Goal: Information Seeking & Learning: Compare options

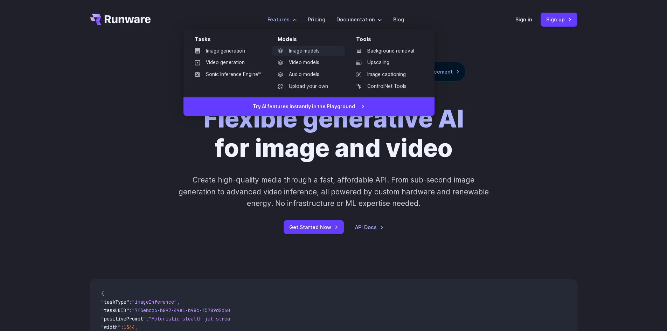
click at [311, 51] on link "Image models" at bounding box center [308, 51] width 73 height 11
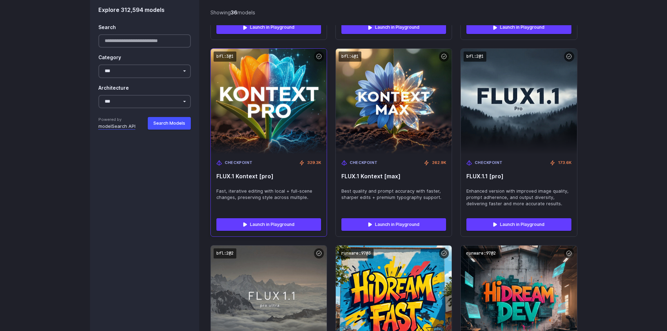
scroll to position [2207, 0]
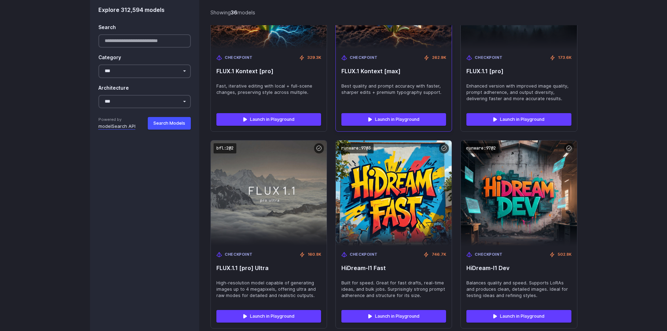
click at [396, 108] on div "Launch in Playground" at bounding box center [394, 120] width 116 height 24
click at [392, 113] on link "Launch in Playground" at bounding box center [393, 119] width 105 height 13
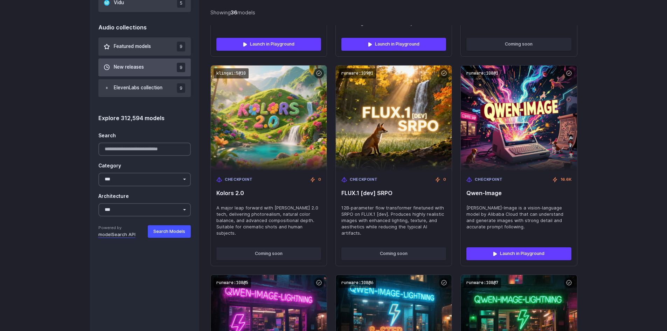
scroll to position [630, 0]
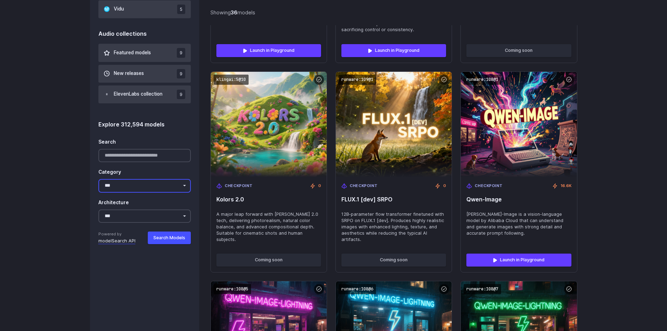
click at [137, 186] on select "**********" at bounding box center [144, 186] width 93 height 14
click at [136, 170] on div "Category" at bounding box center [144, 170] width 93 height 11
click at [134, 225] on div "**********" at bounding box center [144, 190] width 93 height 110
click at [131, 215] on select "**********" at bounding box center [144, 216] width 93 height 14
select select "**********"
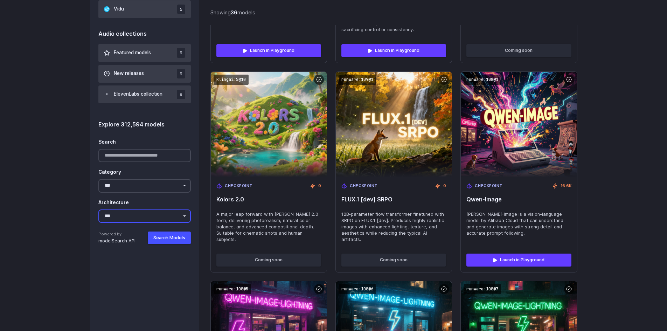
click at [98, 209] on select "**********" at bounding box center [144, 216] width 93 height 14
click at [173, 236] on button "Search Models" at bounding box center [169, 238] width 43 height 13
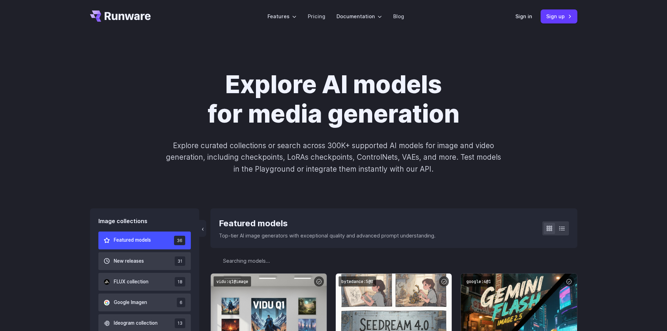
scroll to position [0, 0]
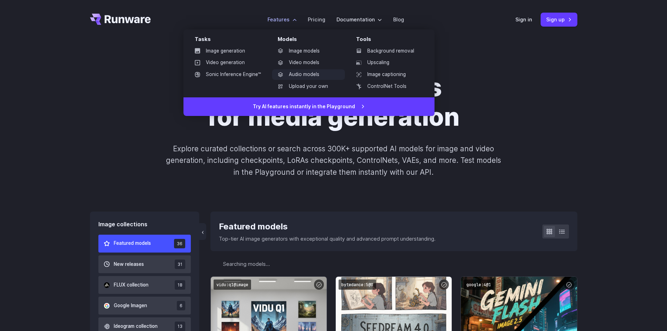
click at [305, 73] on link "Audio models" at bounding box center [308, 74] width 73 height 11
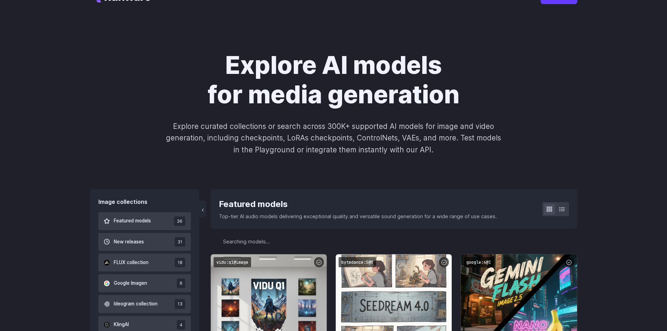
scroll to position [35, 0]
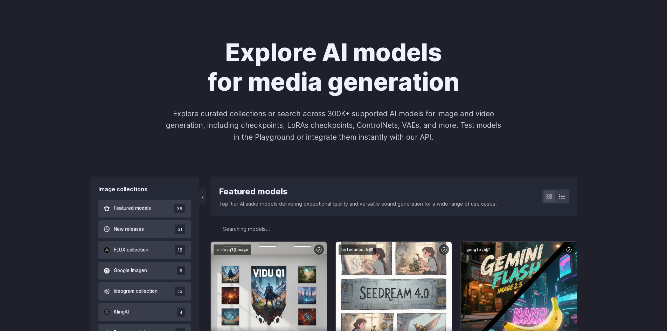
drag, startPoint x: 272, startPoint y: 64, endPoint x: 218, endPoint y: 105, distance: 68.0
click at [218, 105] on div "Explore AI models for media generation Explore curated collections or search ac…" at bounding box center [334, 90] width 488 height 105
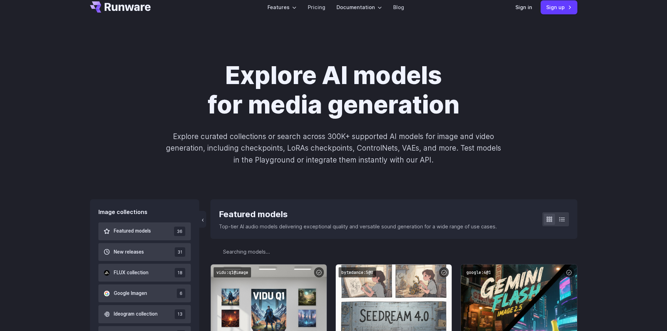
scroll to position [0, 0]
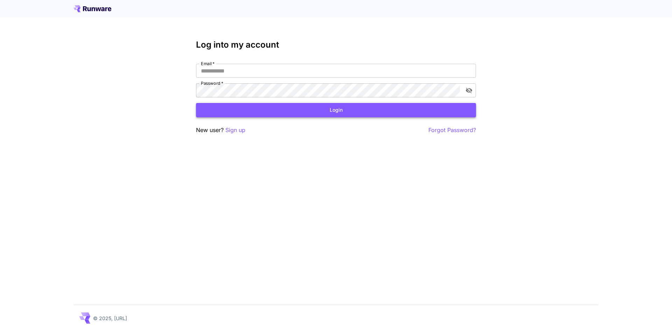
type input "**********"
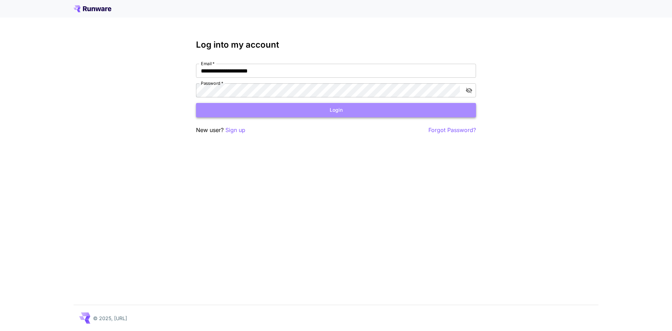
click at [350, 106] on button "Login" at bounding box center [336, 110] width 280 height 14
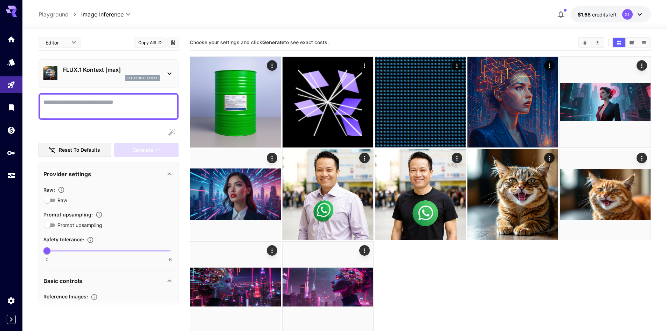
click at [108, 102] on textarea "Raw" at bounding box center [108, 106] width 130 height 17
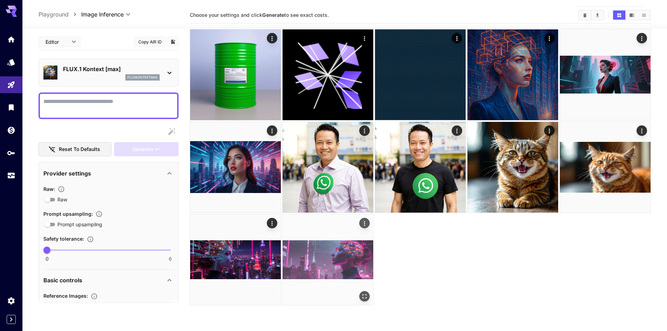
scroll to position [55, 0]
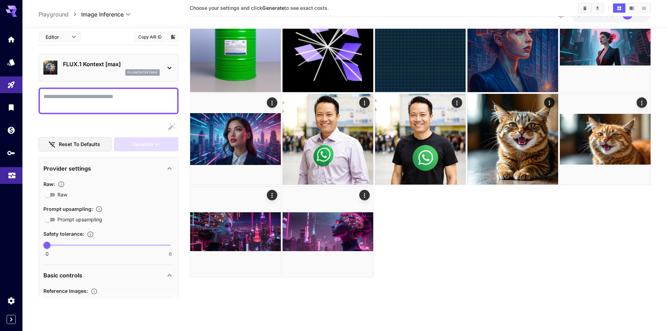
click at [16, 174] on icon "Usage" at bounding box center [12, 173] width 8 height 8
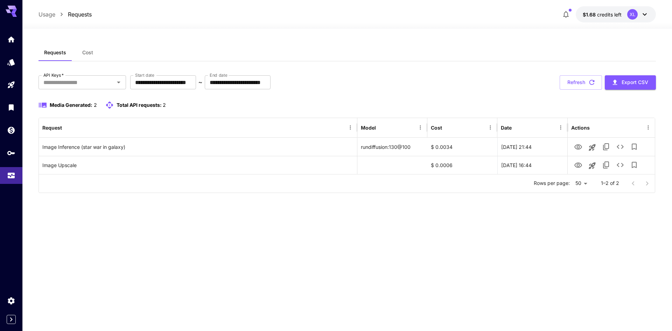
click at [616, 186] on p "1–2 of 2" at bounding box center [610, 183] width 18 height 7
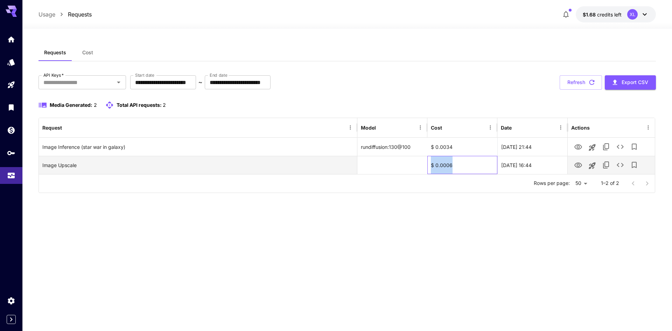
drag, startPoint x: 462, startPoint y: 165, endPoint x: 419, endPoint y: 167, distance: 43.5
click at [420, 167] on div "Image Upscale $ 0.0006 16 Sep, 2025 16:44" at bounding box center [347, 165] width 616 height 18
click at [339, 158] on div "Image Upscale" at bounding box center [197, 165] width 311 height 18
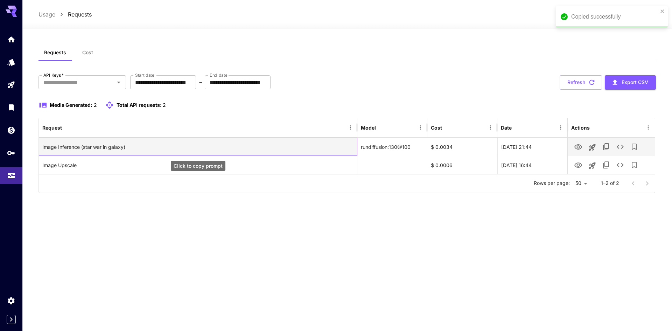
click at [327, 145] on div "Image Inference (star war in galaxy)" at bounding box center [197, 147] width 311 height 18
drag, startPoint x: 469, startPoint y: 143, endPoint x: 393, endPoint y: 144, distance: 75.3
click at [393, 144] on div "Image Inference (star war in galaxy) rundiffusion:130@100 $ 0.0034 18 Sep, 2025…" at bounding box center [347, 147] width 616 height 18
click at [361, 141] on div "rundiffusion:130@100" at bounding box center [393, 147] width 70 height 18
click at [227, 138] on div "Image Inference (star war in galaxy)" at bounding box center [197, 147] width 311 height 18
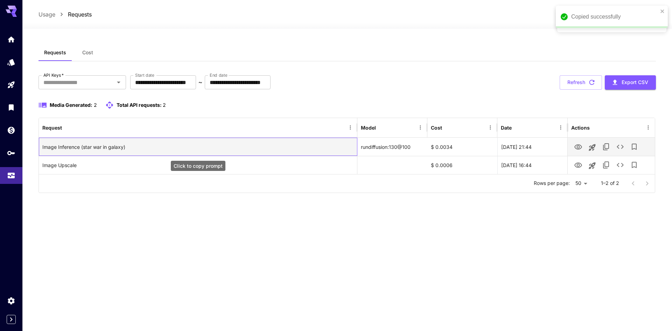
click at [227, 138] on div "Image Inference (star war in galaxy)" at bounding box center [197, 147] width 311 height 18
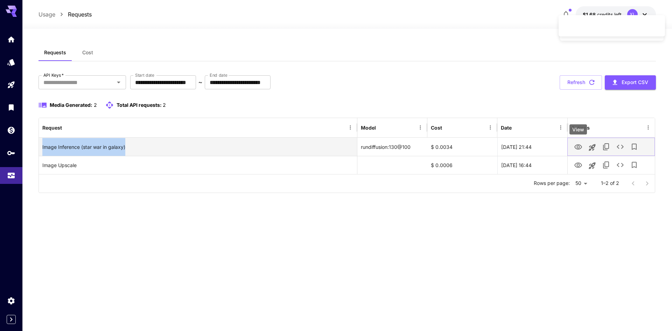
click at [583, 150] on button "View" at bounding box center [579, 146] width 14 height 14
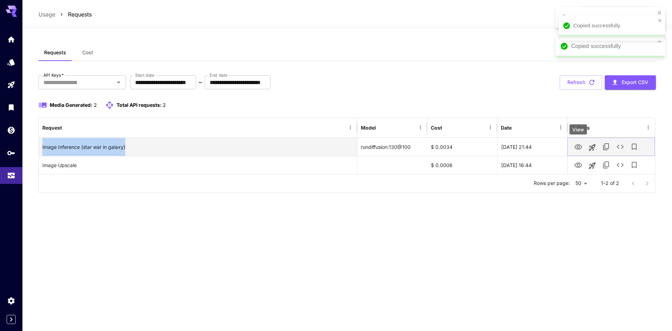
click at [579, 146] on icon "View" at bounding box center [579, 146] width 8 height 5
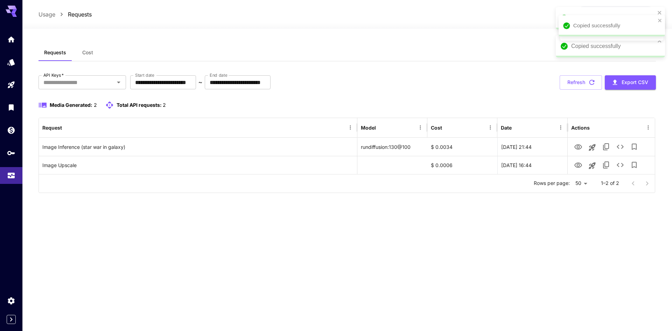
click at [264, 207] on div "**********" at bounding box center [347, 179] width 617 height 271
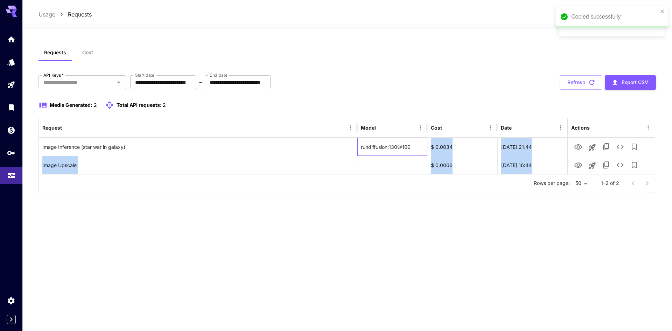
drag, startPoint x: 420, startPoint y: 147, endPoint x: 300, endPoint y: 184, distance: 125.5
click at [300, 184] on div "Request Model Cost Date Actions Image Inference (star war in galaxy) rundiffusi…" at bounding box center [347, 155] width 617 height 75
click at [404, 215] on div "**********" at bounding box center [347, 179] width 617 height 271
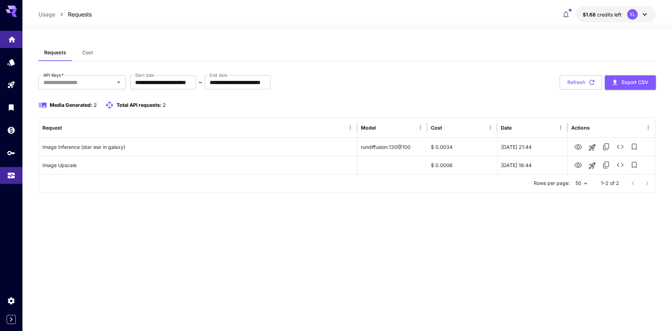
click at [15, 46] on link at bounding box center [11, 39] width 22 height 17
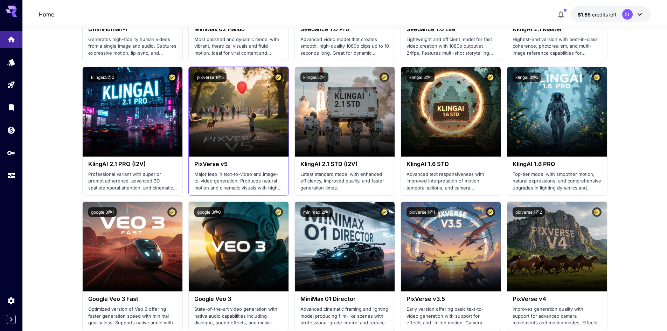
scroll to position [315, 0]
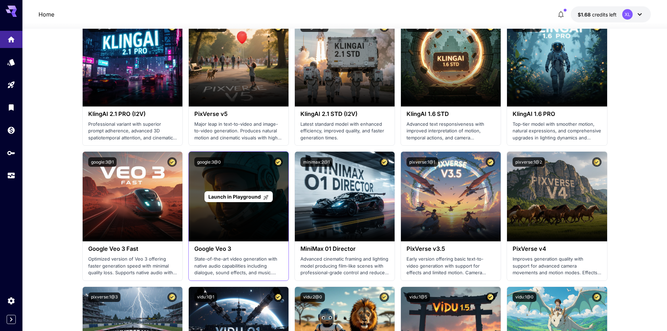
click at [241, 200] on p "Launch in Playground" at bounding box center [238, 196] width 61 height 7
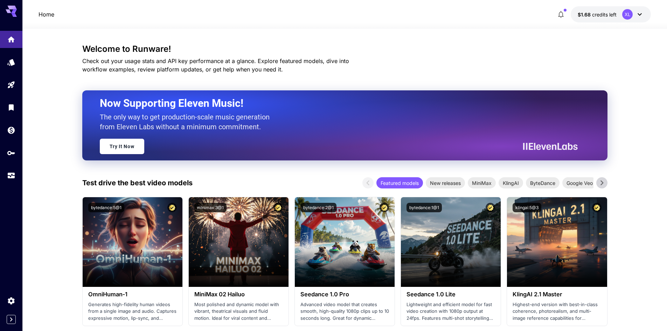
scroll to position [315, 0]
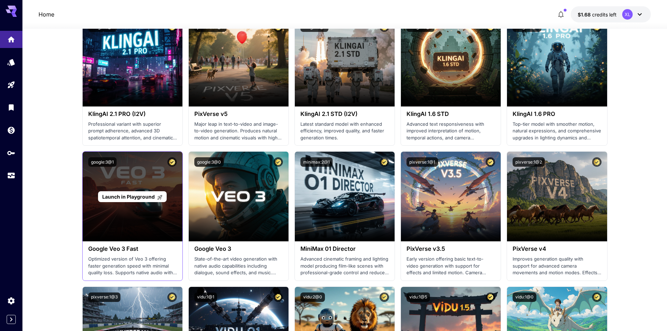
click at [142, 177] on div "Launch in Playground" at bounding box center [133, 197] width 100 height 90
click at [142, 196] on span "Launch in Playground" at bounding box center [128, 197] width 53 height 6
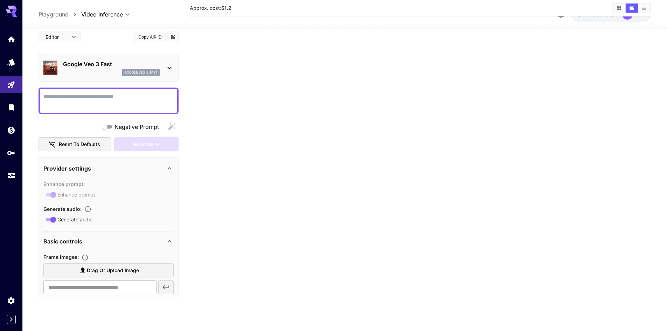
scroll to position [55, 0]
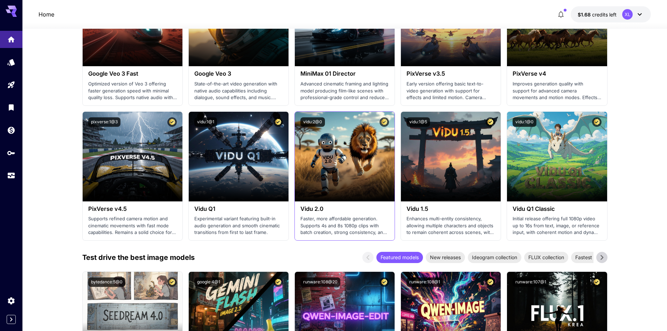
scroll to position [665, 0]
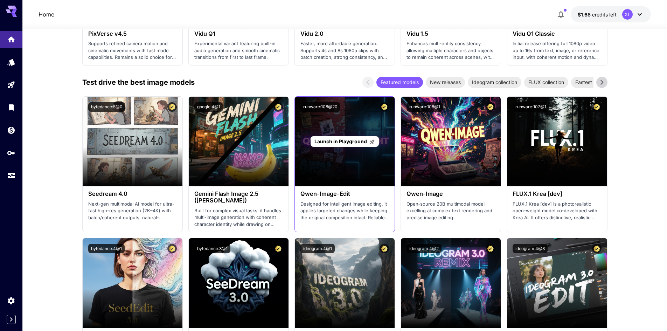
click at [337, 140] on span "Launch in Playground" at bounding box center [341, 141] width 53 height 6
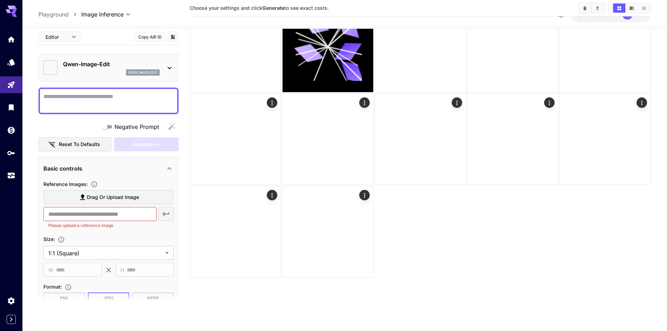
type input "*****"
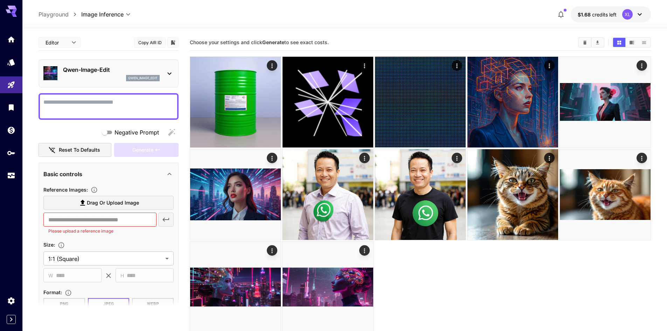
click at [109, 20] on div "**********" at bounding box center [345, 14] width 613 height 16
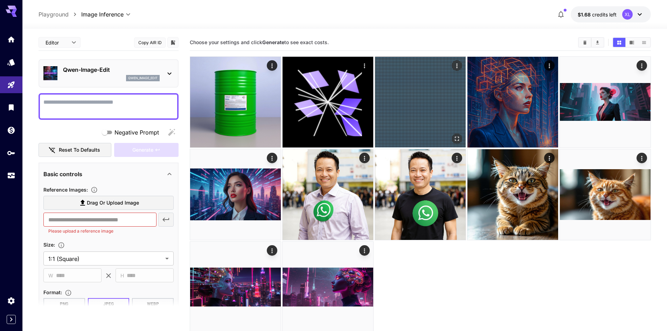
click at [459, 61] on button "Actions" at bounding box center [457, 65] width 11 height 11
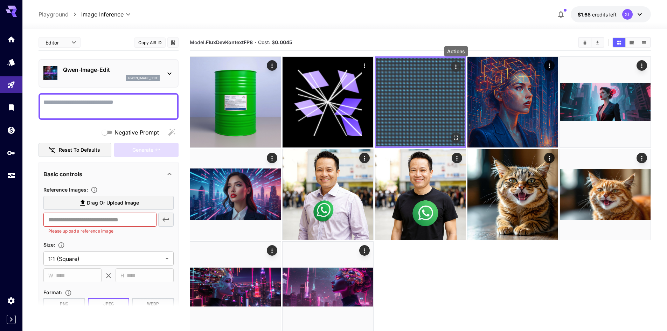
click at [455, 65] on icon "Actions" at bounding box center [456, 66] width 7 height 7
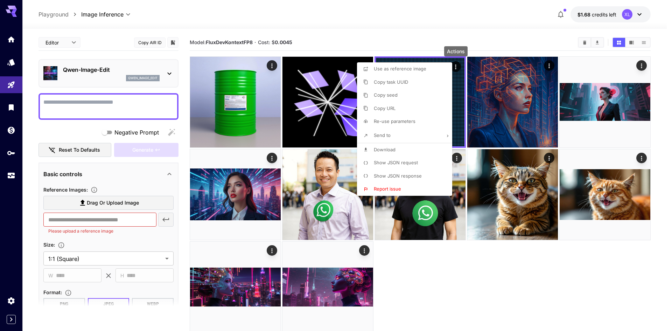
click at [391, 26] on div at bounding box center [336, 165] width 672 height 331
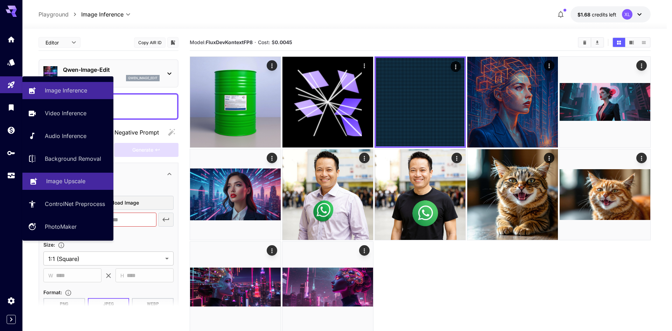
click at [64, 180] on p "Image Upscale" at bounding box center [65, 181] width 39 height 8
type input "**********"
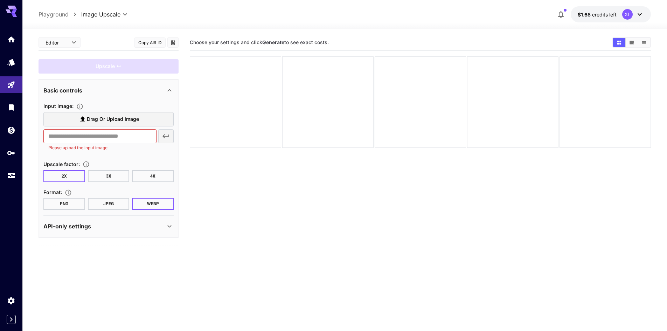
click at [270, 90] on div at bounding box center [235, 101] width 91 height 91
click at [99, 142] on input "text" at bounding box center [99, 136] width 113 height 14
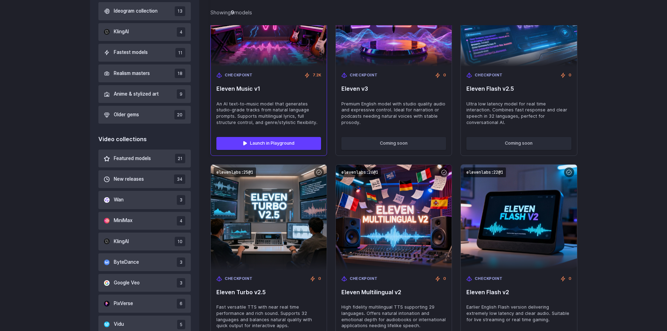
scroll to position [385, 0]
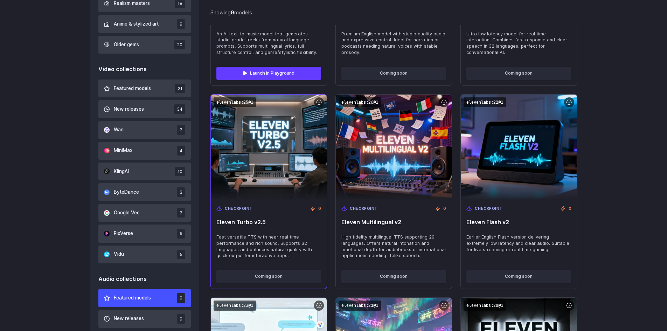
click at [299, 255] on span "Fast versatile TTS with near real time performance and rich sound. Supports 32 …" at bounding box center [268, 246] width 105 height 25
click at [270, 153] on img at bounding box center [268, 147] width 127 height 116
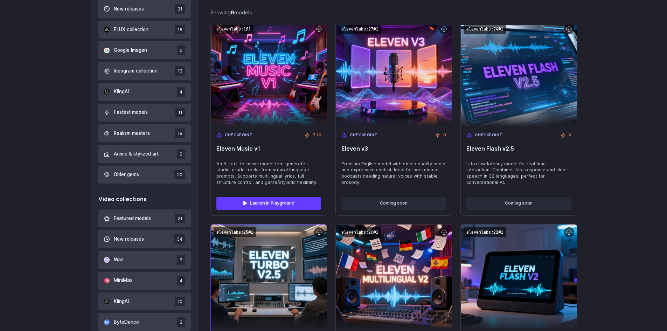
scroll to position [245, 0]
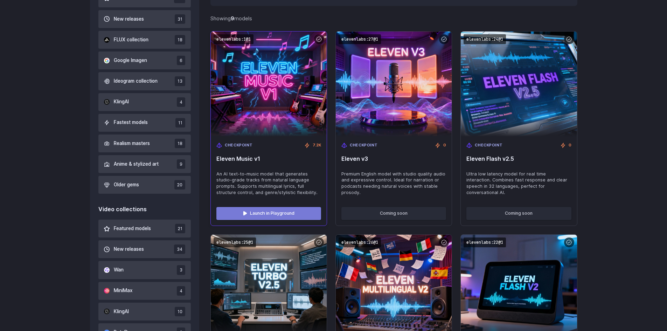
click at [277, 213] on link "Launch in Playground" at bounding box center [268, 213] width 105 height 13
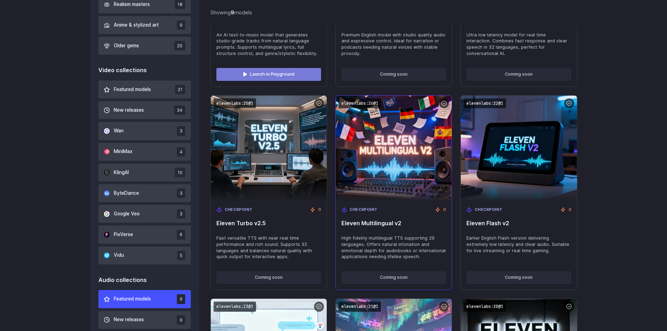
scroll to position [385, 0]
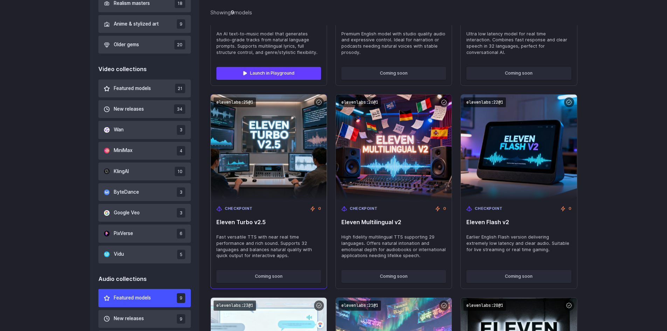
click at [276, 203] on div "Checkpoint 0 Eleven Turbo v2.5 Fast versatile TTS with near real time performan…" at bounding box center [269, 232] width 116 height 65
click at [264, 156] on img at bounding box center [268, 147] width 127 height 116
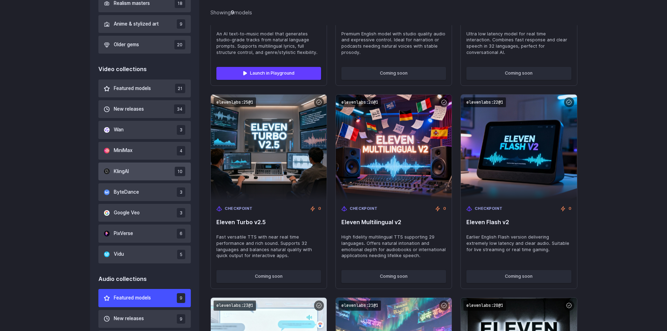
click at [141, 171] on button "KlingAI 10" at bounding box center [144, 172] width 93 height 18
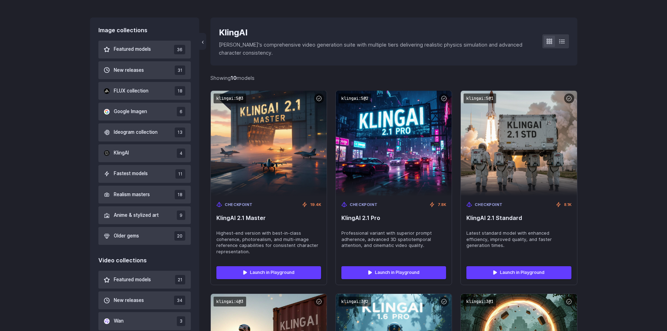
scroll to position [167, 0]
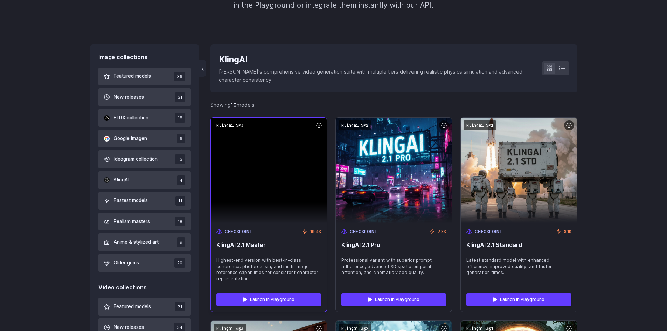
click at [288, 187] on img at bounding box center [269, 170] width 116 height 105
click at [267, 296] on link "Launch in Playground" at bounding box center [268, 299] width 105 height 13
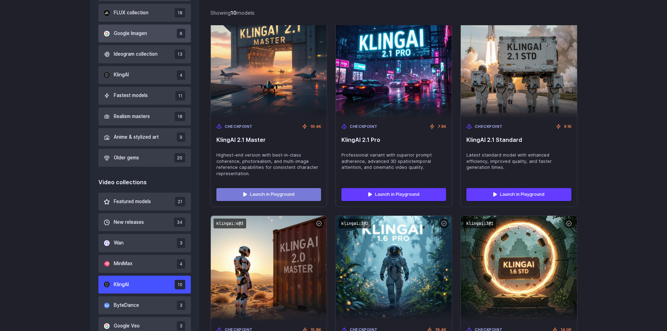
scroll to position [377, 0]
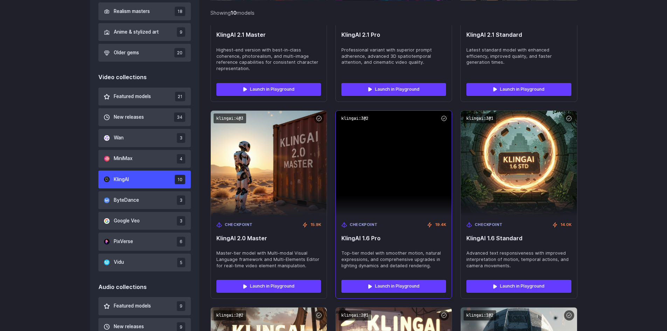
click at [388, 199] on img at bounding box center [394, 163] width 116 height 105
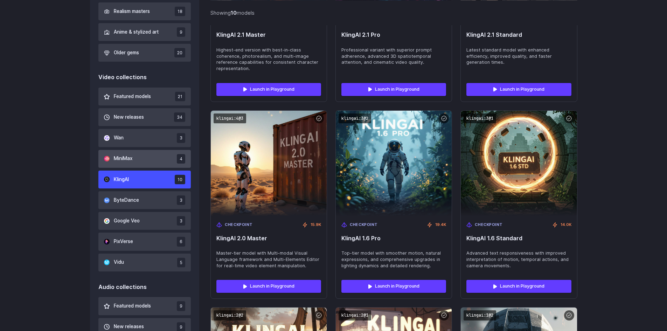
click at [129, 150] on button "MiniMax 4" at bounding box center [144, 159] width 93 height 18
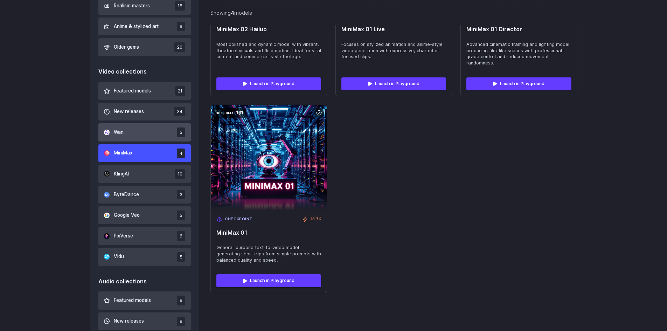
scroll to position [447, 0]
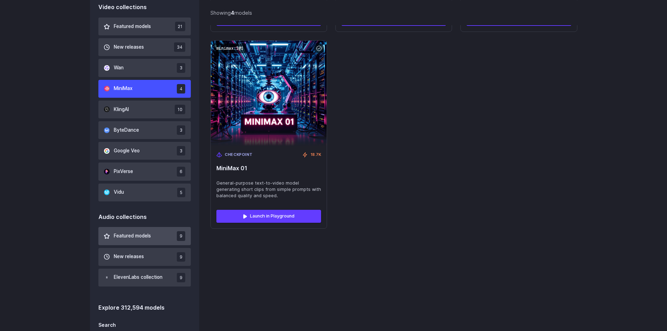
click at [159, 235] on button "Featured models 9" at bounding box center [144, 236] width 93 height 18
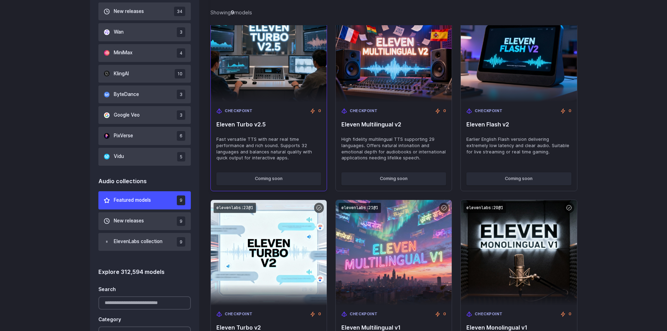
scroll to position [482, 0]
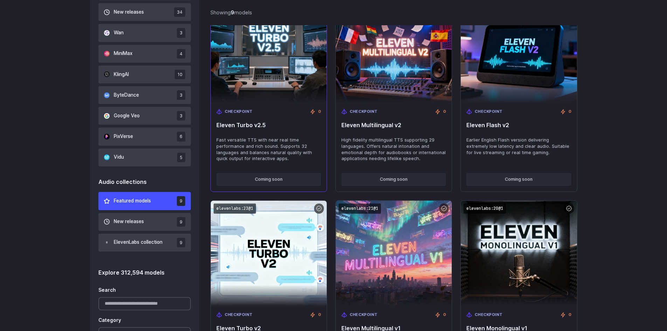
drag, startPoint x: 421, startPoint y: 160, endPoint x: 325, endPoint y: 132, distance: 100.3
click at [325, 132] on div "elevenlabs:1@1 Checkpoint 7.2K Eleven Music v1 An AI text-to-music model that g…" at bounding box center [393, 91] width 367 height 595
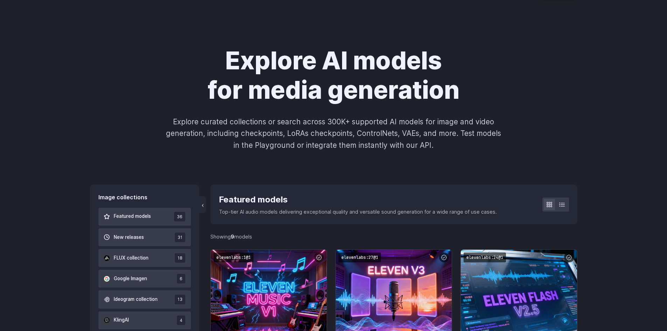
scroll to position [0, 0]
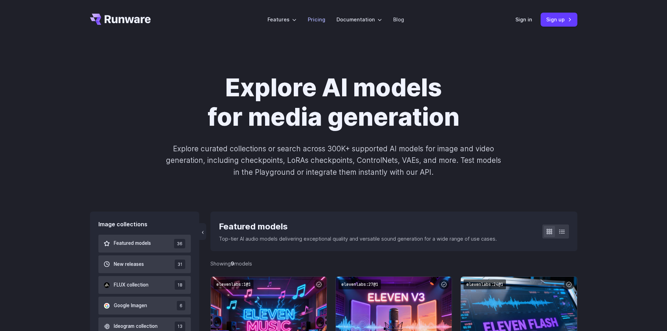
click at [322, 19] on link "Pricing" at bounding box center [317, 19] width 18 height 8
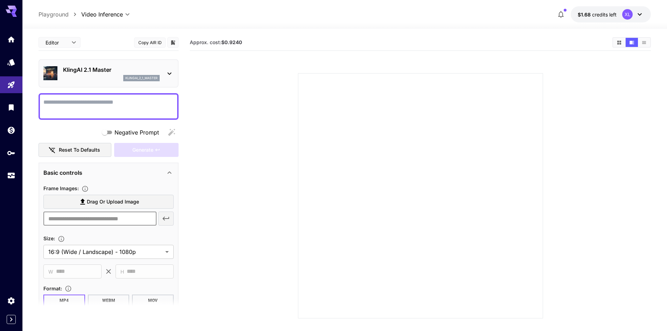
click at [118, 221] on input "text" at bounding box center [99, 219] width 113 height 14
click at [207, 193] on section at bounding box center [420, 187] width 461 height 262
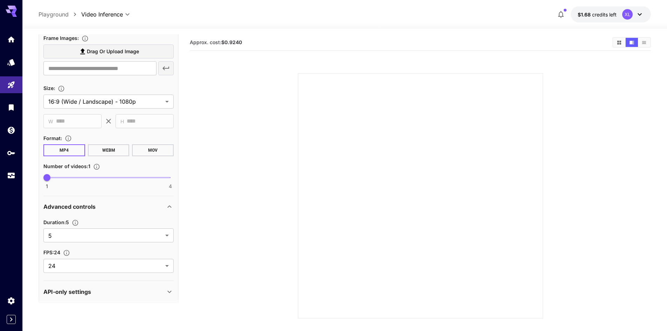
scroll to position [155, 0]
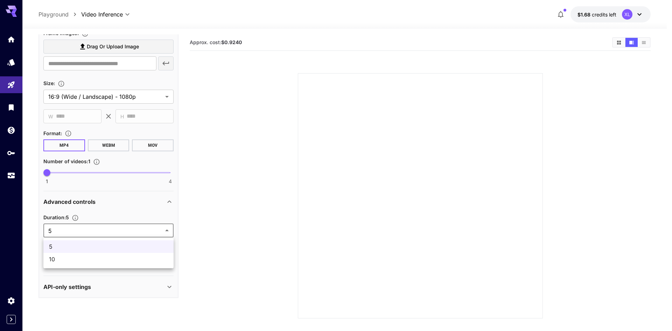
click at [116, 233] on body "**********" at bounding box center [336, 193] width 672 height 386
click at [105, 256] on span "10" at bounding box center [108, 259] width 119 height 8
click at [102, 225] on body "**********" at bounding box center [336, 193] width 672 height 386
click at [97, 243] on span "5" at bounding box center [108, 246] width 119 height 8
type input "*"
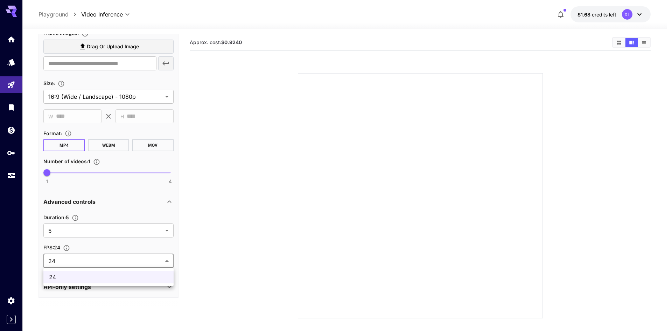
click at [95, 257] on body "**********" at bounding box center [336, 193] width 672 height 386
click at [236, 225] on div at bounding box center [336, 165] width 672 height 331
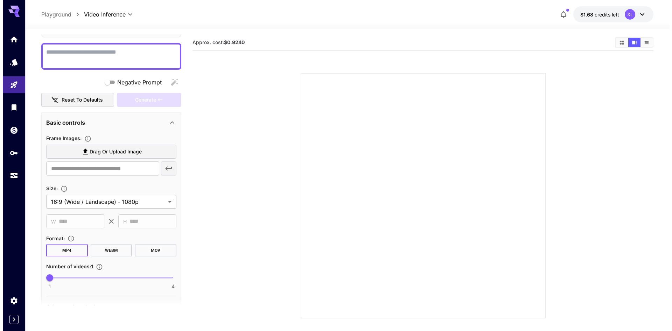
scroll to position [0, 0]
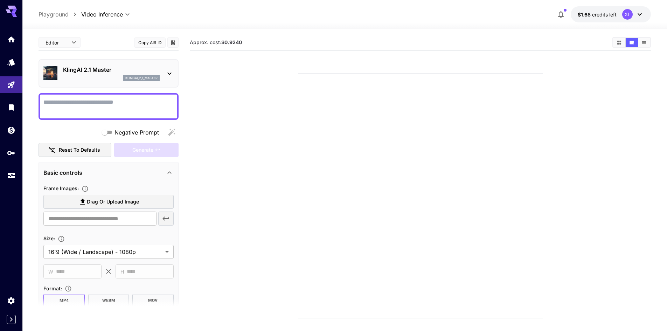
click at [158, 83] on div "KlingAI 2.1 Master klingai_2_1_master" at bounding box center [108, 73] width 130 height 21
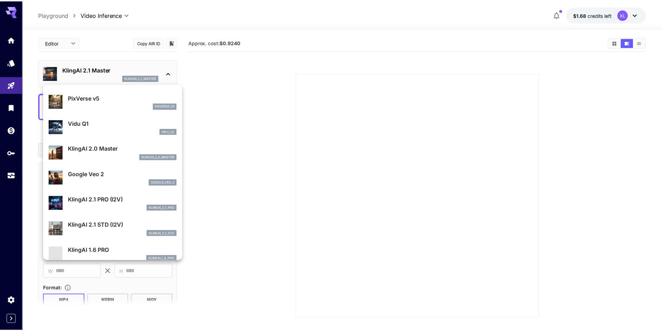
scroll to position [281, 0]
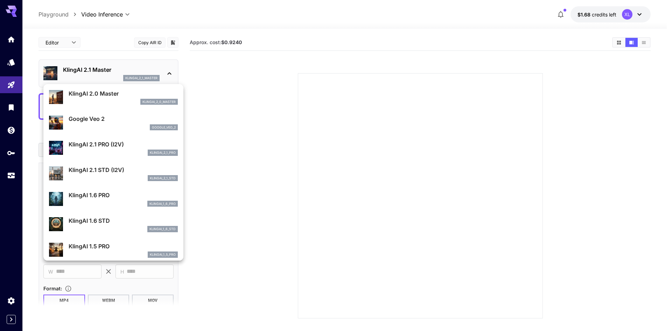
click at [81, 170] on p "KlingAI 2.1 STD (I2V)" at bounding box center [123, 170] width 109 height 8
type input "**********"
type input "****"
type input "***"
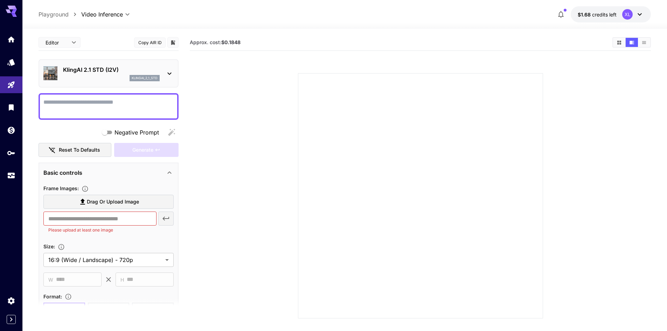
click at [281, 138] on section at bounding box center [420, 187] width 400 height 262
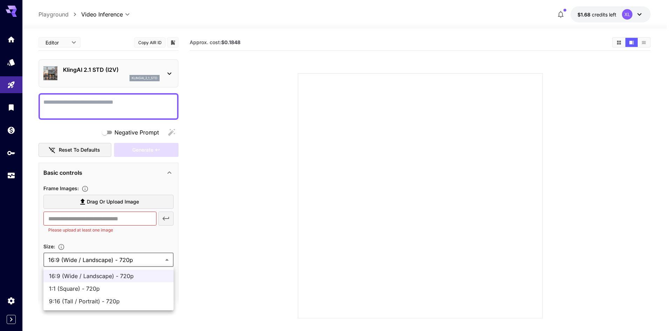
click at [128, 258] on body "**********" at bounding box center [336, 193] width 672 height 386
click at [128, 258] on div at bounding box center [336, 165] width 672 height 331
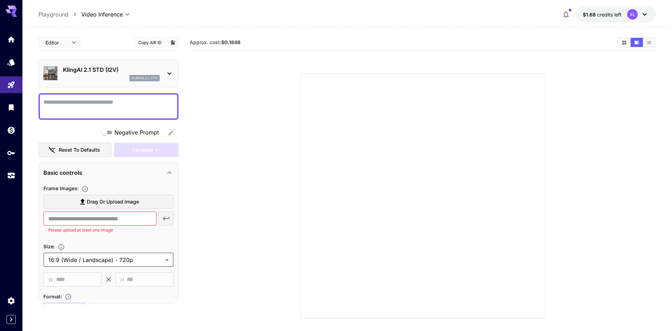
click at [128, 258] on body "**********" at bounding box center [336, 193] width 672 height 386
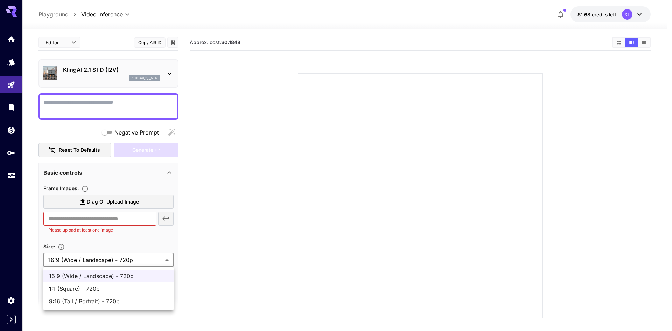
click at [140, 271] on li "16:9 (Wide / Landscape) - 720p" at bounding box center [108, 276] width 130 height 13
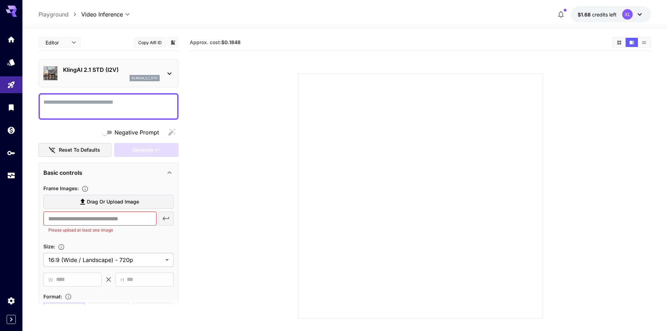
click at [250, 225] on section at bounding box center [420, 187] width 400 height 262
click at [116, 105] on textarea "Negative Prompt" at bounding box center [108, 106] width 130 height 17
click at [121, 62] on div "KlingAI 2.1 STD (I2V) klingai_2_1_std" at bounding box center [109, 73] width 140 height 28
click at [138, 71] on p "KlingAI 2.1 STD (I2V)" at bounding box center [111, 69] width 97 height 8
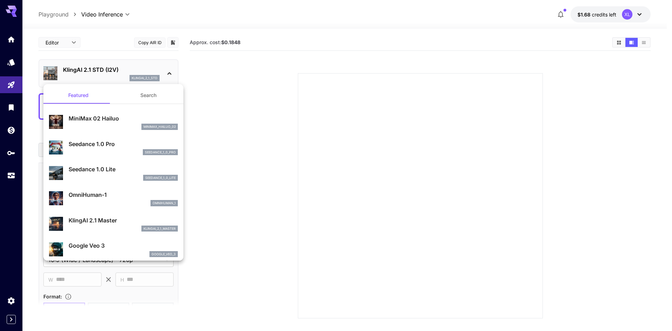
click at [138, 71] on div at bounding box center [336, 165] width 672 height 331
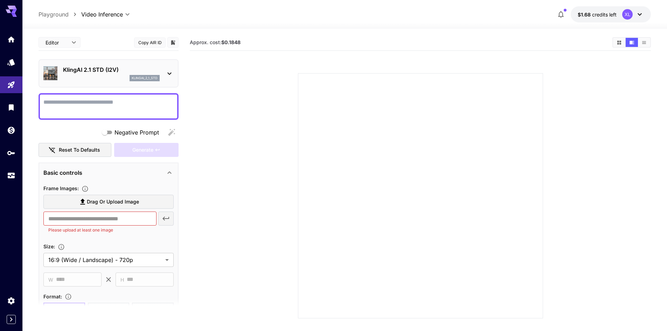
click at [274, 81] on section at bounding box center [420, 187] width 400 height 262
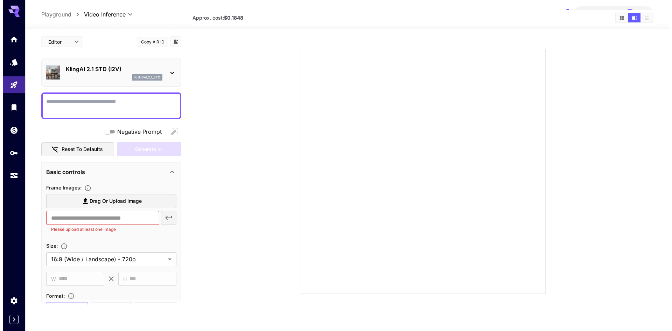
scroll to position [55, 0]
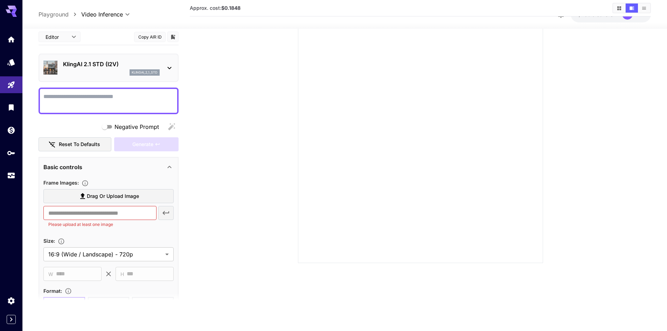
click at [134, 62] on p "KlingAI 2.1 STD (I2V)" at bounding box center [111, 64] width 97 height 8
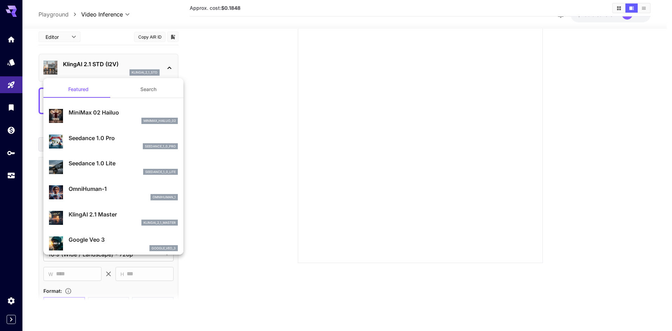
click at [13, 64] on div at bounding box center [336, 165] width 672 height 331
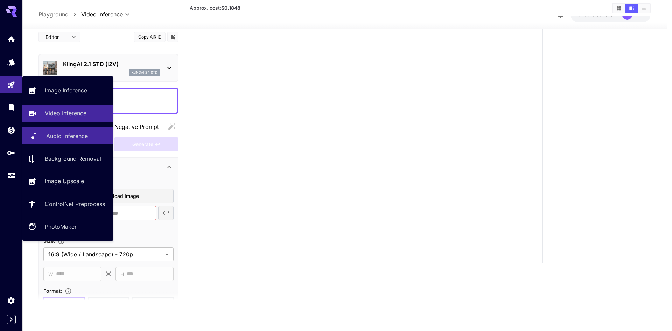
click at [75, 138] on p "Audio Inference" at bounding box center [67, 136] width 42 height 8
type input "**********"
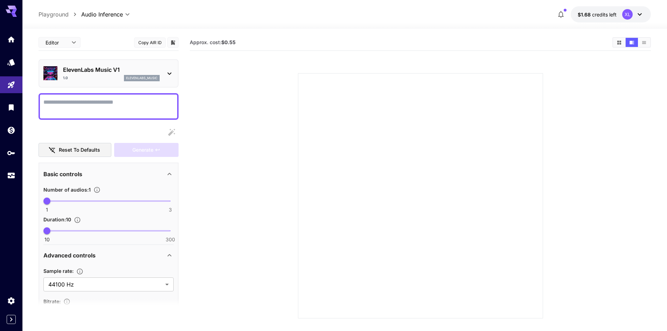
click at [95, 66] on p "ElevenLabs Music V1" at bounding box center [111, 69] width 97 height 8
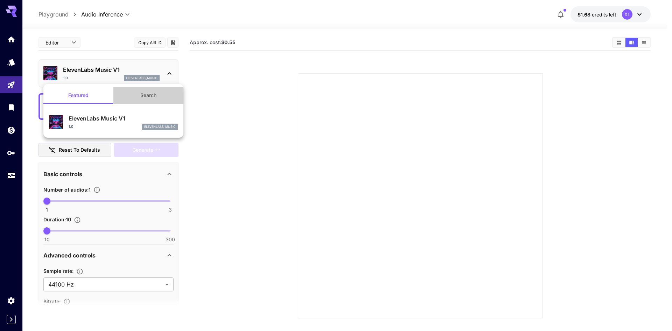
click at [136, 91] on button "Search" at bounding box center [148, 95] width 70 height 17
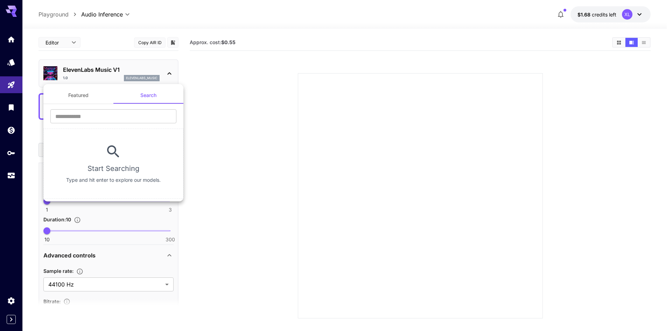
click at [81, 95] on button "Featured" at bounding box center [78, 95] width 70 height 17
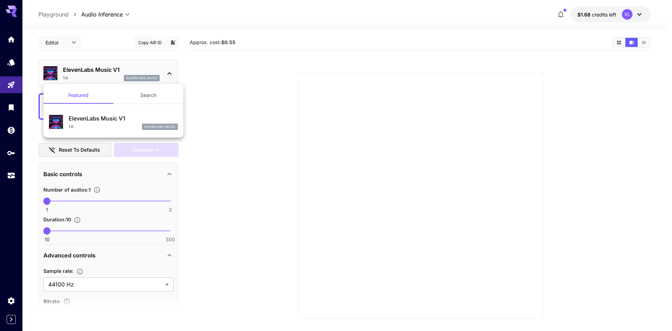
click at [273, 136] on div at bounding box center [336, 165] width 672 height 331
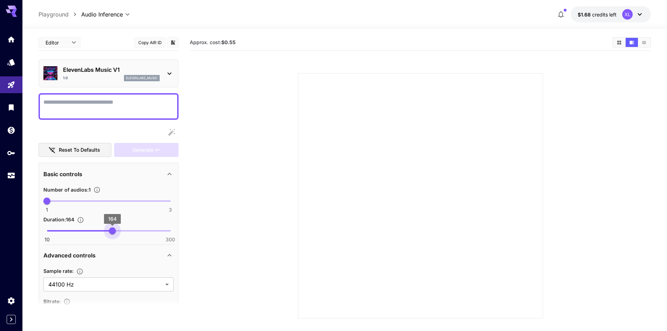
type input "***"
drag, startPoint x: 81, startPoint y: 230, endPoint x: 222, endPoint y: 230, distance: 141.1
click at [222, 230] on main "Editor **** ​ Copy AIR ID ElevenLabs Music V1 1.0 elevenlabs_music Reset to def…" at bounding box center [345, 202] width 613 height 337
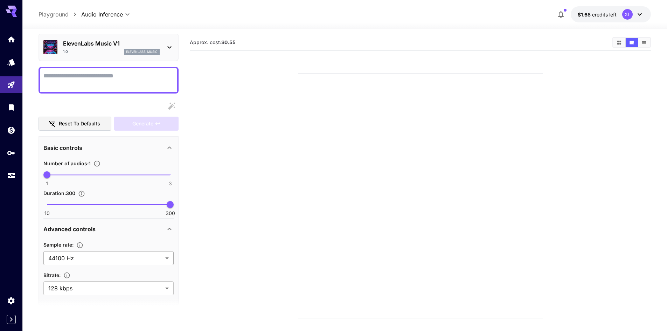
scroll to position [54, 0]
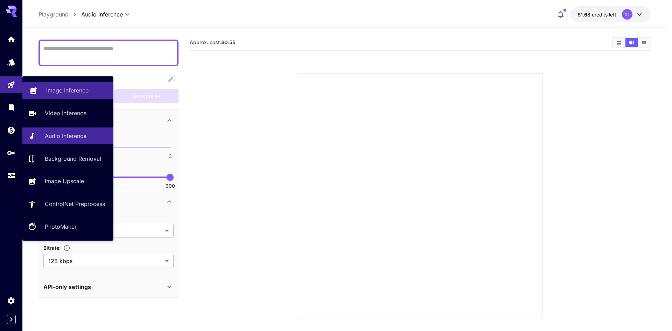
click at [43, 85] on link "Image Inference" at bounding box center [67, 90] width 91 height 17
type input "**********"
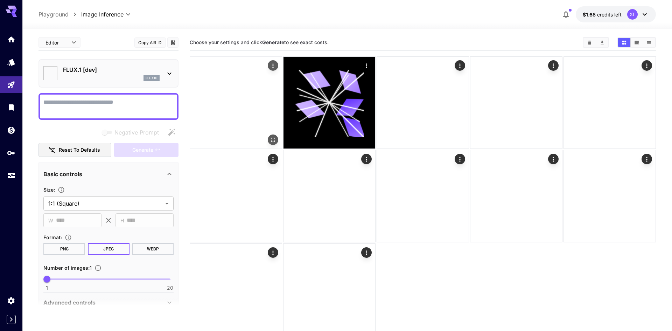
type input "**********"
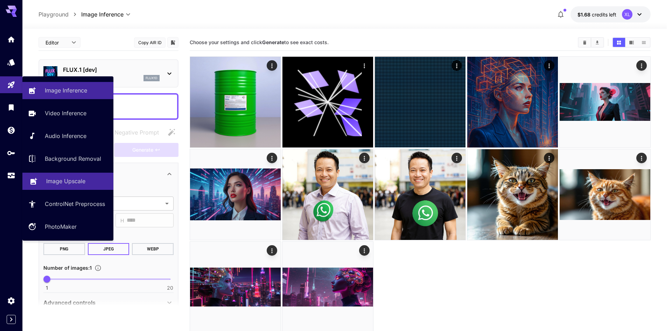
click at [80, 183] on p "Image Upscale" at bounding box center [65, 181] width 39 height 8
type input "**********"
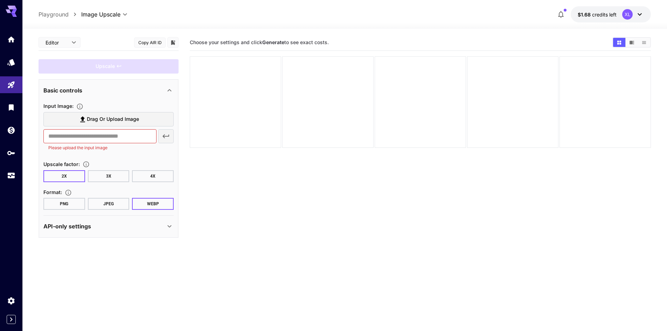
click at [118, 178] on button "3X" at bounding box center [109, 176] width 42 height 12
click at [119, 123] on span "Drag or upload image" at bounding box center [113, 119] width 52 height 9
click at [0, 0] on input "Drag or upload image" at bounding box center [0, 0] width 0 height 0
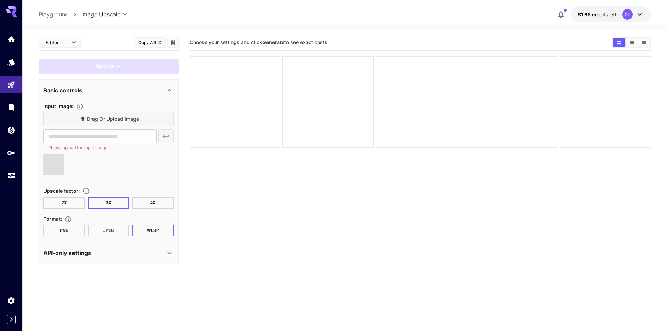
click at [116, 227] on button "JPEG" at bounding box center [109, 231] width 42 height 12
click at [139, 245] on div "API-only settings" at bounding box center [108, 252] width 130 height 17
click at [117, 118] on div "Drag or upload image" at bounding box center [108, 119] width 130 height 14
click at [326, 132] on div at bounding box center [327, 101] width 91 height 91
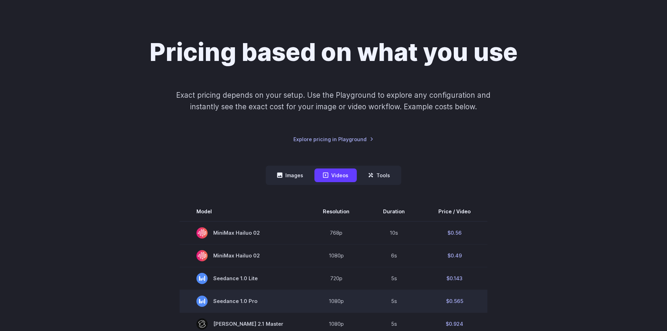
scroll to position [140, 0]
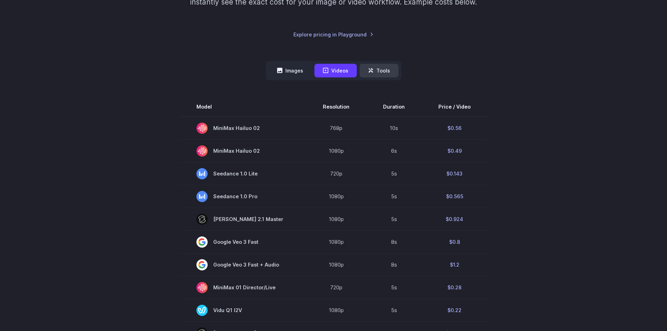
click at [377, 74] on button "Tools" at bounding box center [379, 71] width 39 height 14
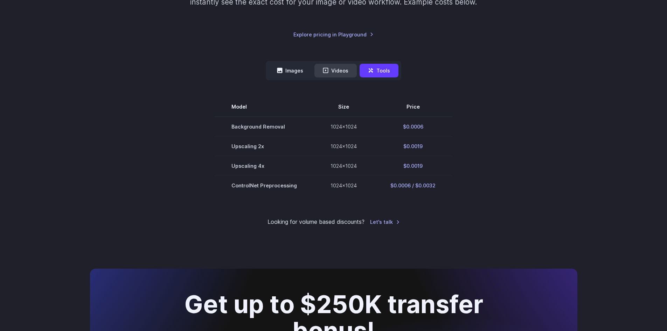
click at [344, 70] on button "Videos" at bounding box center [336, 71] width 42 height 14
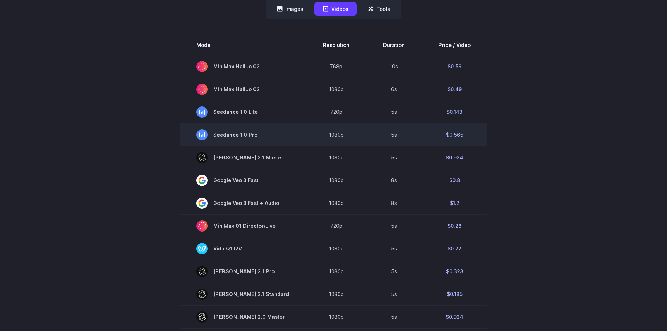
scroll to position [210, 0]
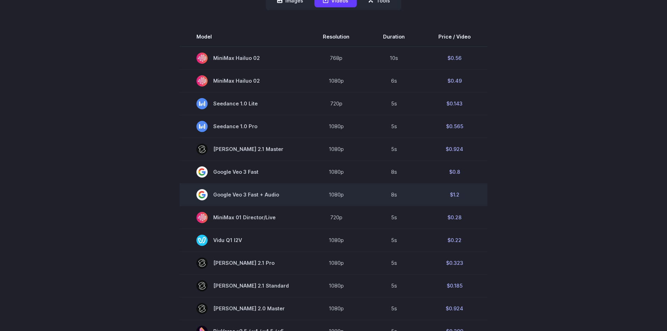
click at [390, 196] on td "8s" at bounding box center [393, 194] width 55 height 23
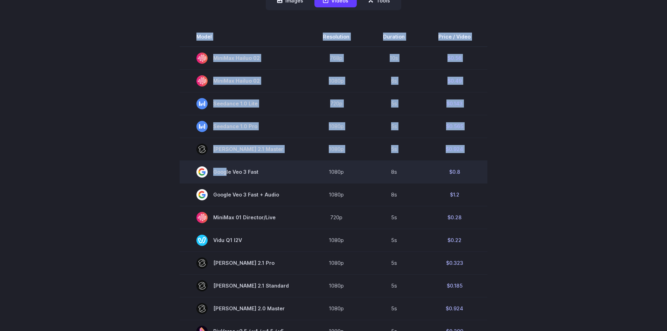
drag, startPoint x: 529, startPoint y: 198, endPoint x: 227, endPoint y: 174, distance: 303.2
click at [227, 174] on section "Model Resolution Duration Price / Video MiniMax Hailuo 02 768p 10s $0.56 MiniMa…" at bounding box center [334, 264] width 488 height 475
click at [379, 169] on td "8s" at bounding box center [393, 171] width 55 height 23
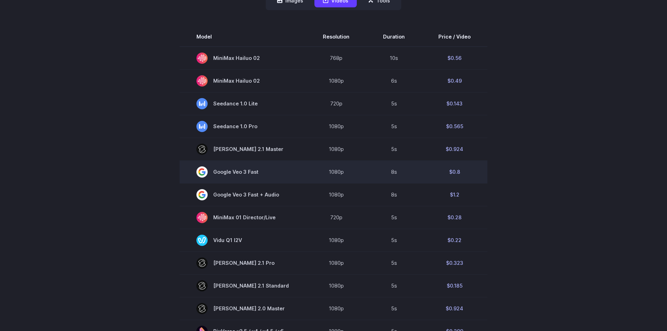
click at [481, 170] on td "$0.8" at bounding box center [455, 171] width 66 height 23
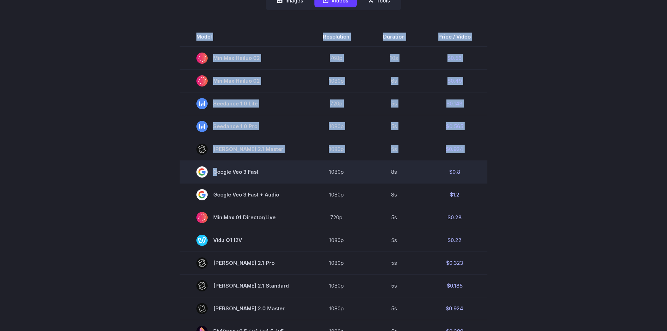
drag, startPoint x: 504, startPoint y: 171, endPoint x: 247, endPoint y: 163, distance: 257.2
click at [247, 163] on section "Model Resolution Duration Price / Video MiniMax Hailuo 02 768p 10s $0.56 MiniMa…" at bounding box center [334, 264] width 488 height 475
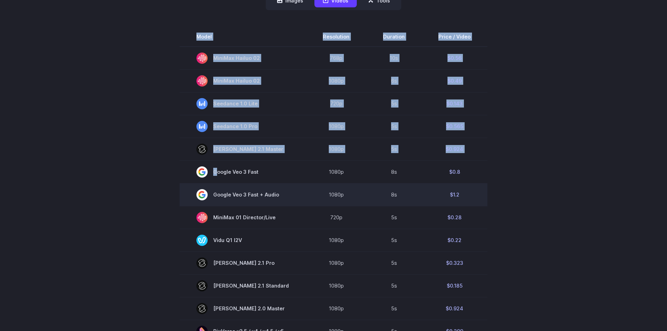
click at [294, 189] on td "Google Veo 3 Fast + Audio" at bounding box center [243, 194] width 126 height 23
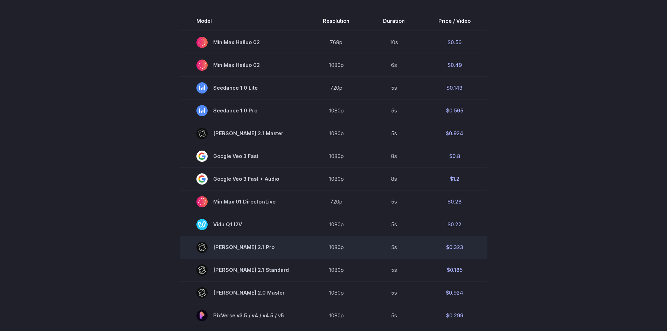
scroll to position [140, 0]
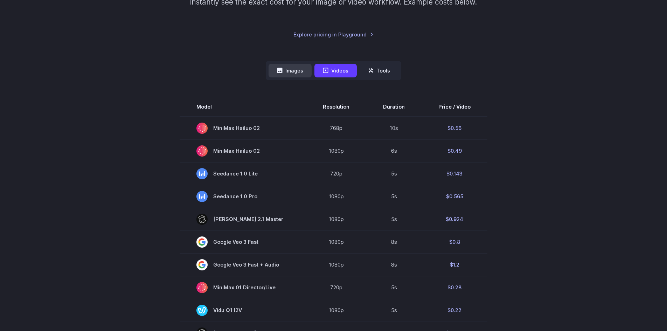
click at [297, 74] on button "Images" at bounding box center [290, 71] width 43 height 14
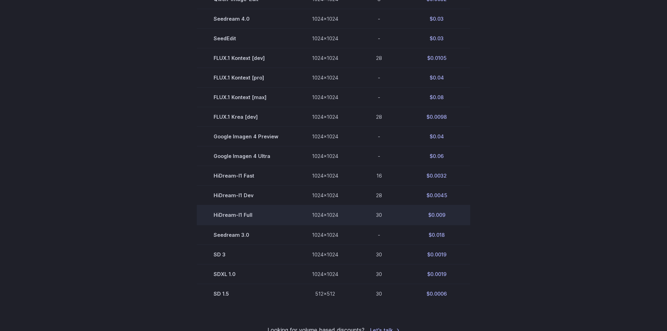
scroll to position [490, 0]
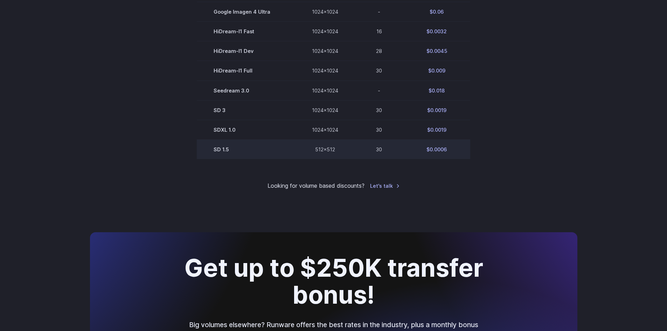
click at [424, 151] on td "$0.0006" at bounding box center [436, 149] width 67 height 20
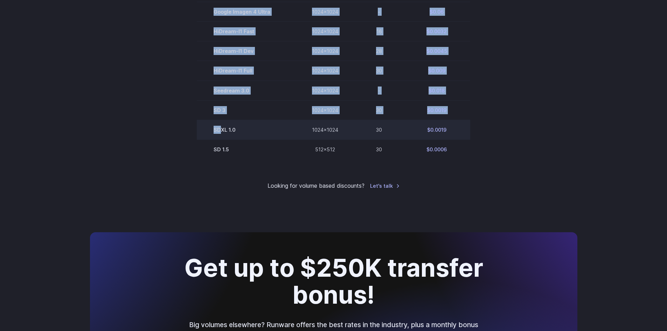
drag, startPoint x: 470, startPoint y: 137, endPoint x: 222, endPoint y: 126, distance: 247.9
click at [441, 130] on td "$0.0019" at bounding box center [436, 130] width 67 height 20
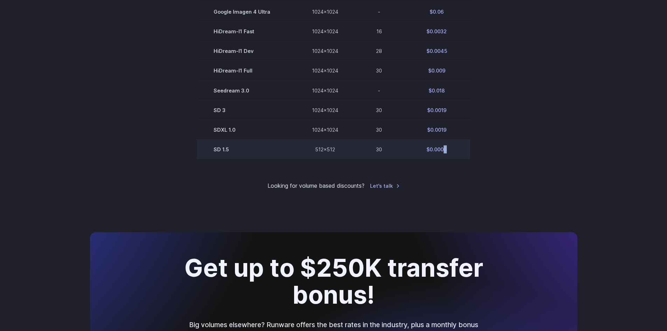
drag, startPoint x: 441, startPoint y: 149, endPoint x: 446, endPoint y: 149, distance: 4.6
click at [446, 149] on td "$0.0006" at bounding box center [436, 149] width 67 height 20
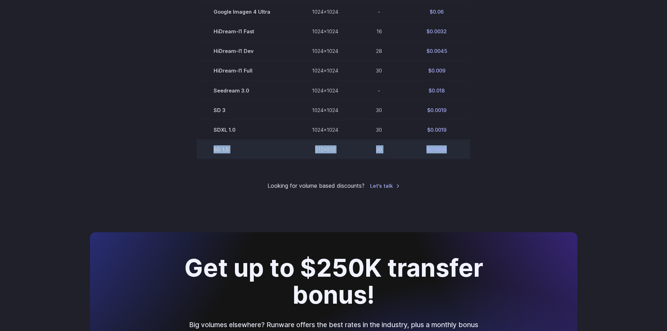
drag, startPoint x: 209, startPoint y: 143, endPoint x: 468, endPoint y: 146, distance: 258.5
click at [468, 146] on tr "SD 1.5 512x512 30 $0.0006" at bounding box center [334, 149] width 274 height 20
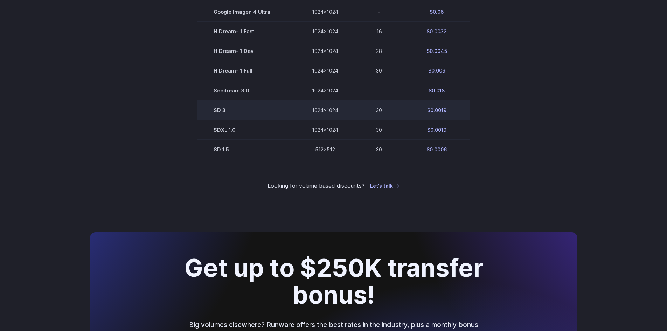
click at [445, 117] on td "$0.0019" at bounding box center [436, 110] width 67 height 20
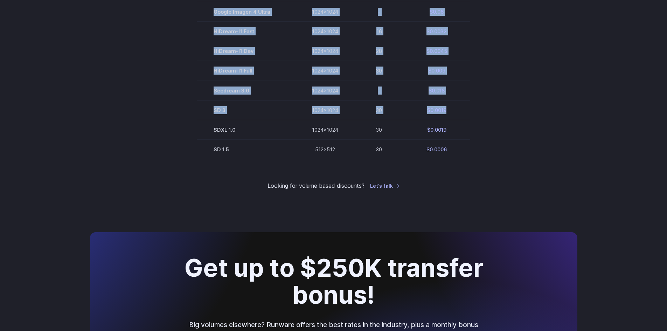
drag, startPoint x: 447, startPoint y: 112, endPoint x: 185, endPoint y: 113, distance: 262.0
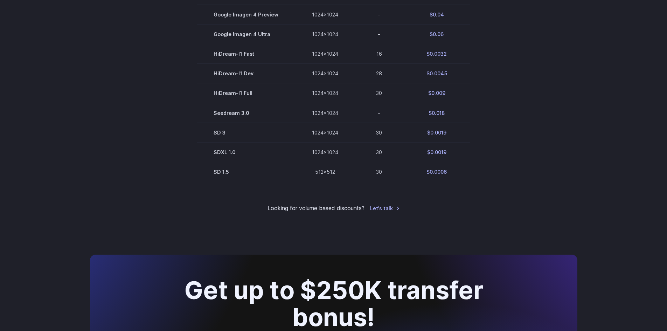
scroll to position [455, 0]
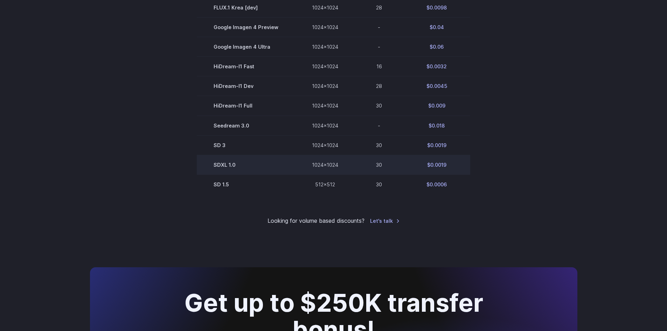
click at [379, 165] on td "30" at bounding box center [379, 165] width 48 height 20
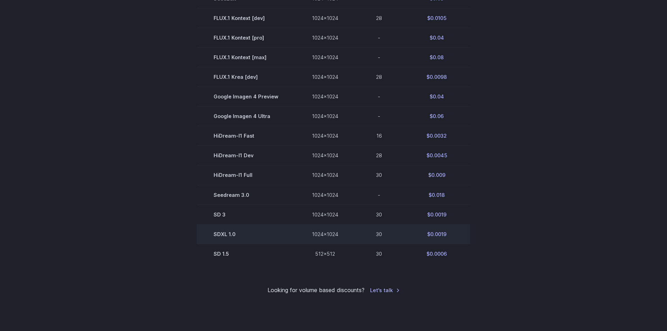
scroll to position [385, 0]
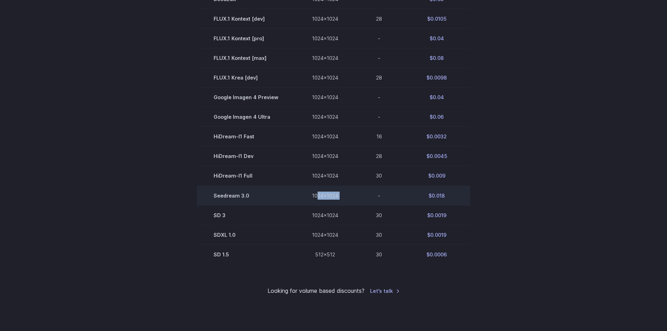
drag, startPoint x: 320, startPoint y: 196, endPoint x: 366, endPoint y: 187, distance: 46.5
click at [366, 187] on tr "Seedream 3.0 1024x1024 - $0.018" at bounding box center [334, 196] width 274 height 20
click at [414, 196] on td "$0.018" at bounding box center [436, 196] width 67 height 20
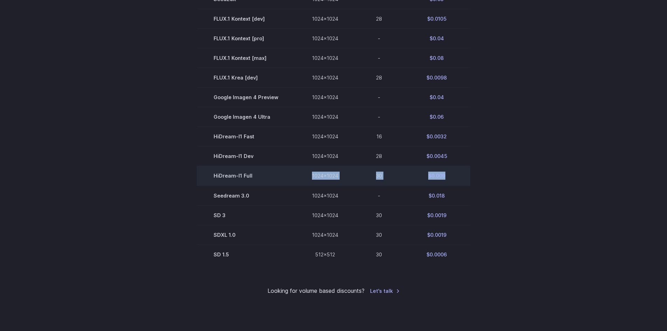
drag, startPoint x: 459, startPoint y: 174, endPoint x: 283, endPoint y: 173, distance: 176.5
click at [283, 173] on tr "HiDream-I1 Full 1024x1024 30 $0.009" at bounding box center [334, 176] width 274 height 20
click at [394, 176] on td "30" at bounding box center [379, 176] width 48 height 20
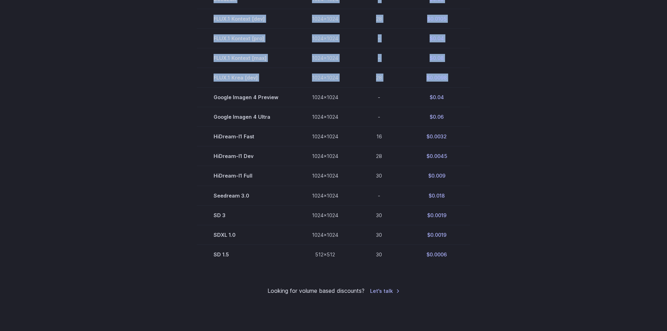
drag, startPoint x: 383, startPoint y: 184, endPoint x: 480, endPoint y: 230, distance: 107.2
click at [479, 229] on section "Model Size Steps Price / Image FLUX.1 [schnell] 1024x1024 4 $0.0013 FLUX.1 [dev…" at bounding box center [334, 58] width 488 height 412
click at [512, 248] on section "Model Size Steps Price / Image FLUX.1 [schnell] 1024x1024 4 $0.0013 FLUX.1 [dev…" at bounding box center [334, 58] width 488 height 412
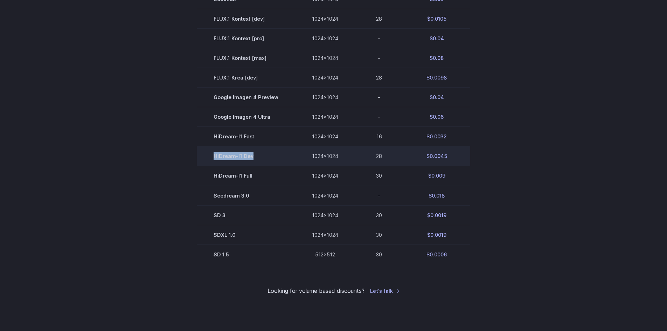
drag, startPoint x: 260, startPoint y: 156, endPoint x: 206, endPoint y: 161, distance: 54.2
click at [206, 161] on td "HiDream-I1 Dev" at bounding box center [246, 156] width 98 height 20
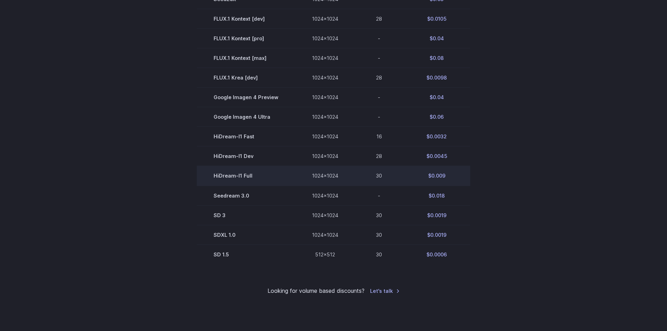
click at [242, 173] on td "HiDream-I1 Full" at bounding box center [246, 176] width 98 height 20
drag, startPoint x: 259, startPoint y: 173, endPoint x: 209, endPoint y: 173, distance: 49.7
click at [209, 173] on td "HiDream-I1 Full" at bounding box center [246, 176] width 98 height 20
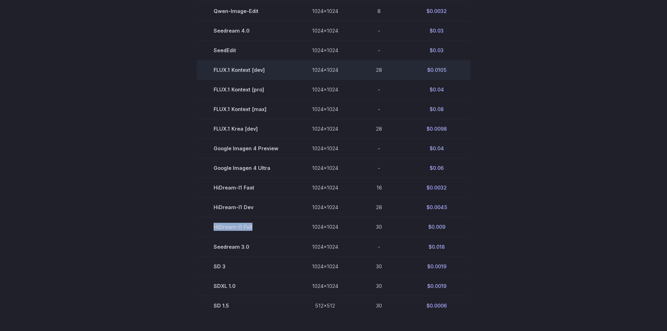
scroll to position [350, 0]
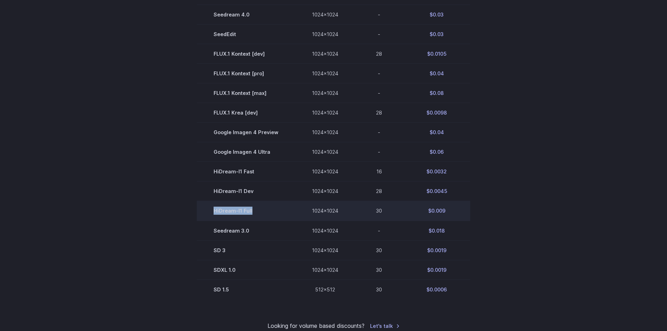
click at [273, 220] on td "HiDream-I1 Full" at bounding box center [246, 211] width 98 height 20
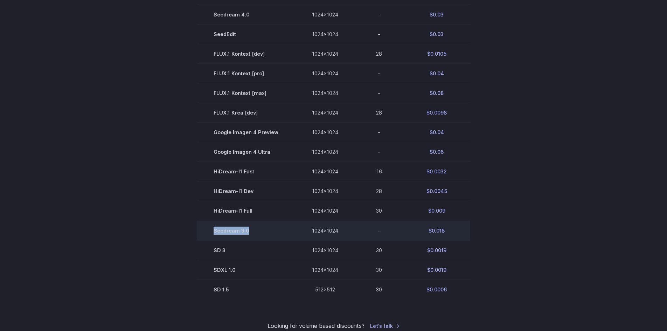
drag, startPoint x: 274, startPoint y: 226, endPoint x: 201, endPoint y: 239, distance: 74.0
click at [201, 239] on td "Seedream 3.0" at bounding box center [246, 231] width 98 height 20
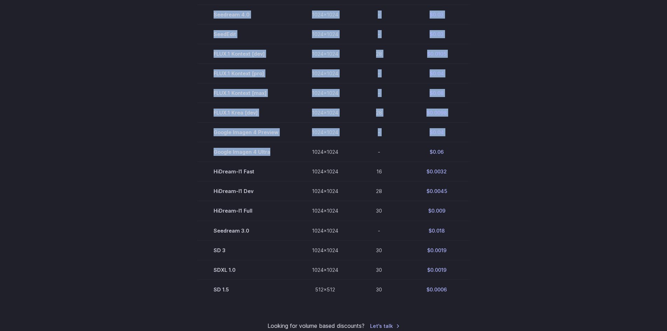
drag, startPoint x: 285, startPoint y: 152, endPoint x: 196, endPoint y: 152, distance: 88.6
click at [191, 152] on section "Model Size Steps Price / Image FLUX.1 [schnell] 1024x1024 4 $0.0013 FLUX.1 [dev…" at bounding box center [334, 93] width 488 height 412
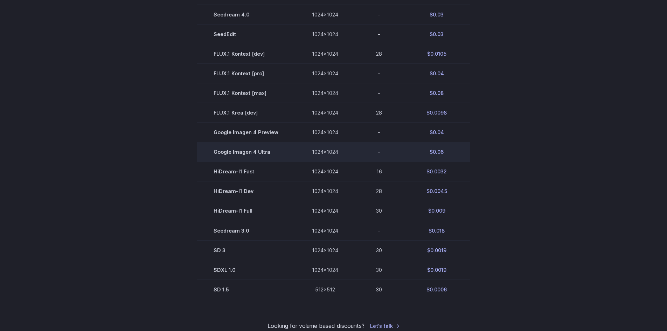
click at [327, 158] on td "1024x1024" at bounding box center [325, 152] width 60 height 20
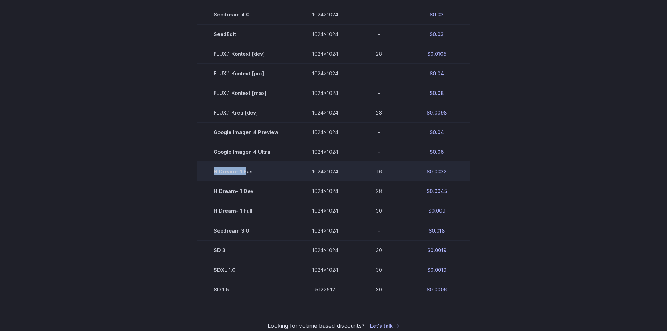
drag, startPoint x: 246, startPoint y: 170, endPoint x: 203, endPoint y: 171, distance: 43.1
click at [203, 171] on td "HiDream-I1 Fast" at bounding box center [246, 172] width 98 height 20
click at [244, 174] on td "HiDream-I1 Fast" at bounding box center [246, 172] width 98 height 20
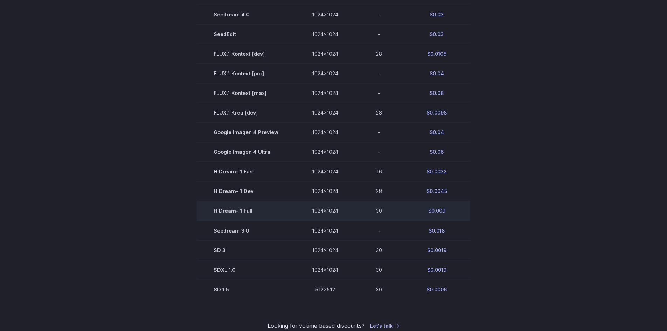
click at [237, 214] on td "HiDream-I1 Full" at bounding box center [246, 211] width 98 height 20
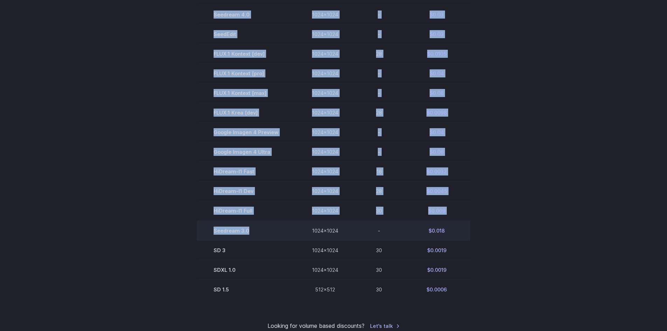
drag, startPoint x: 199, startPoint y: 214, endPoint x: 278, endPoint y: 223, distance: 80.3
click at [278, 223] on section "Model Size Steps Price / Image FLUX.1 [schnell] 1024x1024 4 $0.0013 FLUX.1 [dev…" at bounding box center [334, 93] width 488 height 412
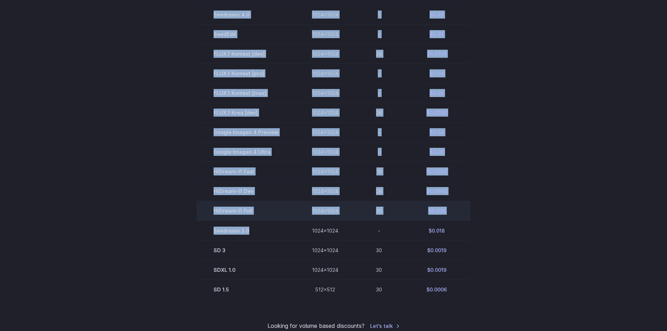
click at [279, 203] on td "HiDream-I1 Full" at bounding box center [246, 211] width 98 height 20
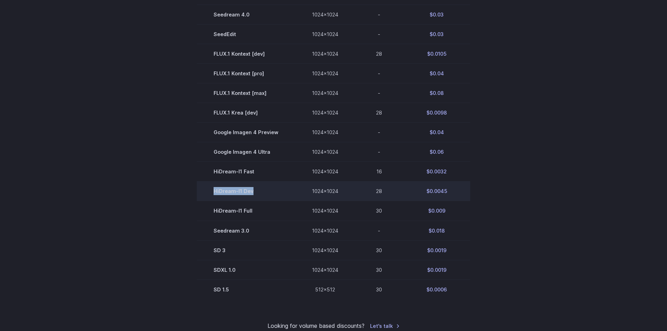
drag, startPoint x: 262, startPoint y: 190, endPoint x: 214, endPoint y: 191, distance: 48.3
click at [214, 191] on td "HiDream-I1 Dev" at bounding box center [246, 191] width 98 height 20
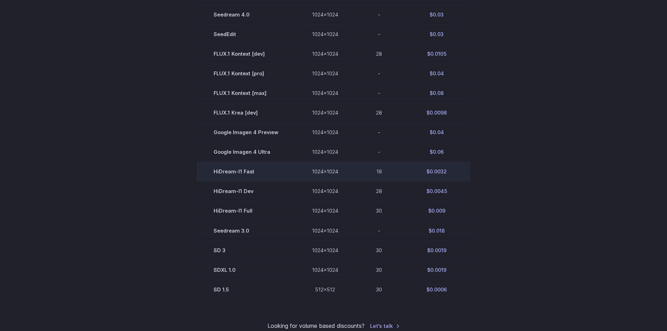
click at [220, 180] on td "HiDream-I1 Fast" at bounding box center [246, 172] width 98 height 20
click at [248, 174] on td "HiDream-I1 Fast" at bounding box center [246, 172] width 98 height 20
drag, startPoint x: 261, startPoint y: 173, endPoint x: 212, endPoint y: 175, distance: 49.1
click at [212, 175] on td "HiDream-I1 Fast" at bounding box center [246, 172] width 98 height 20
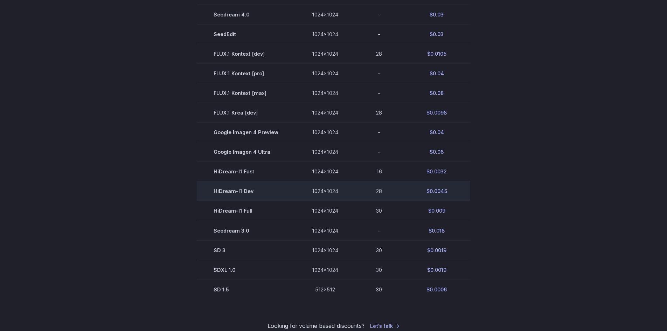
click at [250, 192] on td "HiDream-I1 Dev" at bounding box center [246, 191] width 98 height 20
drag, startPoint x: 263, startPoint y: 189, endPoint x: 212, endPoint y: 189, distance: 51.8
click at [212, 189] on td "HiDream-I1 Dev" at bounding box center [246, 191] width 98 height 20
click at [269, 191] on td "HiDream-I1 Dev" at bounding box center [246, 191] width 98 height 20
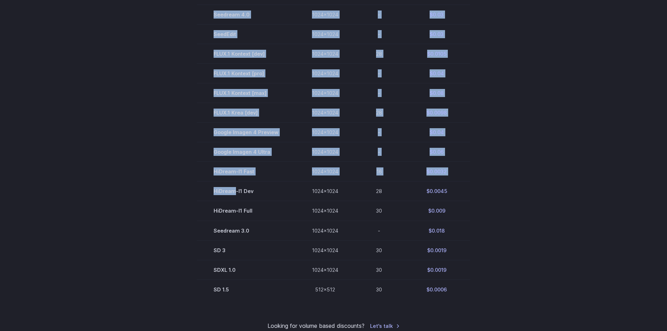
drag, startPoint x: 236, startPoint y: 190, endPoint x: 191, endPoint y: 192, distance: 44.5
click at [191, 192] on section "Model Size Steps Price / Image FLUX.1 [schnell] 1024x1024 4 $0.0013 FLUX.1 [dev…" at bounding box center [334, 93] width 488 height 412
copy div "Model Size Steps Price / Image FLUX.1 [schnell] 1024x1024 4 $0.0013 FLUX.1 [dev…"
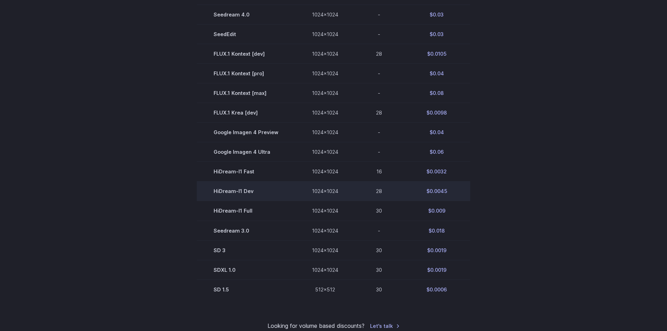
click at [274, 191] on td "HiDream-I1 Dev" at bounding box center [246, 191] width 98 height 20
drag, startPoint x: 239, startPoint y: 190, endPoint x: 211, endPoint y: 192, distance: 28.4
click at [211, 192] on td "HiDream-I1 Dev" at bounding box center [246, 191] width 98 height 20
copy td "HiDream-"
drag, startPoint x: 462, startPoint y: 194, endPoint x: 407, endPoint y: 194, distance: 55.7
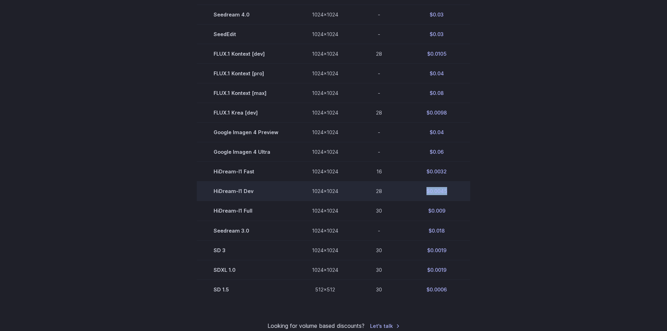
click at [407, 194] on td "$0.0045" at bounding box center [436, 191] width 67 height 20
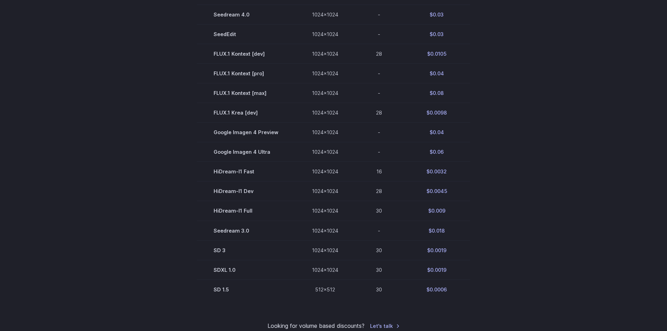
click at [476, 163] on section "Model Size Steps Price / Image FLUX.1 [schnell] 1024x1024 4 $0.0013 FLUX.1 [dev…" at bounding box center [334, 93] width 488 height 412
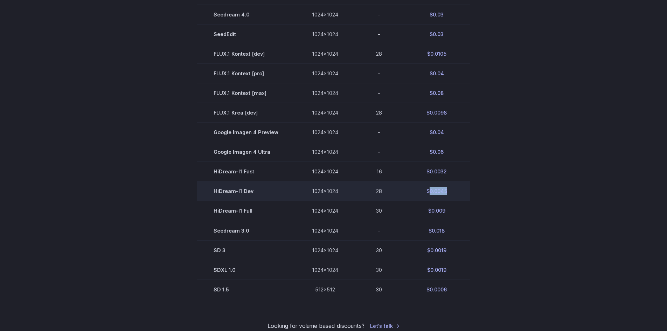
drag, startPoint x: 447, startPoint y: 191, endPoint x: 429, endPoint y: 199, distance: 20.0
click at [429, 199] on td "$0.0045" at bounding box center [436, 191] width 67 height 20
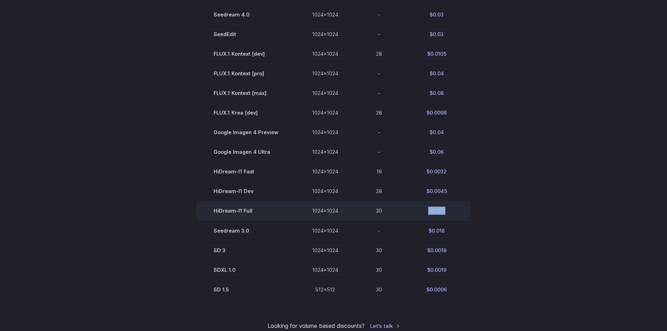
drag, startPoint x: 455, startPoint y: 215, endPoint x: 419, endPoint y: 212, distance: 35.8
click at [421, 213] on td "$0.009" at bounding box center [436, 211] width 67 height 20
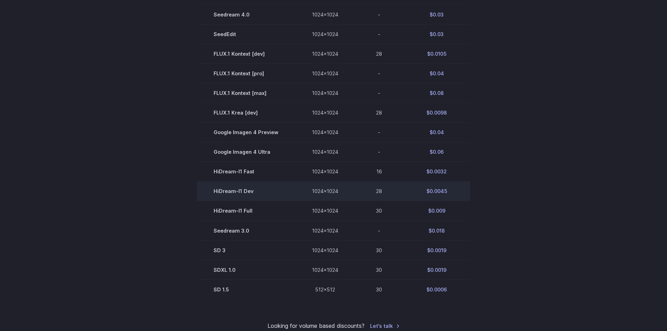
click at [422, 193] on td "$0.0045" at bounding box center [436, 191] width 67 height 20
click at [447, 193] on td "$0.0045" at bounding box center [436, 191] width 67 height 20
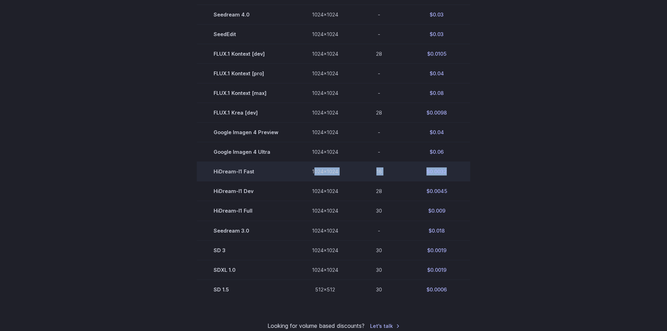
drag, startPoint x: 450, startPoint y: 172, endPoint x: 313, endPoint y: 178, distance: 137.1
click at [313, 178] on tr "HiDream-I1 Fast 1024x1024 16 $0.0032" at bounding box center [334, 172] width 274 height 20
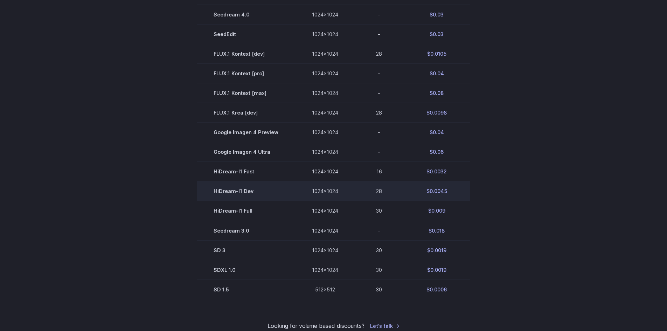
click at [431, 189] on td "$0.0045" at bounding box center [436, 191] width 67 height 20
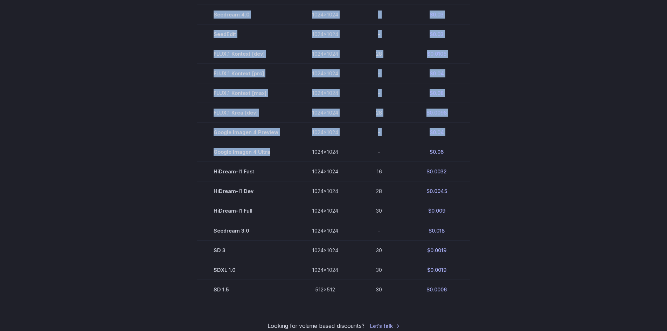
drag, startPoint x: 269, startPoint y: 152, endPoint x: 187, endPoint y: 129, distance: 85.6
click at [185, 121] on section "Model Size Steps Price / Image FLUX.1 [schnell] 1024x1024 4 $0.0013 FLUX.1 [dev…" at bounding box center [334, 93] width 488 height 412
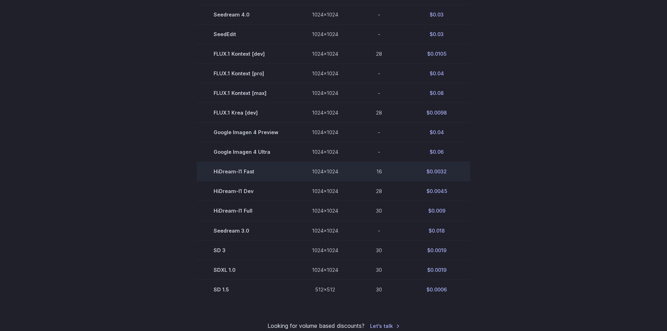
click at [266, 172] on td "HiDream-I1 Fast" at bounding box center [246, 172] width 98 height 20
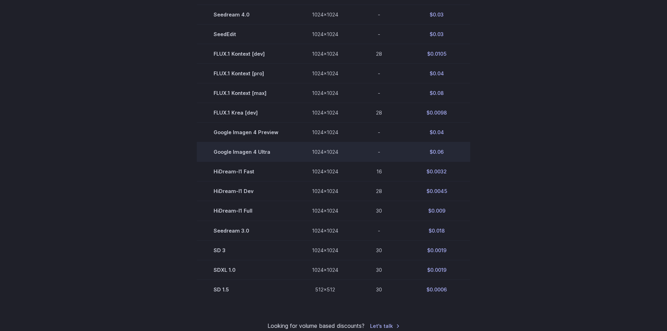
click at [274, 153] on td "Google Imagen 4 Ultra" at bounding box center [246, 152] width 98 height 20
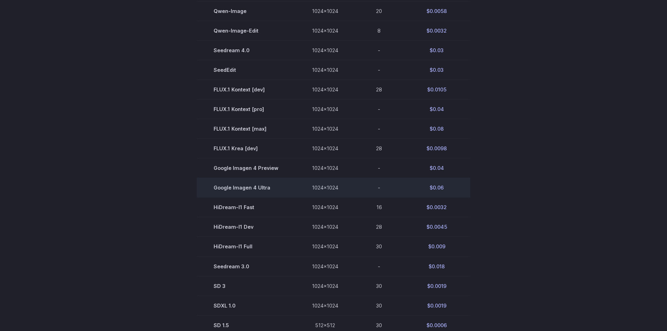
scroll to position [280, 0]
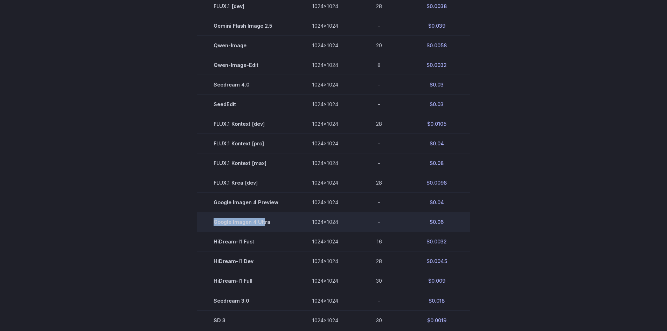
drag, startPoint x: 265, startPoint y: 218, endPoint x: 213, endPoint y: 218, distance: 52.2
click at [213, 218] on td "Google Imagen 4 Ultra" at bounding box center [246, 222] width 98 height 20
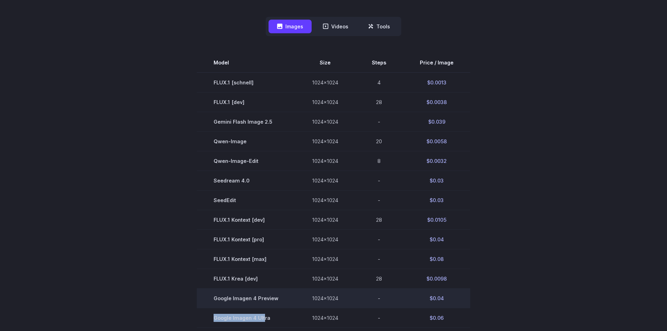
scroll to position [175, 0]
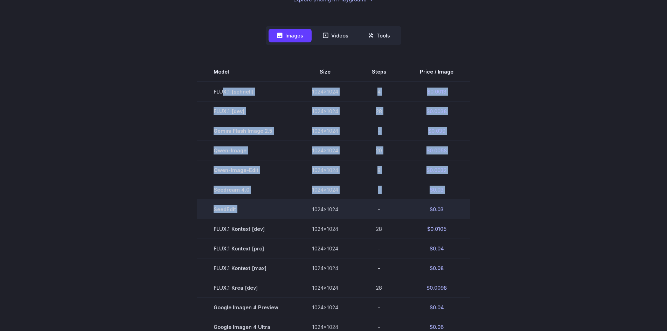
drag, startPoint x: 225, startPoint y: 103, endPoint x: 312, endPoint y: 209, distance: 137.9
click at [312, 209] on tbody "Model Size Steps Price / Image FLUX.1 [schnell] 1024x1024 4 $0.0013 FLUX.1 [dev…" at bounding box center [334, 268] width 274 height 412
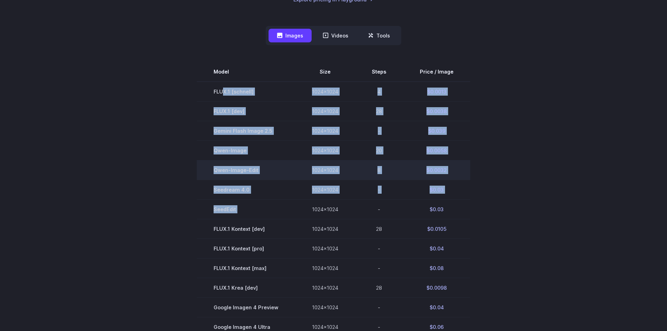
click at [270, 170] on td "Qwen-Image-Edit" at bounding box center [246, 170] width 98 height 20
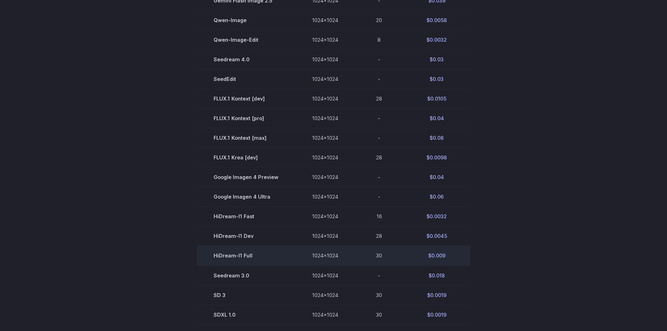
scroll to position [245, 0]
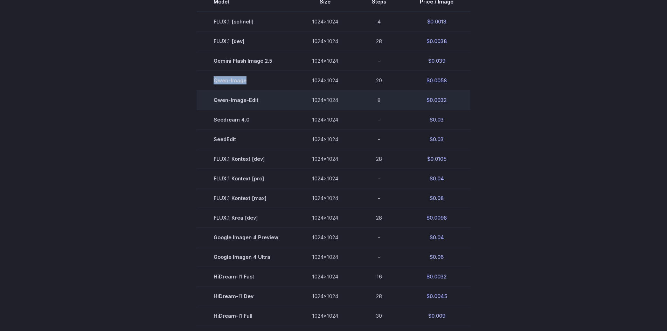
drag, startPoint x: 241, startPoint y: 80, endPoint x: 236, endPoint y: 102, distance: 22.9
click at [208, 76] on td "Qwen-Image" at bounding box center [246, 80] width 98 height 20
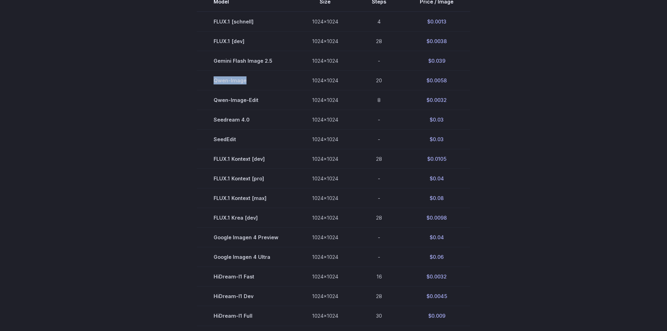
copy td "Qwen-Image"
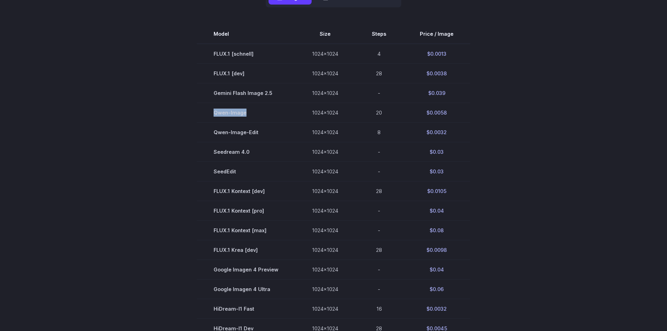
scroll to position [210, 0]
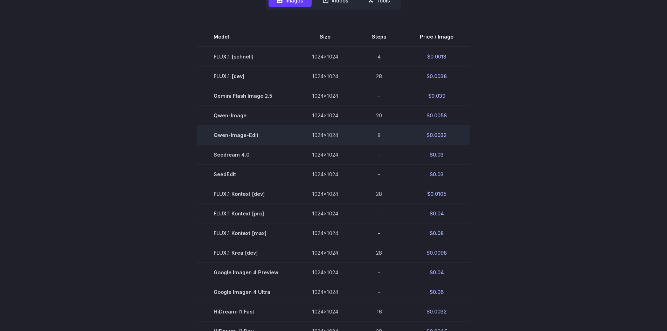
click at [216, 132] on td "Qwen-Image-Edit" at bounding box center [246, 135] width 98 height 20
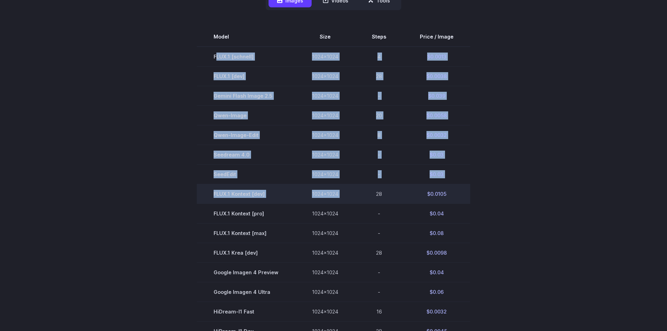
drag, startPoint x: 249, startPoint y: 84, endPoint x: 357, endPoint y: 189, distance: 150.8
click at [357, 189] on tbody "Model Size Steps Price / Image FLUX.1 [schnell] 1024x1024 4 $0.0013 FLUX.1 [dev…" at bounding box center [334, 233] width 274 height 412
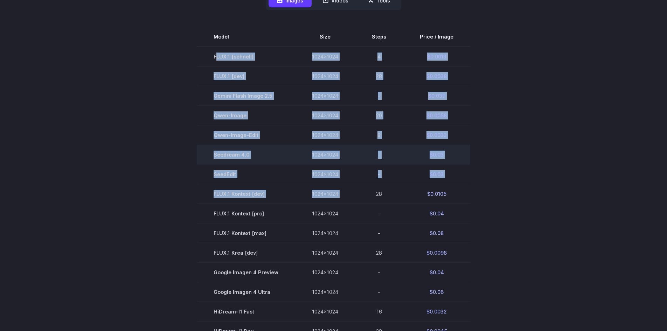
click at [343, 145] on td "1024x1024" at bounding box center [325, 155] width 60 height 20
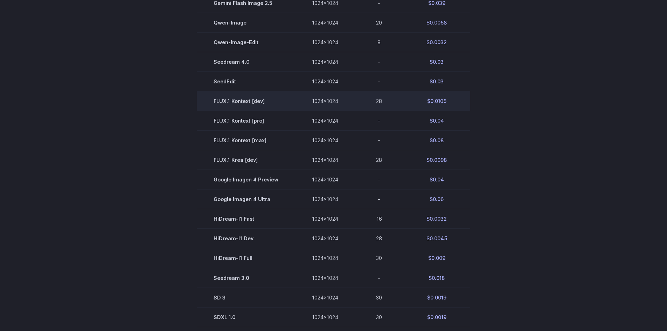
scroll to position [315, 0]
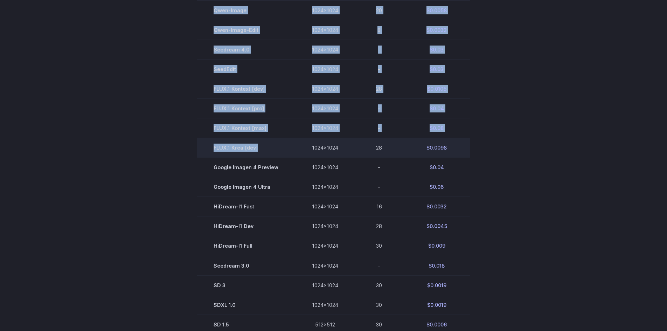
drag, startPoint x: 447, startPoint y: 144, endPoint x: 262, endPoint y: 141, distance: 185.3
click at [263, 141] on section "Model Size Steps Price / Image FLUX.1 [schnell] 1024x1024 4 $0.0013 FLUX.1 [dev…" at bounding box center [334, 128] width 488 height 412
click at [261, 145] on td "FLUX.1 Krea [dev]" at bounding box center [246, 148] width 98 height 20
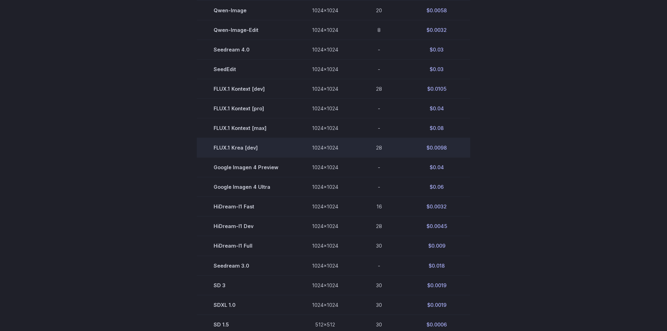
click at [261, 145] on td "FLUX.1 Krea [dev]" at bounding box center [246, 148] width 98 height 20
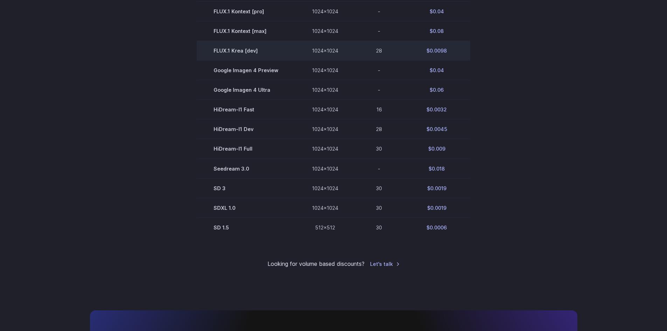
scroll to position [420, 0]
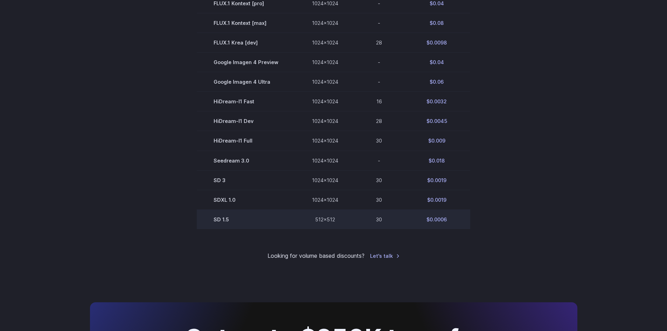
click at [265, 221] on td "SD 1.5" at bounding box center [246, 219] width 98 height 20
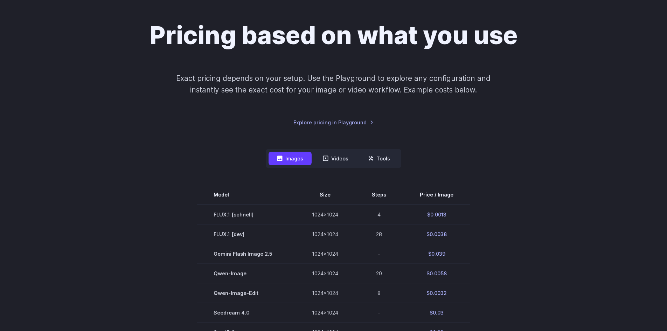
scroll to position [0, 0]
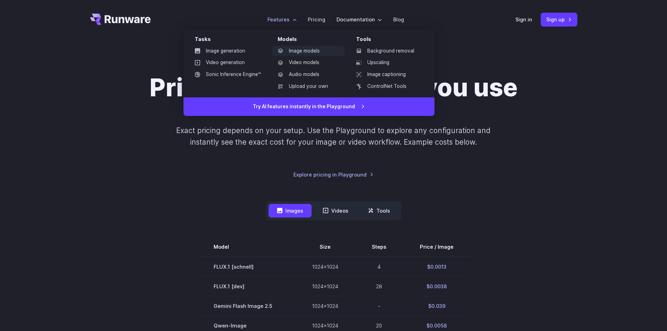
click at [306, 49] on link "Image models" at bounding box center [308, 51] width 73 height 11
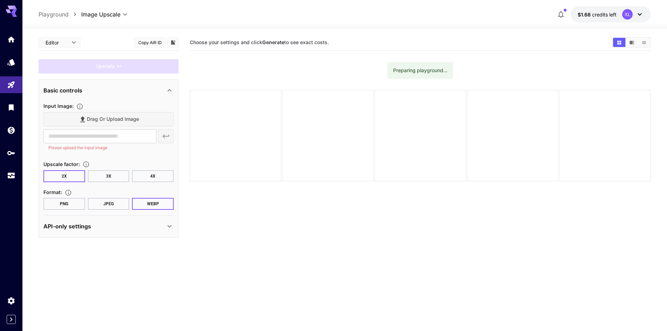
click at [122, 117] on div "Drag or upload image" at bounding box center [108, 119] width 130 height 14
click at [255, 104] on div at bounding box center [235, 101] width 91 height 91
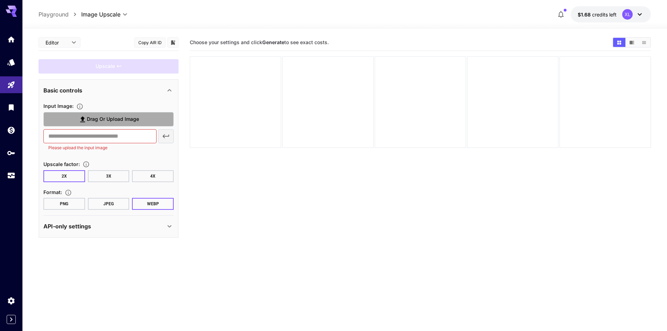
click at [131, 117] on span "Drag or upload image" at bounding box center [113, 119] width 52 height 9
click at [0, 0] on input "Drag or upload image" at bounding box center [0, 0] width 0 height 0
click at [121, 117] on span "Drag or upload image" at bounding box center [113, 119] width 52 height 9
click at [0, 0] on input "Drag or upload image" at bounding box center [0, 0] width 0 height 0
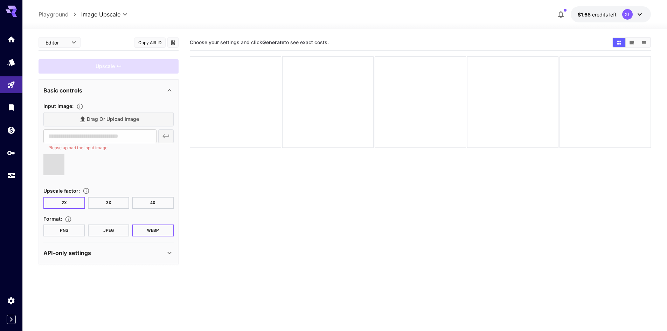
click at [110, 231] on button "JPEG" at bounding box center [109, 231] width 42 height 12
click at [89, 201] on button "3X" at bounding box center [109, 203] width 42 height 12
click at [63, 206] on button "2X" at bounding box center [64, 203] width 42 height 12
click at [99, 69] on div "Upscale" at bounding box center [109, 66] width 140 height 14
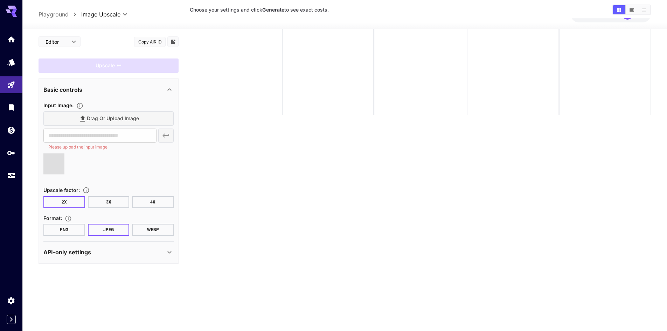
scroll to position [55, 0]
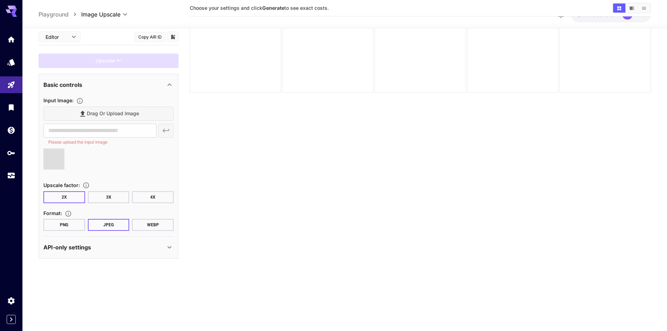
click at [156, 246] on div "API-only settings" at bounding box center [104, 247] width 122 height 8
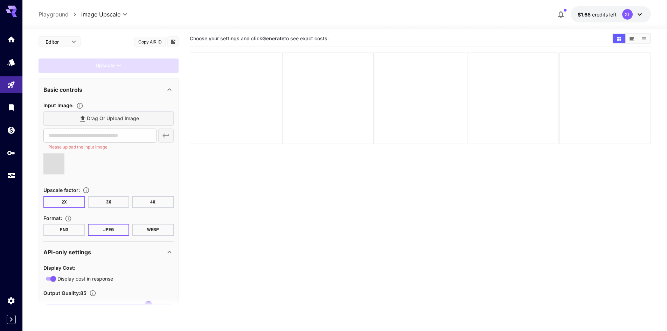
scroll to position [0, 0]
click at [263, 187] on section "Choose your settings and click Generate to see exact costs." at bounding box center [420, 199] width 461 height 331
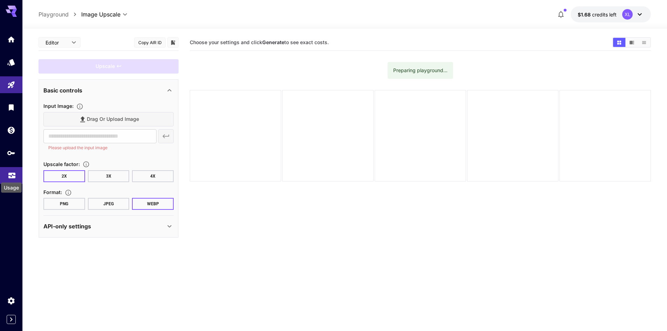
click at [13, 172] on icon "Usage" at bounding box center [11, 173] width 7 height 4
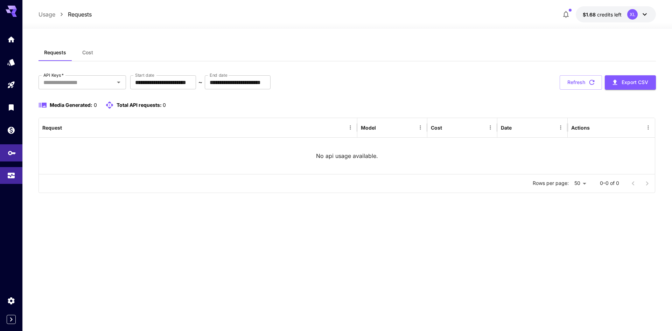
click at [11, 157] on link at bounding box center [11, 152] width 22 height 17
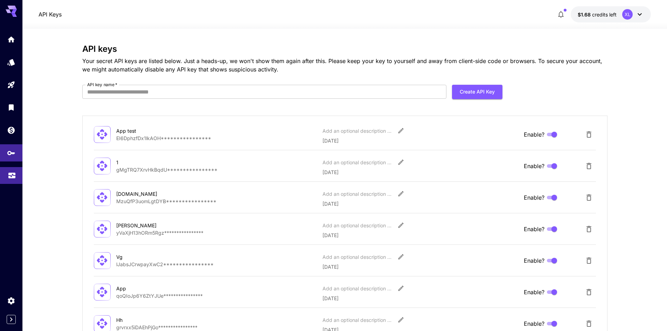
click at [14, 177] on icon "Usage" at bounding box center [12, 174] width 8 height 8
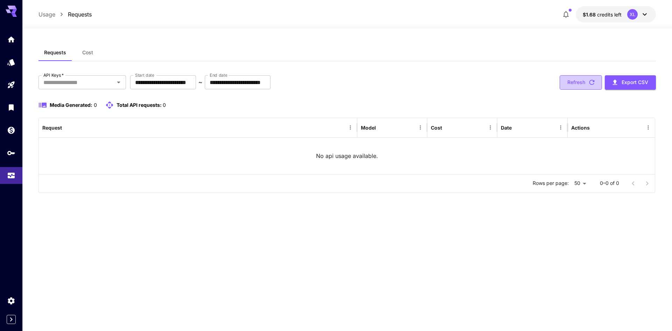
drag, startPoint x: 584, startPoint y: 88, endPoint x: 571, endPoint y: 88, distance: 13.0
click at [571, 88] on button "Refresh" at bounding box center [581, 82] width 42 height 14
click at [246, 80] on input "**********" at bounding box center [238, 82] width 66 height 14
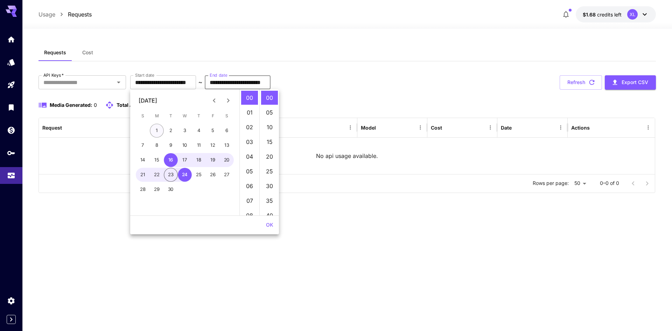
click at [153, 127] on button "1" at bounding box center [157, 131] width 14 height 14
type input "**********"
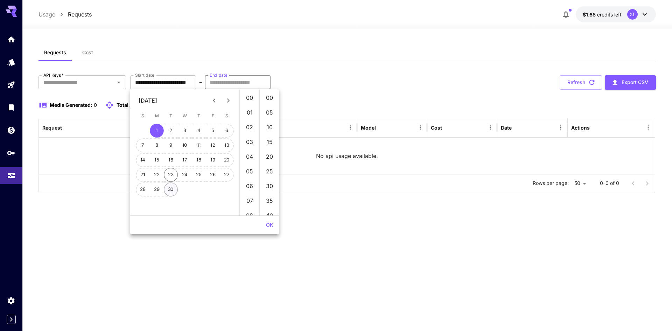
click at [171, 187] on button "30" at bounding box center [171, 189] width 14 height 14
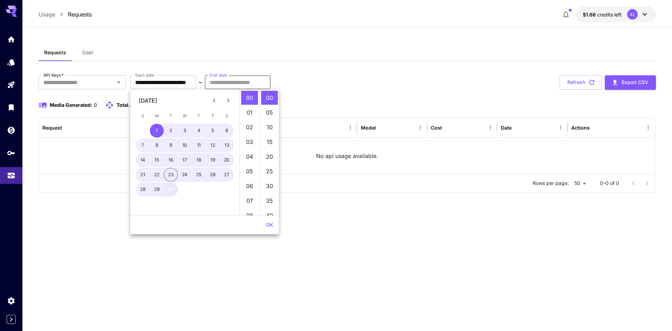
type input "**********"
click at [264, 221] on button "OK" at bounding box center [269, 225] width 13 height 13
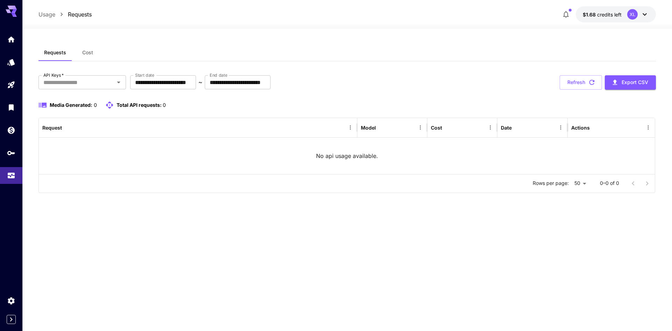
click at [54, 16] on p "Usage" at bounding box center [47, 14] width 17 height 8
click at [614, 12] on span "credits left" at bounding box center [610, 15] width 25 height 6
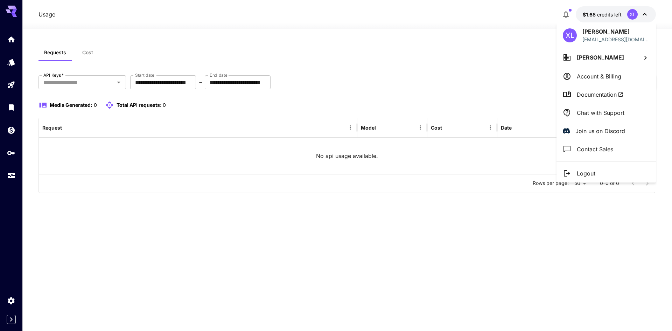
click at [14, 43] on div at bounding box center [336, 165] width 672 height 331
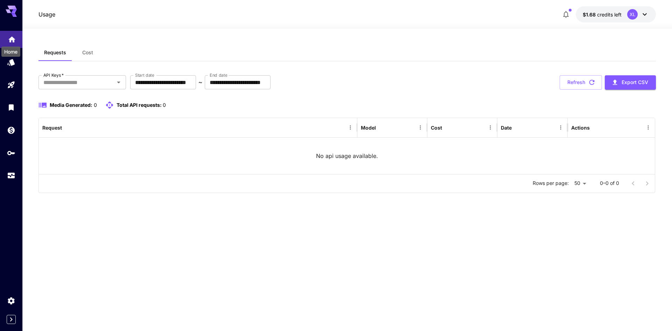
click at [8, 41] on icon "Home" at bounding box center [12, 37] width 8 height 8
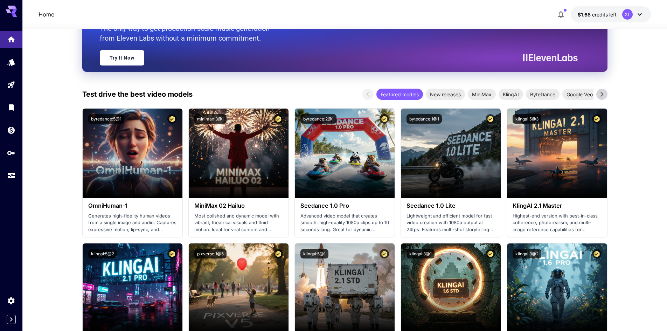
scroll to position [210, 0]
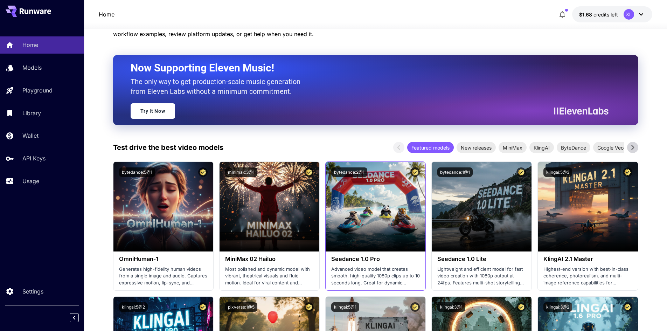
scroll to position [175, 0]
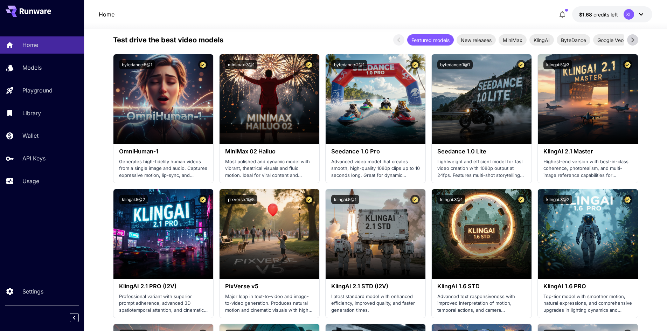
click at [631, 41] on icon at bounding box center [633, 40] width 11 height 11
click at [562, 40] on span "Google Veo" at bounding box center [560, 39] width 35 height 7
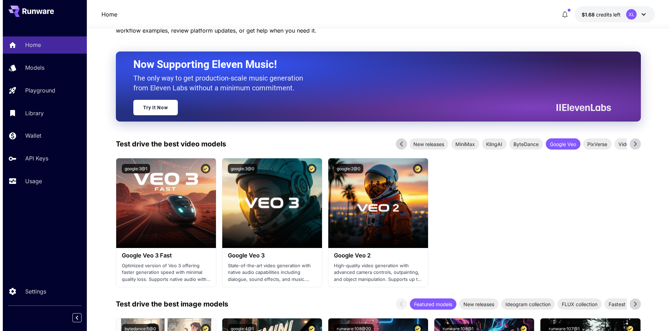
scroll to position [70, 0]
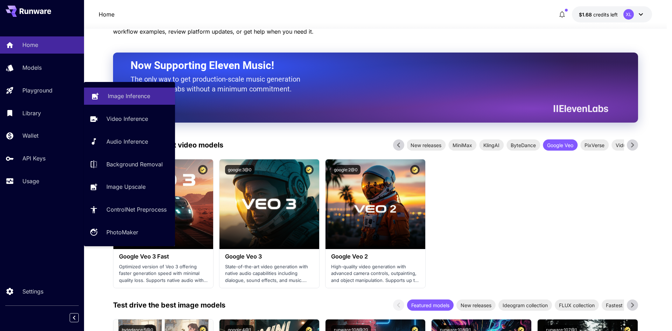
click at [122, 99] on p "Image Inference" at bounding box center [129, 96] width 42 height 8
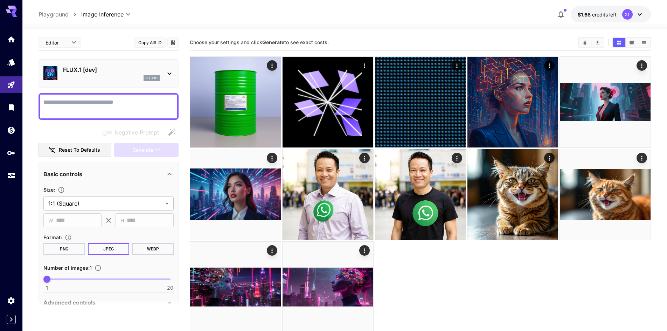
click at [79, 230] on div "**********" at bounding box center [108, 237] width 130 height 105
click at [158, 56] on div "**********" at bounding box center [109, 239] width 140 height 410
click at [131, 70] on p "FLUX.1 [dev]" at bounding box center [111, 69] width 97 height 8
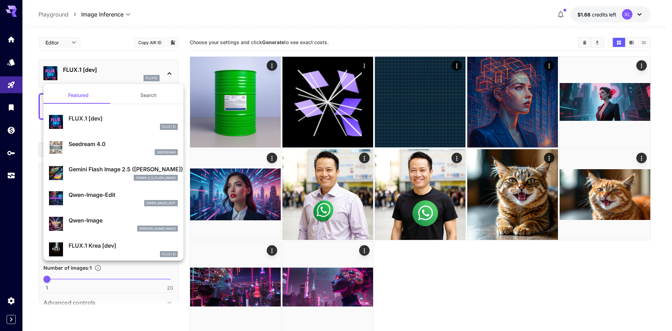
click at [116, 118] on p "FLUX.1 [dev]" at bounding box center [123, 118] width 109 height 8
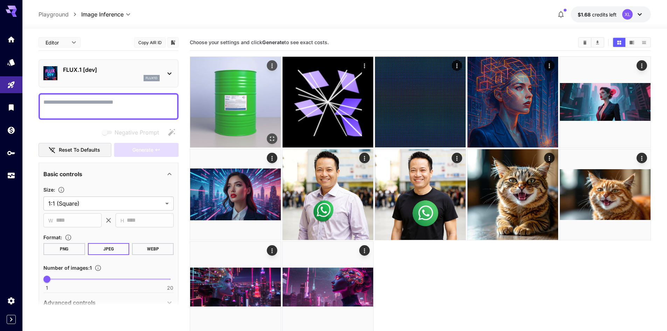
click at [255, 98] on img at bounding box center [235, 102] width 91 height 91
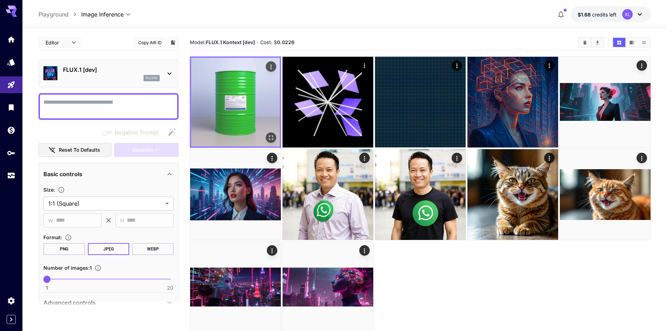
click at [255, 98] on img at bounding box center [235, 102] width 89 height 89
click at [224, 86] on img at bounding box center [235, 102] width 89 height 89
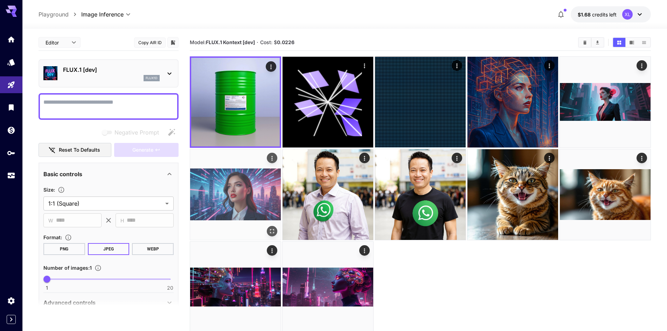
click at [233, 167] on img at bounding box center [235, 194] width 91 height 91
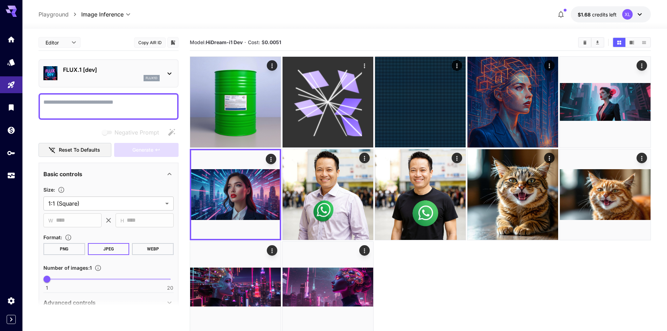
click at [348, 98] on icon at bounding box center [328, 102] width 68 height 68
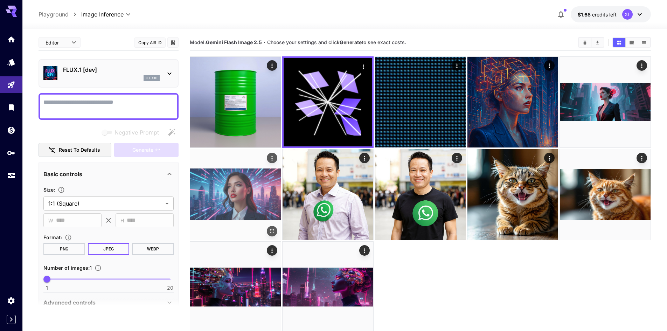
click at [239, 191] on img at bounding box center [235, 194] width 91 height 91
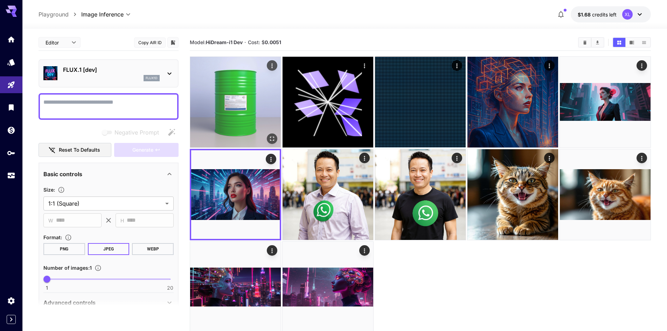
click at [234, 113] on img at bounding box center [235, 102] width 91 height 91
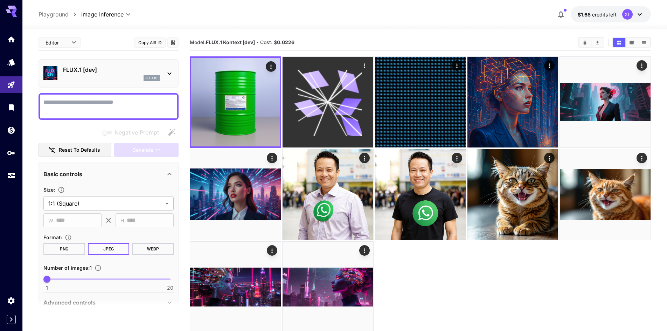
click at [317, 110] on icon at bounding box center [309, 108] width 30 height 22
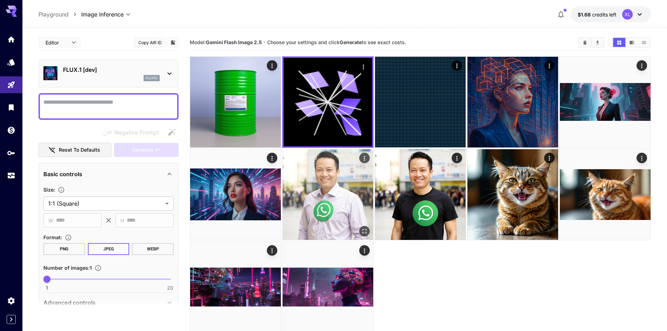
click at [295, 178] on img at bounding box center [328, 194] width 91 height 91
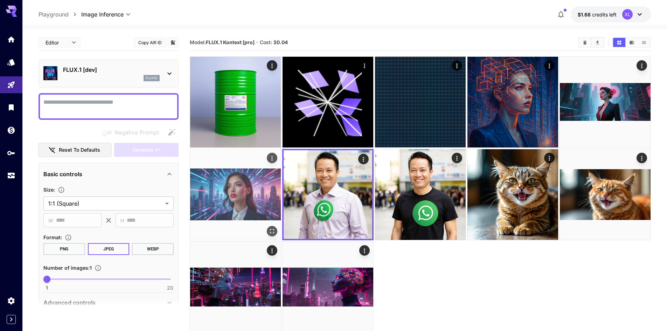
click at [226, 183] on img at bounding box center [235, 194] width 91 height 91
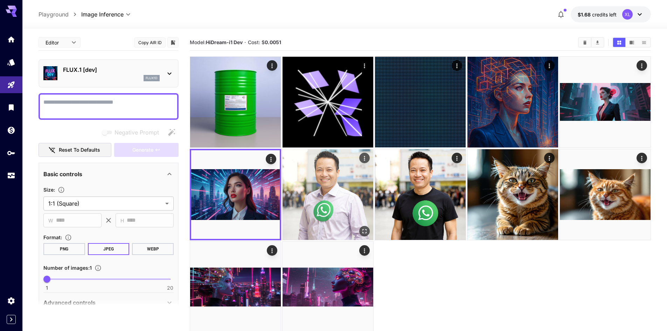
click at [330, 172] on img at bounding box center [328, 194] width 91 height 91
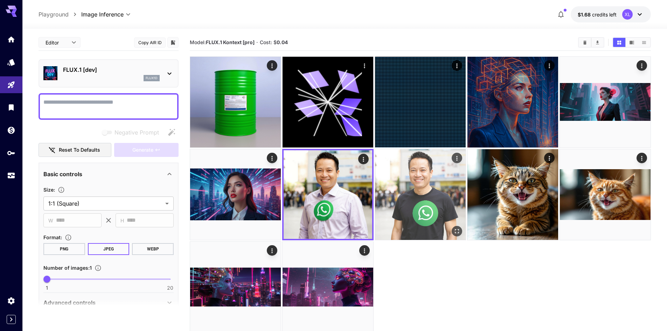
click at [399, 178] on img at bounding box center [420, 194] width 91 height 91
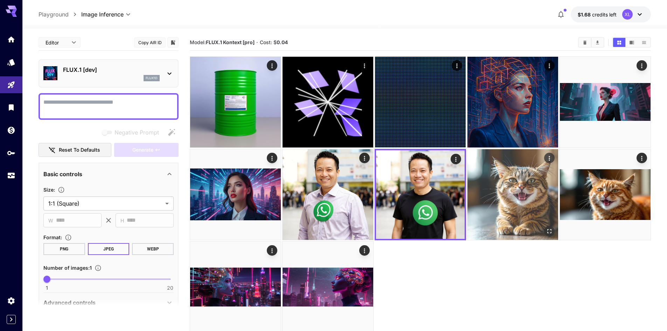
click at [536, 199] on img at bounding box center [513, 194] width 91 height 91
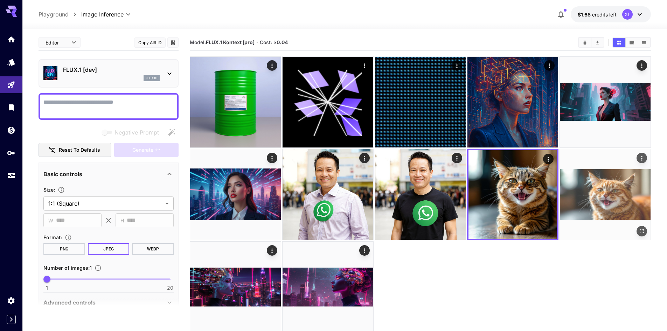
click at [629, 185] on img at bounding box center [605, 194] width 91 height 91
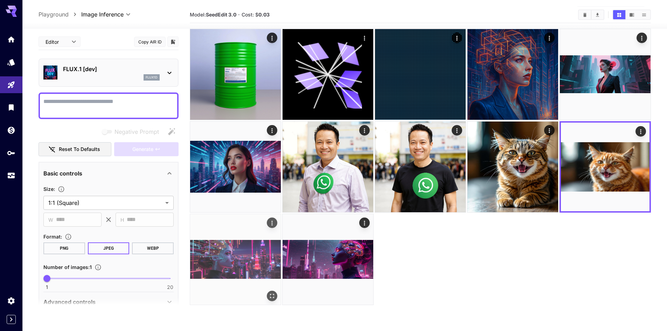
scroll to position [55, 0]
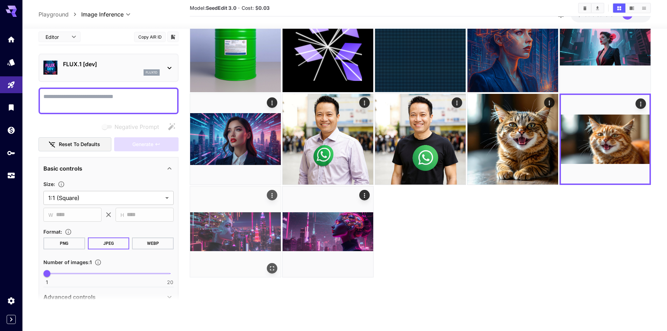
click at [240, 243] on img at bounding box center [235, 231] width 91 height 91
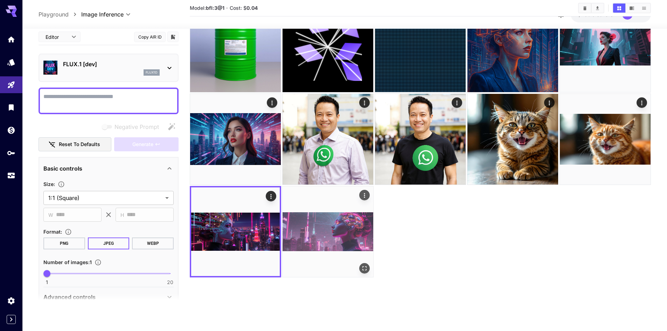
click at [320, 237] on img at bounding box center [328, 231] width 91 height 91
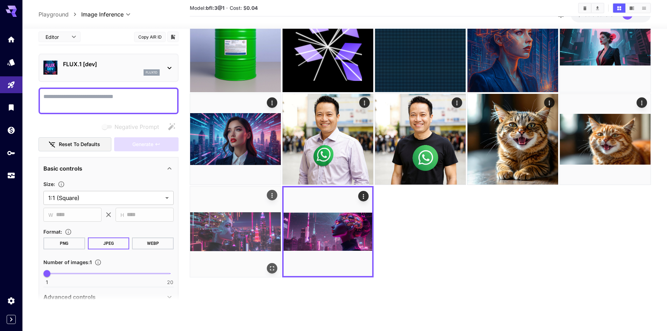
click at [269, 236] on img at bounding box center [235, 231] width 91 height 91
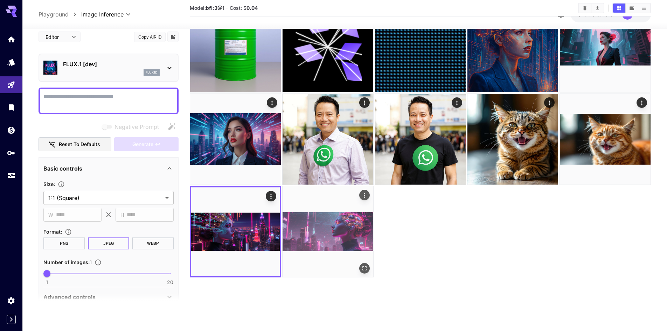
click at [322, 229] on img at bounding box center [328, 231] width 91 height 91
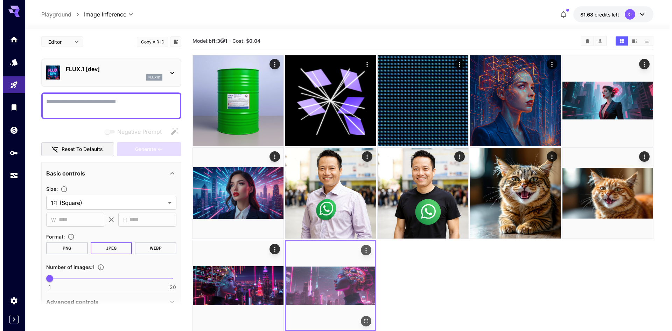
scroll to position [0, 0]
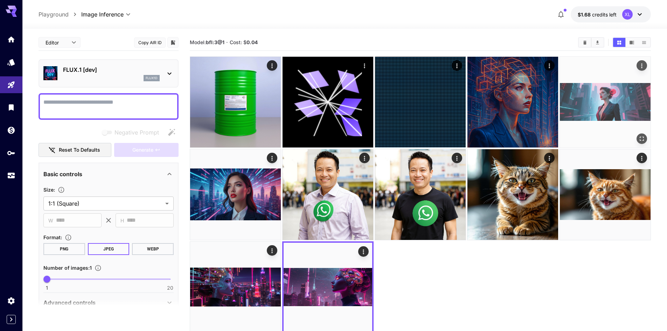
click at [623, 112] on img at bounding box center [605, 102] width 91 height 91
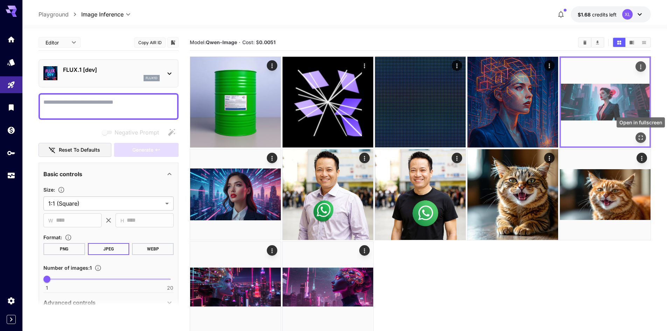
click at [640, 135] on icon "Open in fullscreen" at bounding box center [640, 137] width 7 height 7
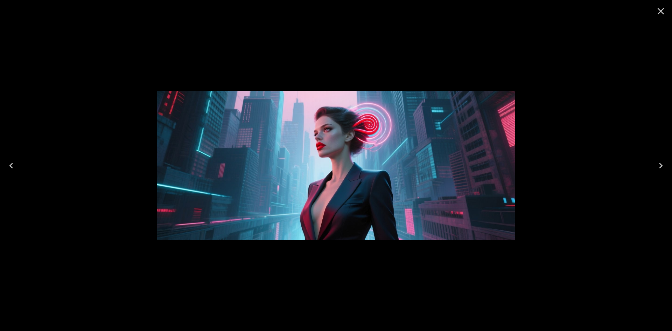
click at [666, 27] on div at bounding box center [336, 165] width 672 height 331
click at [664, 19] on button "Close" at bounding box center [661, 11] width 17 height 17
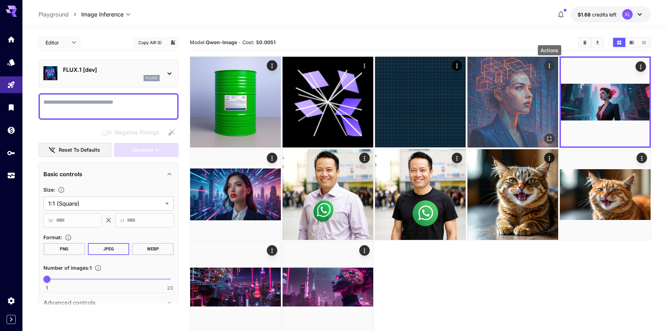
click at [552, 63] on icon "Actions" at bounding box center [549, 65] width 7 height 7
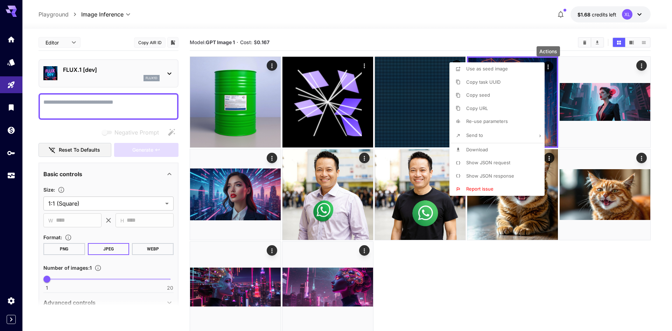
click at [457, 43] on div at bounding box center [336, 165] width 672 height 331
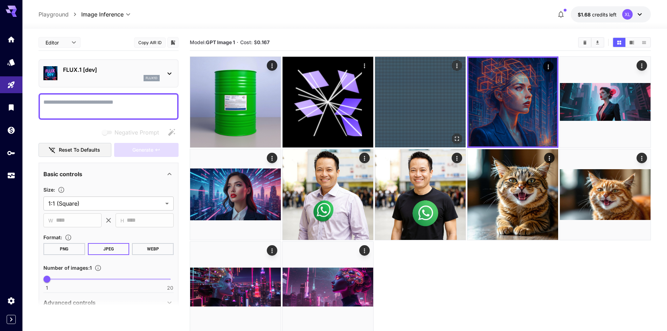
click at [432, 88] on img at bounding box center [420, 102] width 91 height 91
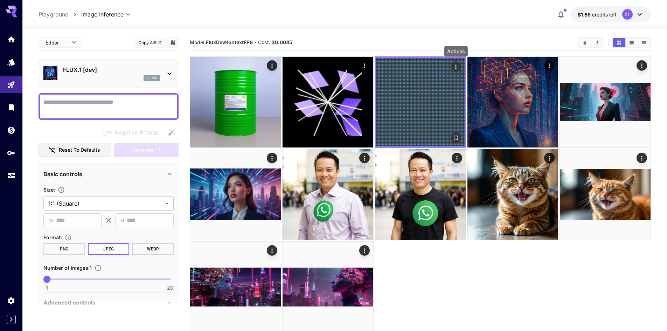
click at [457, 65] on icon "Actions" at bounding box center [456, 66] width 7 height 7
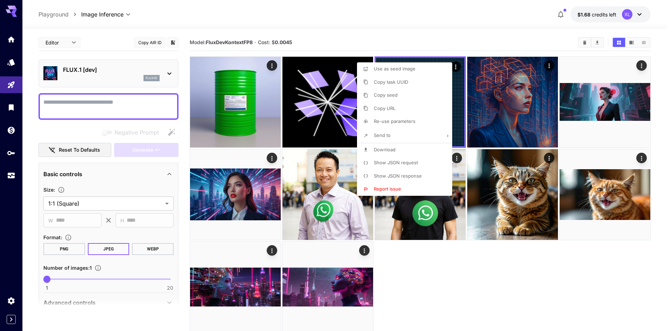
click at [406, 27] on div at bounding box center [336, 165] width 672 height 331
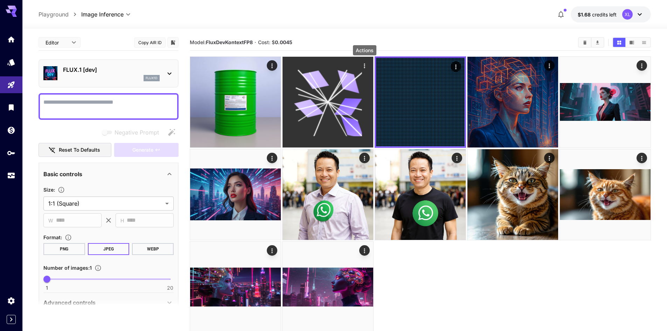
click at [363, 65] on icon "Actions" at bounding box center [364, 65] width 7 height 7
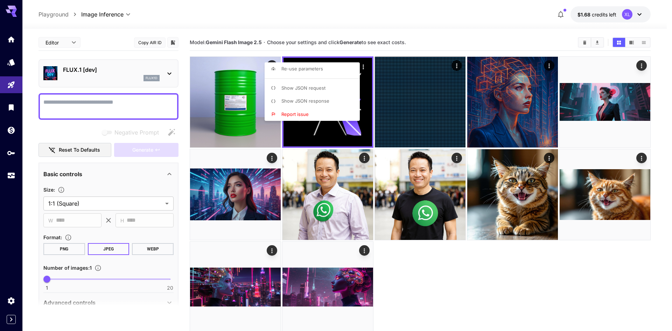
click at [381, 33] on div at bounding box center [336, 165] width 672 height 331
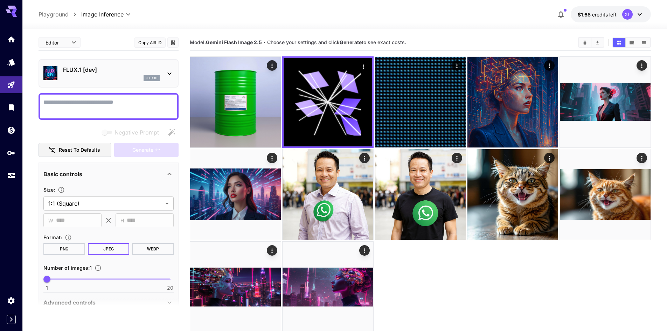
click at [358, 32] on div "**********" at bounding box center [345, 208] width 613 height 358
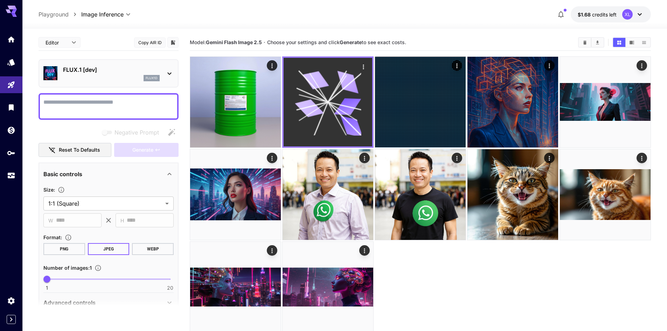
click at [343, 91] on icon at bounding box center [328, 102] width 67 height 67
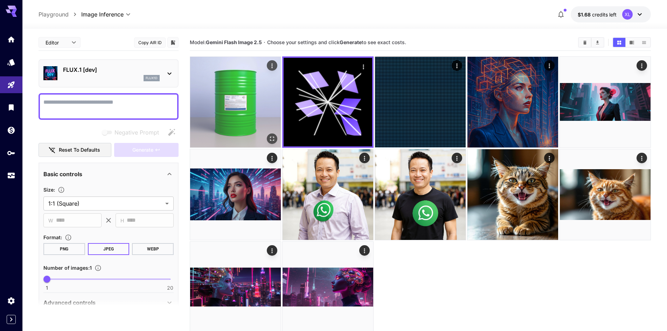
click at [237, 106] on img at bounding box center [235, 102] width 91 height 91
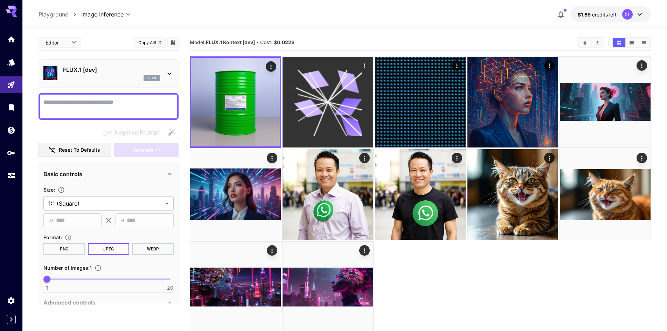
click at [344, 94] on icon at bounding box center [328, 102] width 68 height 68
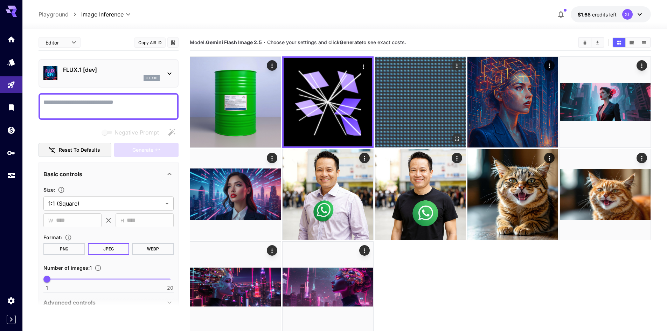
click at [427, 98] on img at bounding box center [420, 102] width 91 height 91
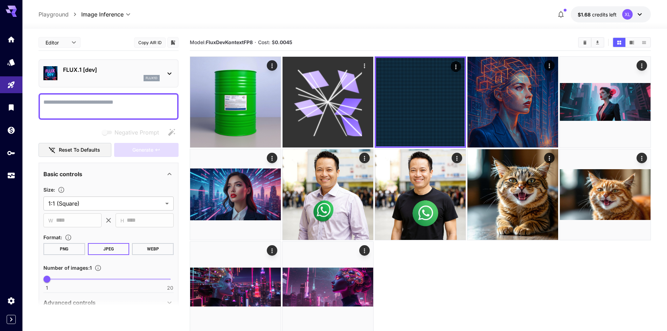
click at [335, 115] on icon at bounding box center [337, 119] width 19 height 34
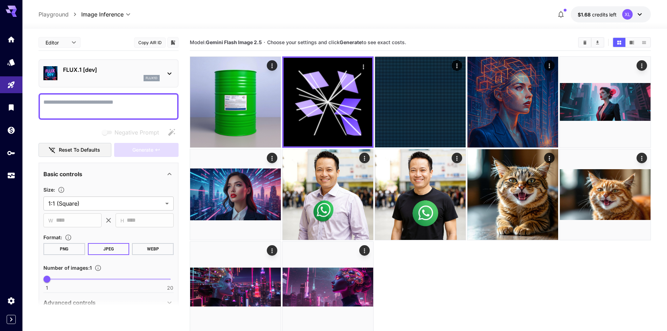
click at [114, 106] on textarea "Negative Prompt" at bounding box center [108, 106] width 130 height 17
click at [116, 71] on p "FLUX.1 [dev]" at bounding box center [111, 69] width 97 height 8
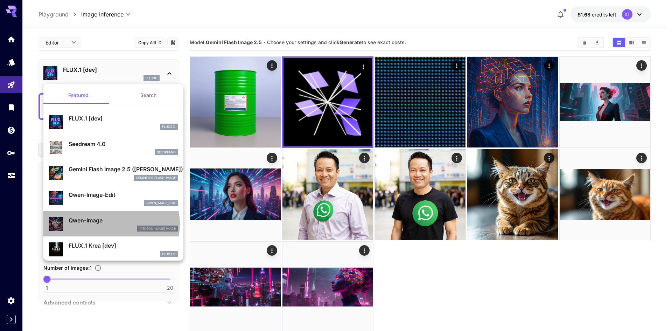
click at [111, 224] on p "Qwen-Image" at bounding box center [123, 220] width 109 height 8
type input "**"
type input "***"
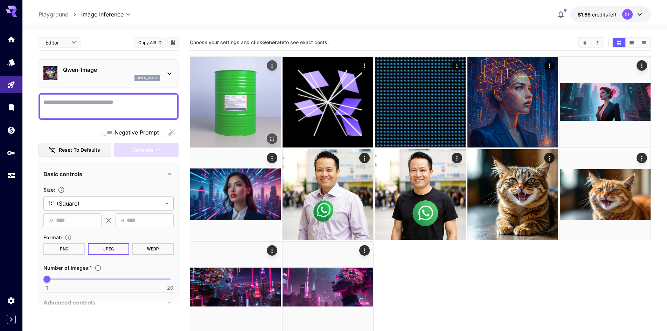
click at [219, 115] on img at bounding box center [235, 102] width 91 height 91
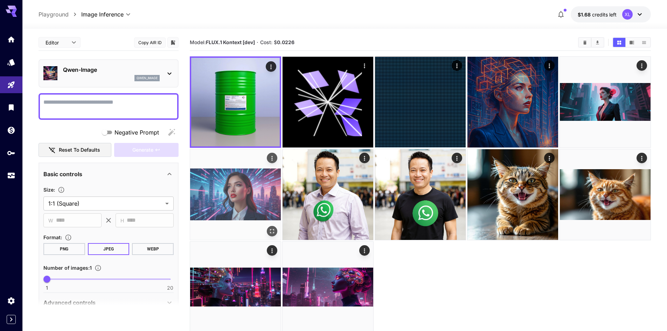
click at [242, 173] on img at bounding box center [235, 194] width 91 height 91
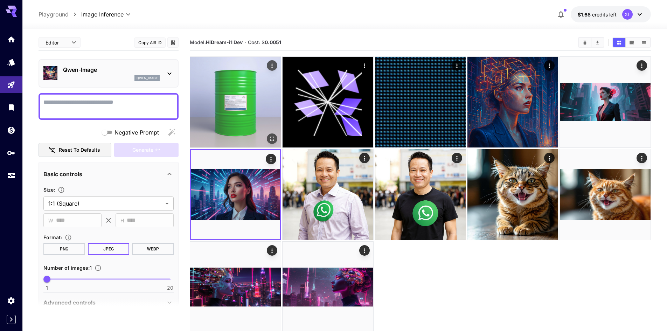
click at [222, 135] on img at bounding box center [235, 102] width 91 height 91
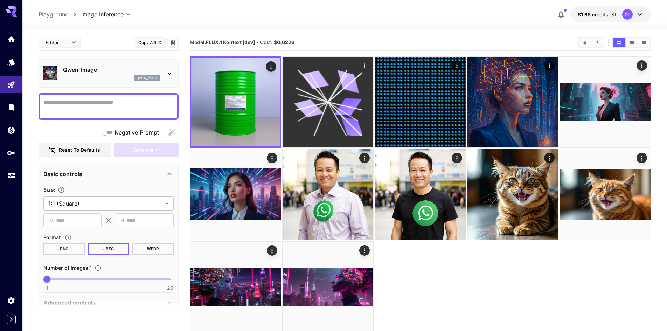
click at [344, 145] on div at bounding box center [328, 102] width 91 height 91
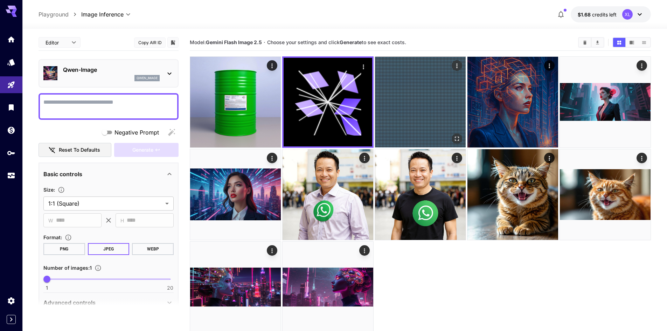
click at [450, 115] on img at bounding box center [420, 102] width 91 height 91
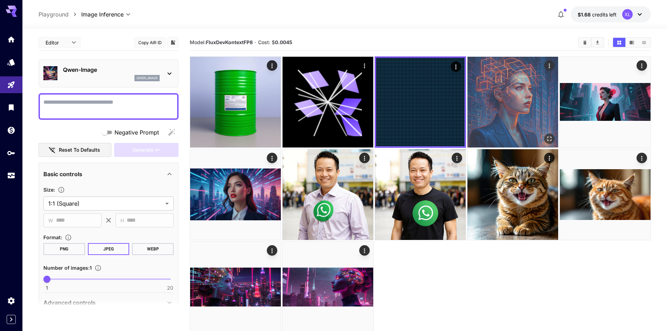
click at [517, 92] on img at bounding box center [513, 102] width 91 height 91
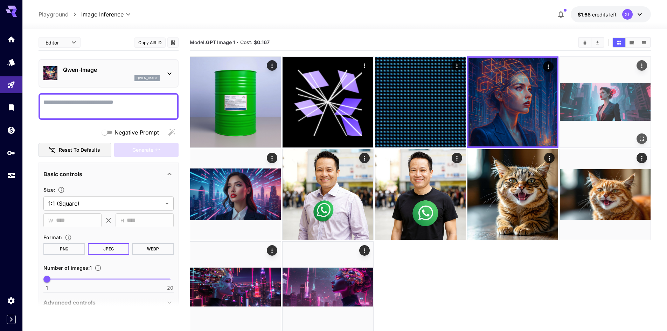
click at [576, 101] on img at bounding box center [605, 102] width 91 height 91
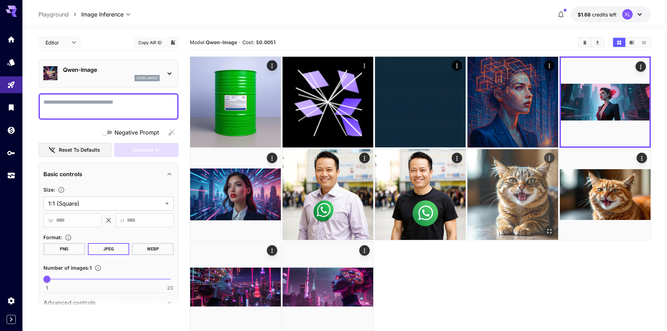
click at [512, 215] on img at bounding box center [513, 194] width 91 height 91
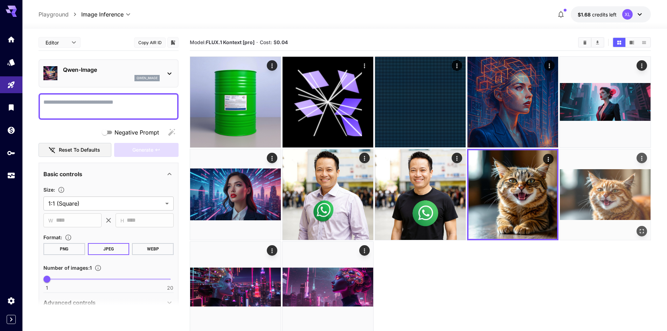
click at [590, 199] on img at bounding box center [605, 194] width 91 height 91
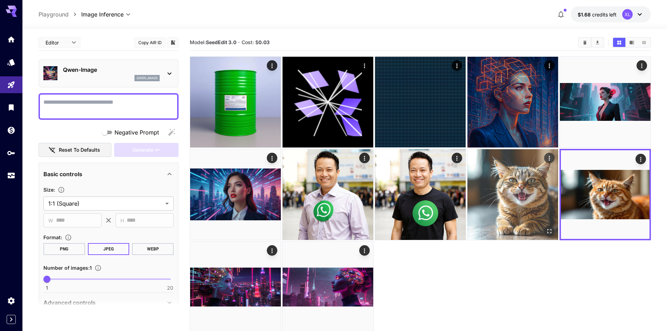
click at [500, 158] on img at bounding box center [513, 194] width 91 height 91
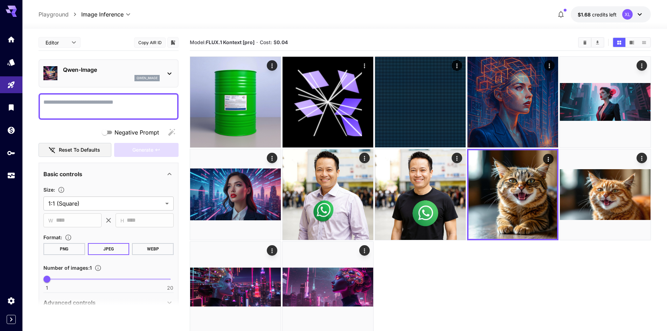
click at [103, 80] on div "qwen_image" at bounding box center [111, 78] width 97 height 6
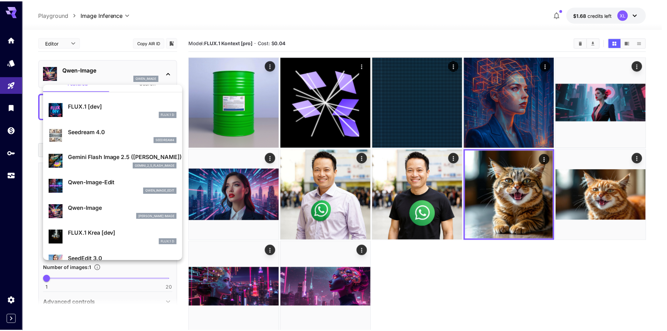
scroll to position [6, 0]
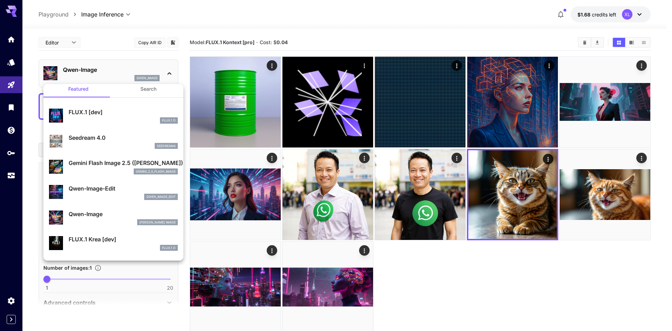
click at [95, 169] on div "gemini_2_5_flash_image" at bounding box center [123, 171] width 109 height 6
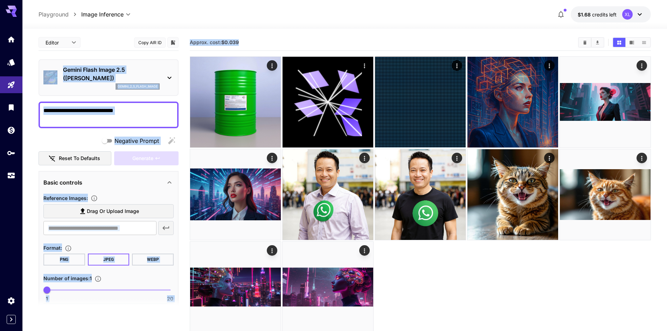
drag, startPoint x: 254, startPoint y: 43, endPoint x: 183, endPoint y: 40, distance: 70.8
click at [183, 40] on main "Editor **** ​ Copy AIR ID Gemini Flash Image 2.5 (Nano Banana) gemini_2_5_flash…" at bounding box center [345, 202] width 613 height 337
click at [110, 111] on textarea "Negative Prompt" at bounding box center [108, 114] width 130 height 17
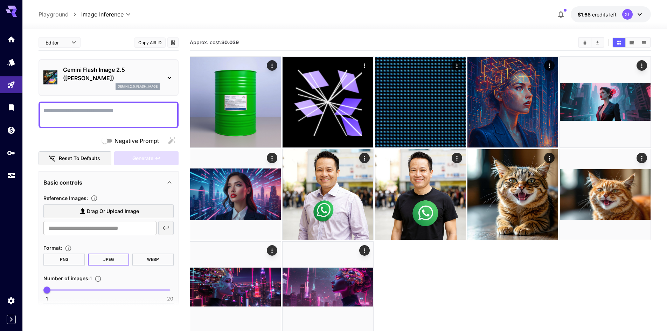
click at [165, 83] on div "Gemini Flash Image 2.5 (Nano Banana) gemini_2_5_flash_image" at bounding box center [108, 78] width 130 height 30
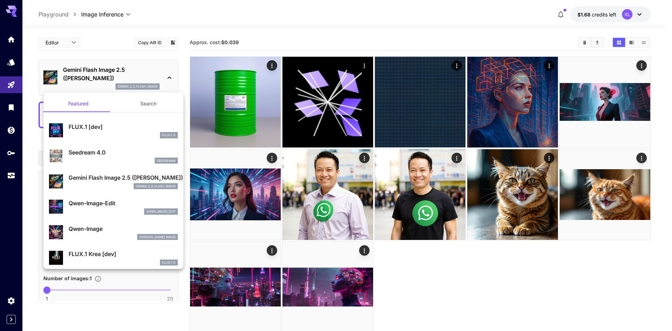
click at [161, 102] on button "Search" at bounding box center [148, 103] width 70 height 17
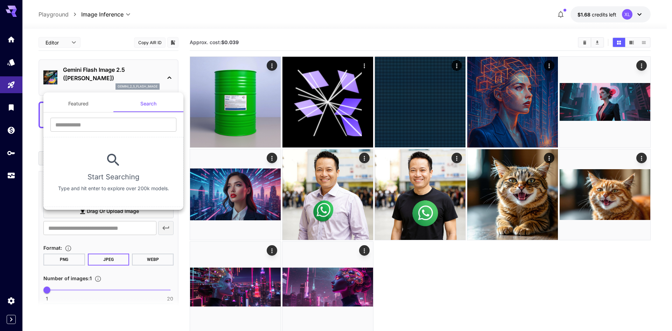
click at [101, 40] on div at bounding box center [336, 165] width 672 height 331
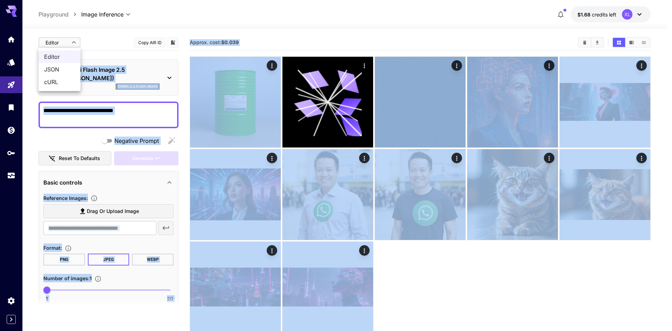
click at [68, 44] on body "**********" at bounding box center [336, 193] width 672 height 386
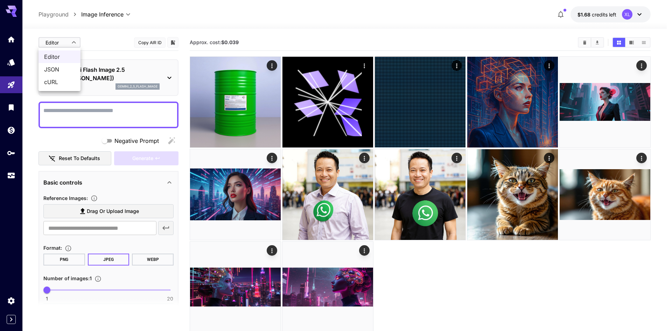
click at [109, 34] on div at bounding box center [336, 165] width 672 height 331
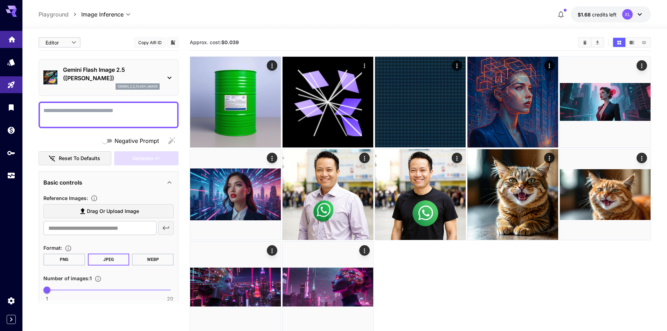
click at [8, 37] on icon "Home" at bounding box center [12, 37] width 8 height 8
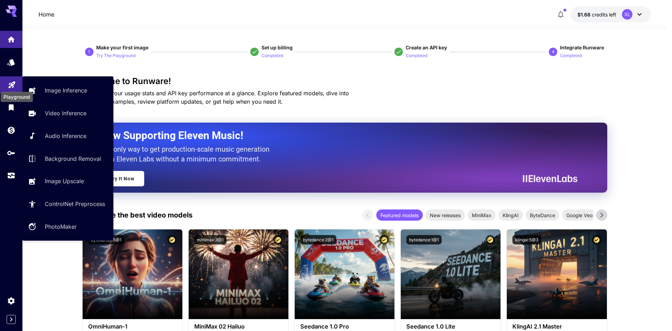
click at [8, 83] on icon "Playground" at bounding box center [12, 82] width 8 height 8
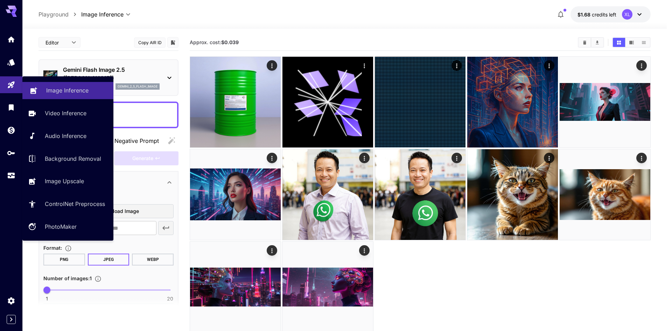
click at [63, 91] on p "Image Inference" at bounding box center [67, 90] width 42 height 8
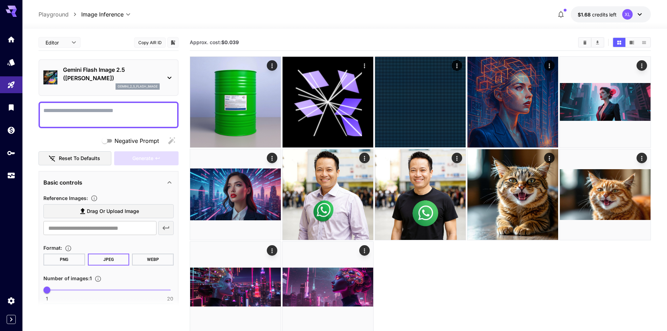
click at [109, 111] on textarea "Negative Prompt" at bounding box center [108, 114] width 130 height 17
click at [94, 159] on button "Reset to defaults" at bounding box center [75, 158] width 73 height 14
click at [153, 76] on p "Gemini Flash Image 2.5 (Nano Banana)" at bounding box center [111, 73] width 97 height 17
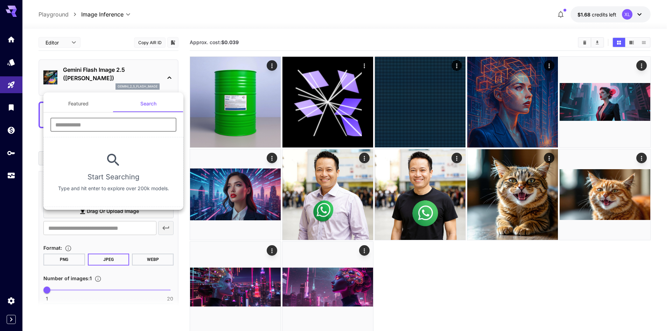
click at [113, 122] on input "text" at bounding box center [113, 125] width 126 height 14
click at [10, 112] on div at bounding box center [336, 165] width 672 height 331
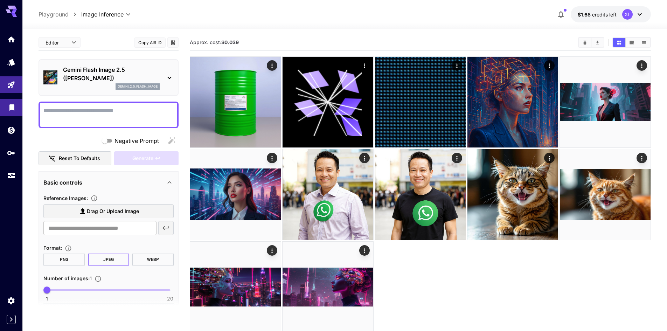
click at [9, 108] on icon "Library" at bounding box center [12, 105] width 8 height 8
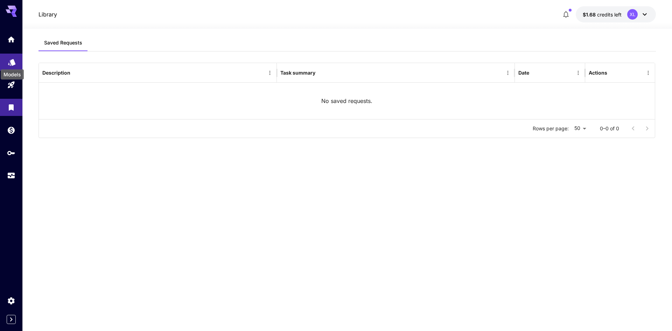
click at [12, 63] on icon "Models" at bounding box center [11, 60] width 7 height 7
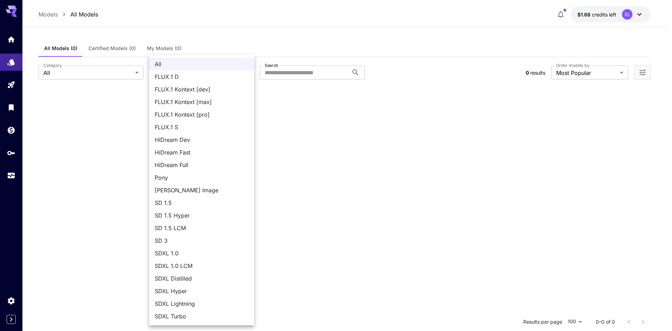
click at [191, 70] on body "**********" at bounding box center [336, 229] width 672 height 458
click at [205, 204] on span "SD 1.5" at bounding box center [202, 203] width 94 height 8
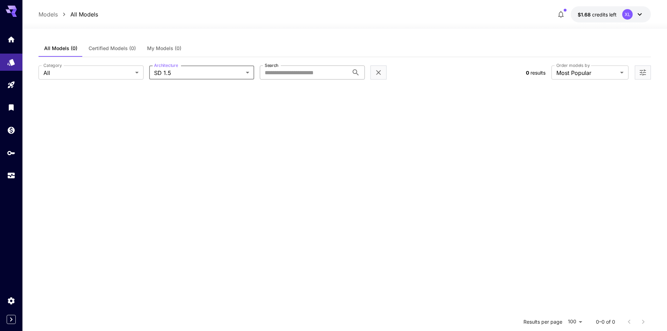
click at [309, 74] on input "Search" at bounding box center [304, 72] width 89 height 14
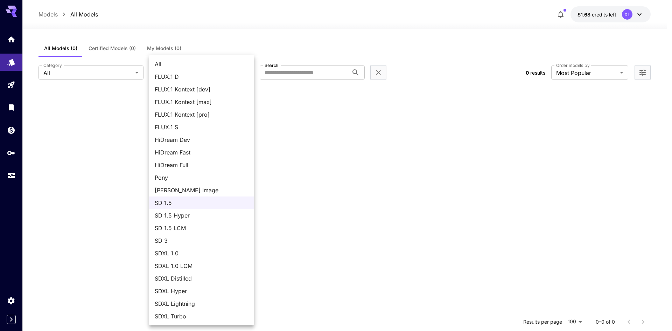
click at [178, 69] on body "**********" at bounding box center [336, 229] width 672 height 458
click at [204, 214] on span "SD 1.5 Hyper" at bounding box center [202, 215] width 94 height 8
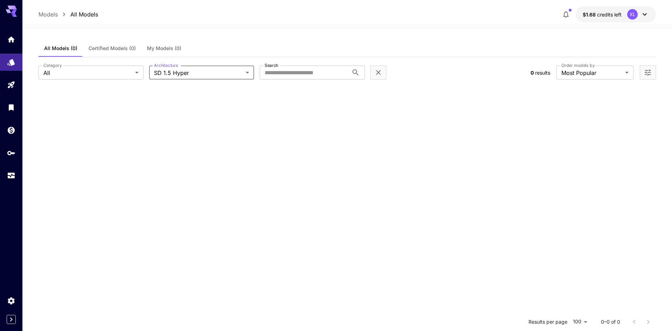
click at [205, 71] on body "**********" at bounding box center [336, 229] width 672 height 458
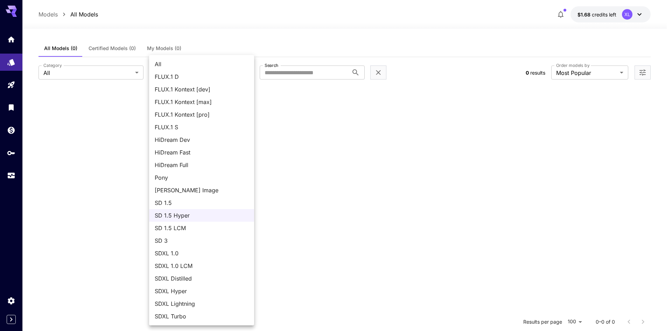
click at [188, 225] on span "SD 1.5 LCM" at bounding box center [202, 228] width 94 height 8
type input "*******"
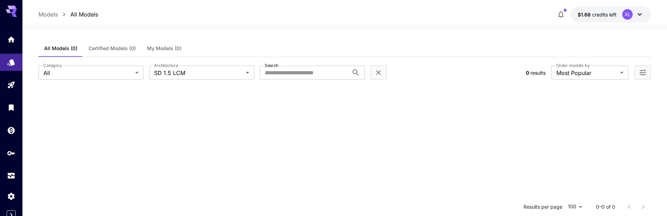
click at [634, 12] on div "XL" at bounding box center [633, 14] width 22 height 11
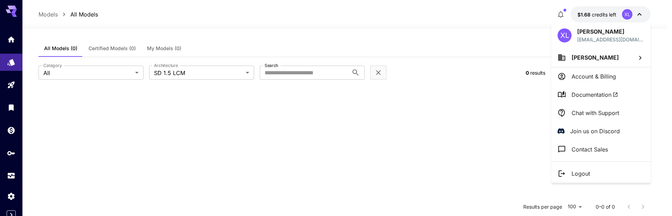
click at [634, 12] on div at bounding box center [336, 108] width 672 height 216
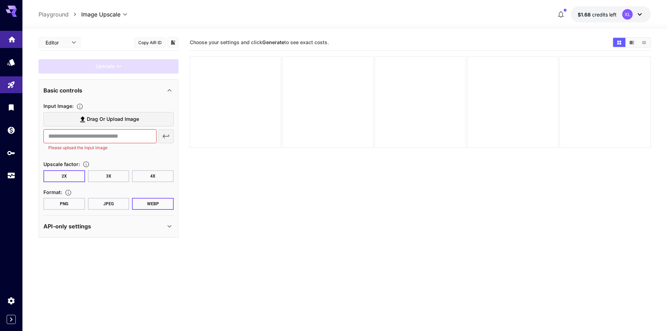
click at [19, 36] on link at bounding box center [11, 39] width 22 height 17
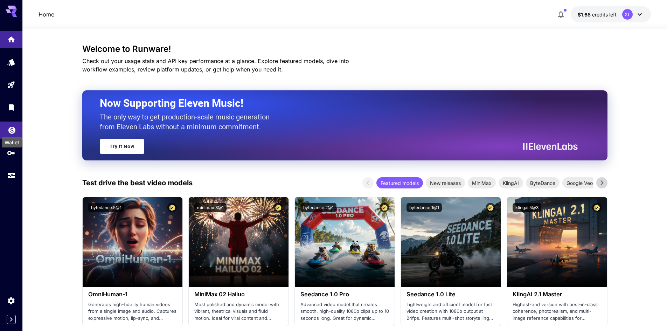
click at [13, 130] on icon "Wallet" at bounding box center [12, 129] width 8 height 8
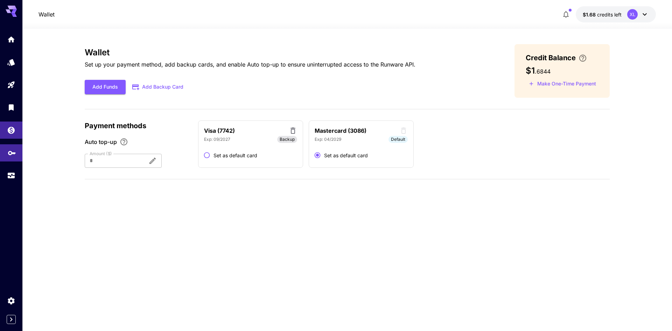
click at [0, 146] on link at bounding box center [11, 152] width 22 height 17
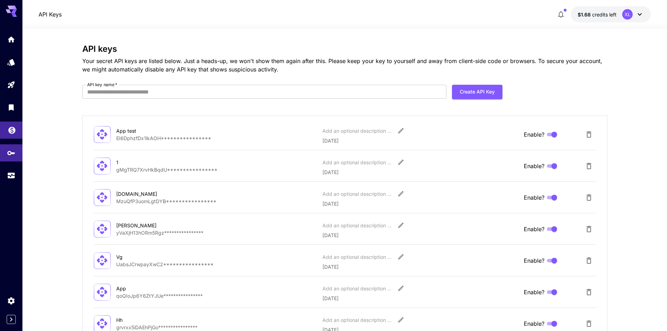
click at [5, 130] on link at bounding box center [11, 130] width 22 height 17
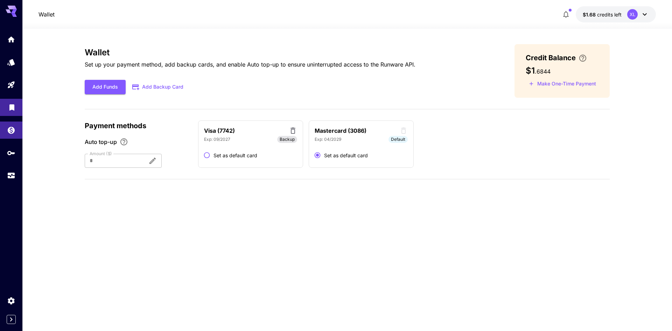
click at [11, 114] on link at bounding box center [11, 107] width 22 height 17
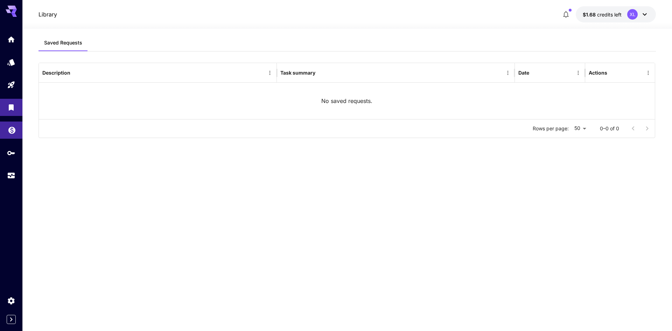
click at [16, 131] on link at bounding box center [11, 130] width 22 height 17
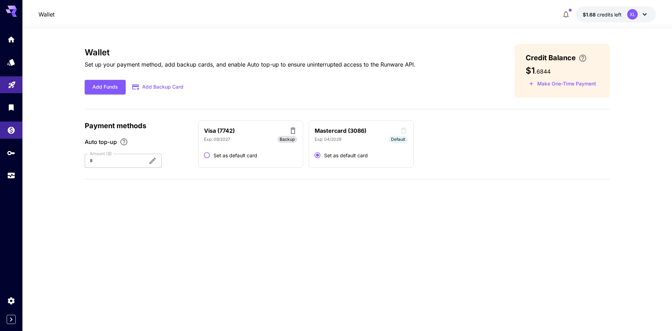
click at [11, 86] on icon "Playground" at bounding box center [12, 82] width 8 height 8
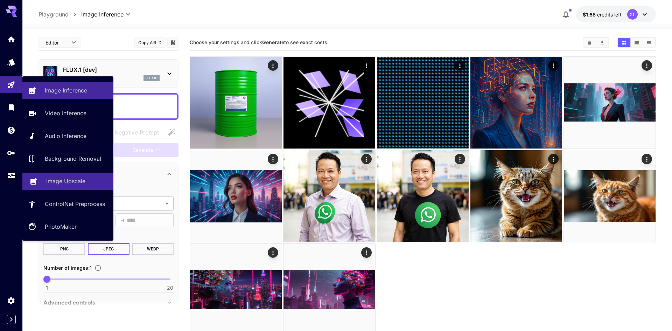
click at [85, 181] on p "Image Upscale" at bounding box center [65, 181] width 39 height 8
type input "**********"
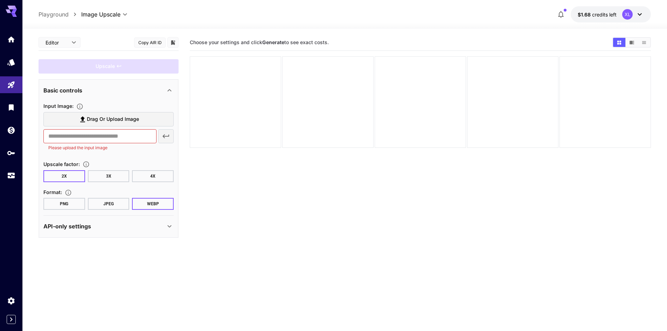
drag, startPoint x: 153, startPoint y: 13, endPoint x: 80, endPoint y: 15, distance: 72.9
click at [83, 11] on div "**********" at bounding box center [345, 14] width 613 height 16
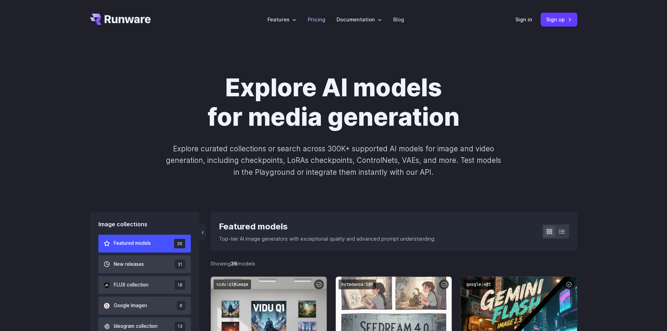
click at [328, 15] on li "Pricing" at bounding box center [316, 19] width 29 height 19
click at [325, 18] on link "Pricing" at bounding box center [317, 19] width 18 height 8
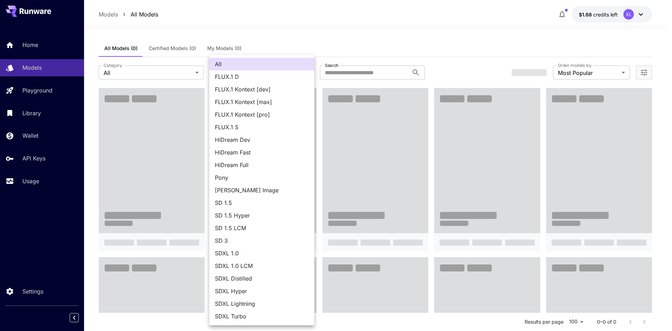
click at [256, 206] on span "SD 1.5" at bounding box center [262, 203] width 94 height 8
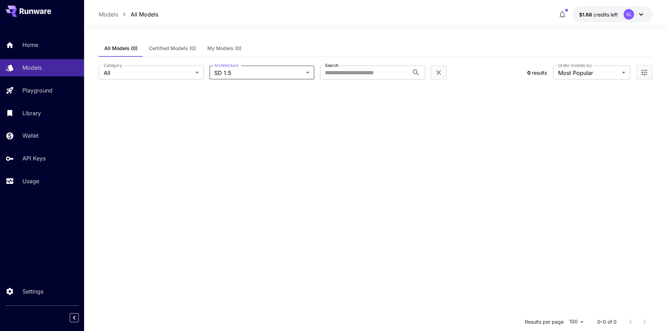
click at [253, 80] on div "**********" at bounding box center [376, 72] width 554 height 31
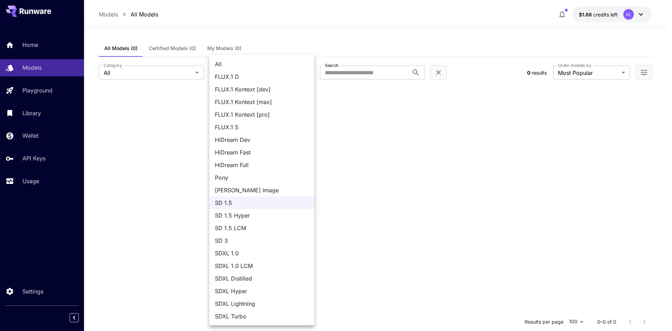
click at [244, 75] on body "**********" at bounding box center [336, 229] width 672 height 458
click at [232, 63] on span "All" at bounding box center [262, 64] width 94 height 8
type input "***"
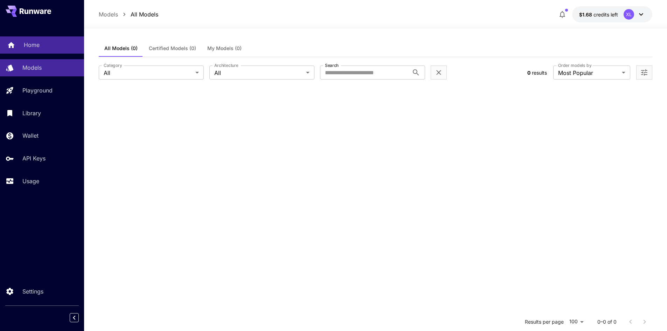
click at [25, 43] on p "Home" at bounding box center [32, 45] width 16 height 8
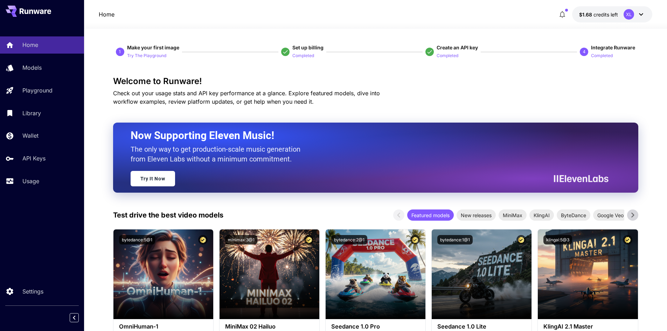
drag, startPoint x: 141, startPoint y: 58, endPoint x: 147, endPoint y: 82, distance: 25.3
click at [140, 85] on h3 "Welcome to Runware!" at bounding box center [375, 81] width 525 height 10
click at [43, 67] on div "Models" at bounding box center [51, 67] width 55 height 8
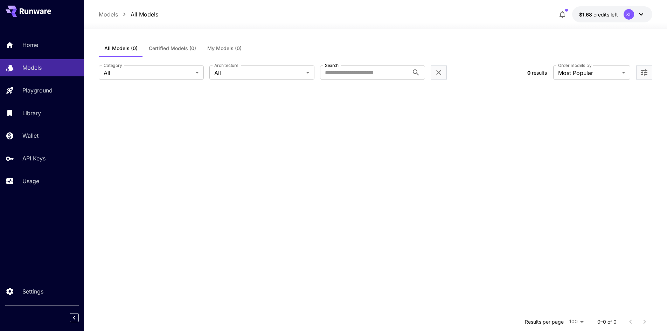
click at [184, 140] on section at bounding box center [376, 253] width 554 height 331
click at [434, 74] on div at bounding box center [439, 72] width 16 height 14
click at [439, 71] on icon "Clear filters (1)" at bounding box center [439, 72] width 8 height 8
click at [455, 49] on div "All Models (0) Certified Models (0) My Models (0)" at bounding box center [376, 48] width 554 height 17
click at [27, 120] on link "Library" at bounding box center [42, 112] width 84 height 17
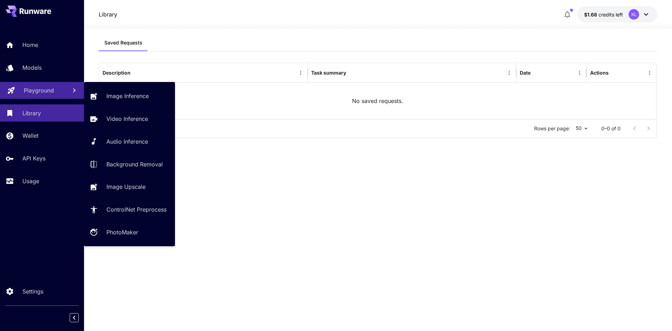
click at [29, 94] on p "Playground" at bounding box center [39, 90] width 30 height 8
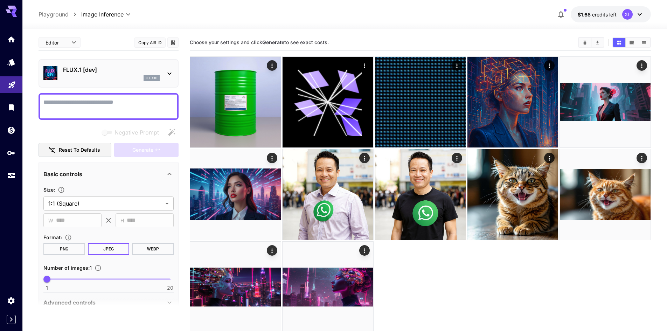
click at [173, 62] on div "FLUX.1 [dev] flux1d" at bounding box center [109, 73] width 140 height 28
click at [157, 68] on p "FLUX.1 [dev]" at bounding box center [111, 69] width 97 height 8
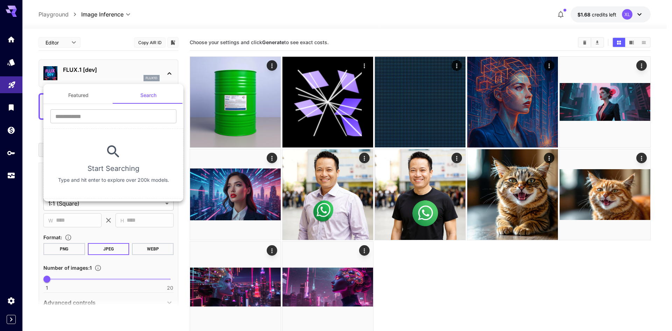
click at [89, 92] on button "Featured" at bounding box center [78, 95] width 70 height 17
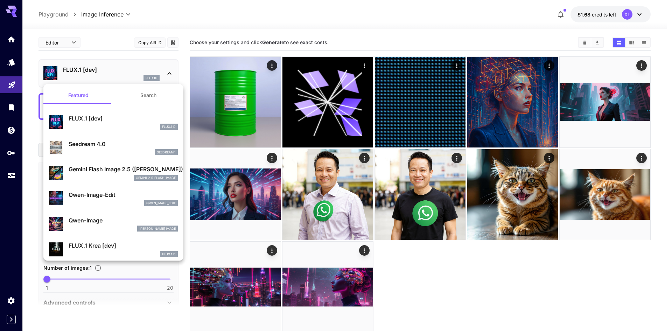
click at [15, 154] on div at bounding box center [336, 165] width 672 height 331
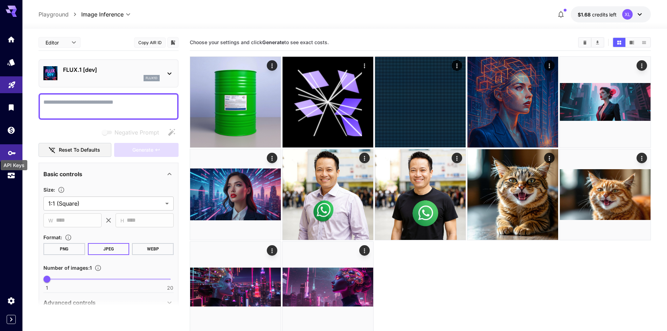
click at [9, 151] on icon "API Keys" at bounding box center [12, 150] width 8 height 8
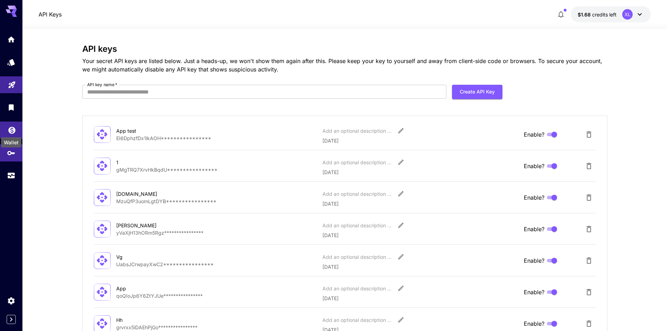
click at [11, 132] on icon "Wallet" at bounding box center [12, 128] width 8 height 8
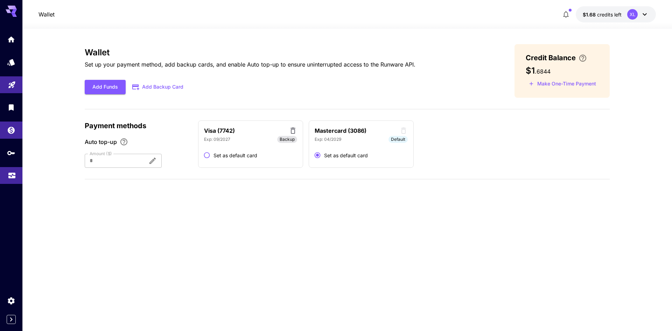
click at [16, 171] on link at bounding box center [11, 175] width 22 height 17
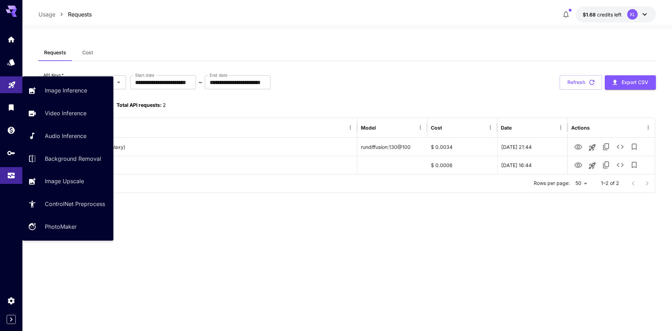
click at [14, 86] on icon "Playground" at bounding box center [12, 82] width 8 height 8
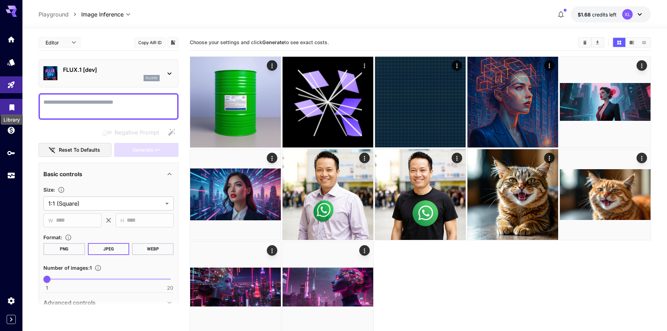
click at [11, 106] on icon "Library" at bounding box center [11, 105] width 5 height 6
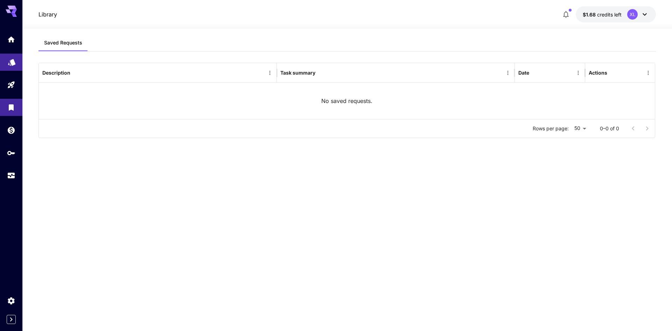
click at [16, 61] on link at bounding box center [11, 62] width 22 height 17
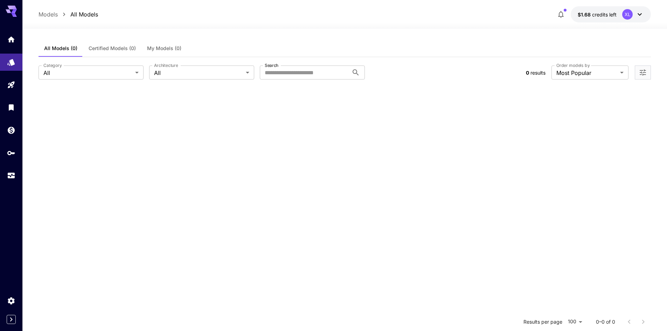
click at [325, 31] on div "**********" at bounding box center [345, 243] width 613 height 429
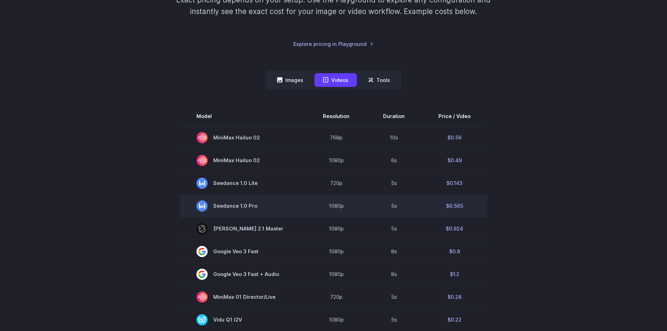
scroll to position [140, 0]
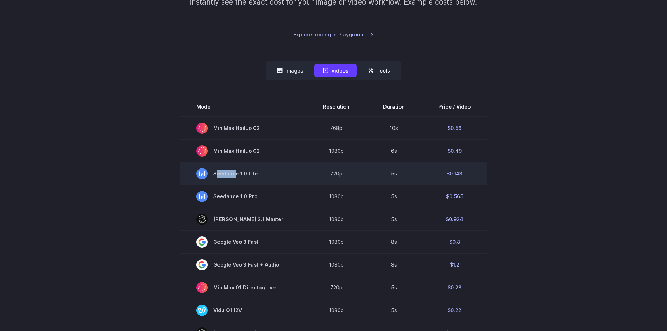
drag, startPoint x: 295, startPoint y: 164, endPoint x: 227, endPoint y: 181, distance: 70.3
click at [226, 176] on td "Seedance 1.0 Lite" at bounding box center [243, 173] width 126 height 23
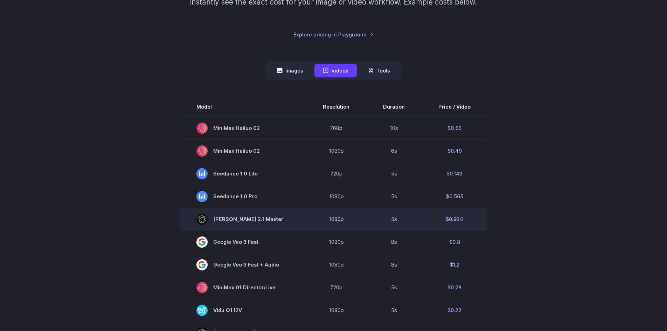
click at [327, 212] on td "1080p" at bounding box center [336, 219] width 60 height 23
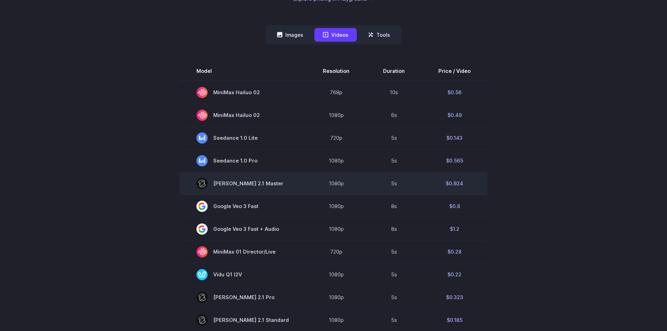
scroll to position [210, 0]
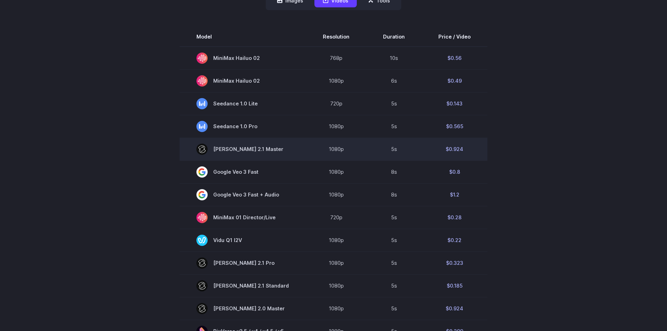
drag, startPoint x: 284, startPoint y: 151, endPoint x: 219, endPoint y: 153, distance: 64.8
click at [219, 153] on span "[PERSON_NAME] 2.1 Master" at bounding box center [242, 149] width 93 height 11
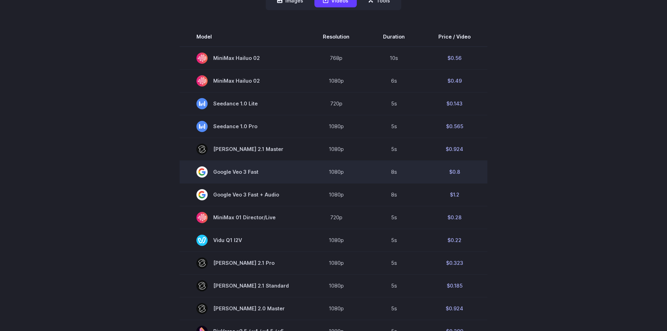
click at [384, 163] on td "8s" at bounding box center [393, 171] width 55 height 23
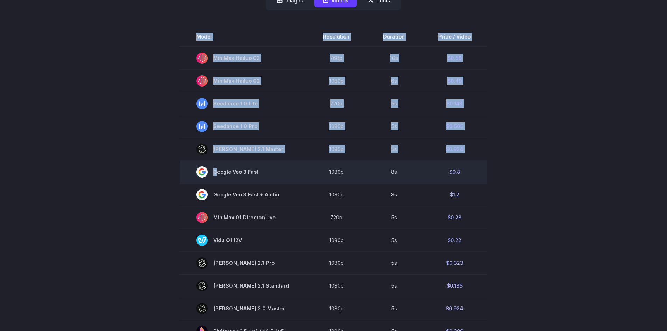
drag, startPoint x: 492, startPoint y: 145, endPoint x: 270, endPoint y: 164, distance: 222.5
click at [270, 164] on section "Model Resolution Duration Price / Video MiniMax Hailuo 02 768p 10s $0.56 MiniMa…" at bounding box center [334, 264] width 488 height 475
click at [330, 165] on td "1080p" at bounding box center [336, 171] width 60 height 23
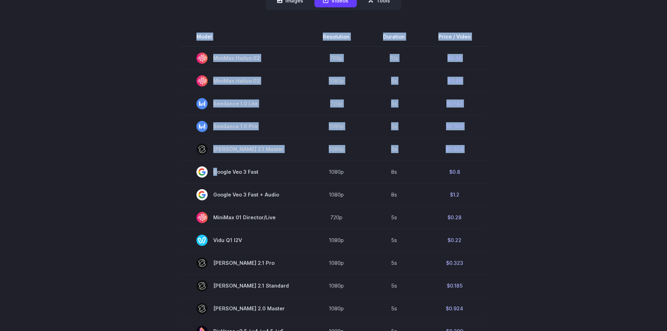
drag, startPoint x: 203, startPoint y: 169, endPoint x: 490, endPoint y: 201, distance: 288.6
click at [490, 201] on section "Model Resolution Duration Price / Video MiniMax Hailuo 02 768p 10s $0.56 MiniMa…" at bounding box center [334, 264] width 488 height 475
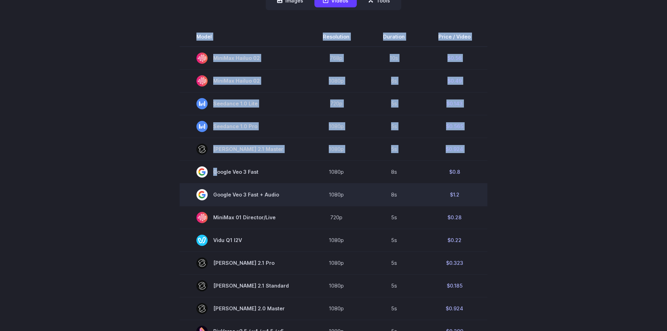
click at [357, 203] on td "1080p" at bounding box center [336, 194] width 60 height 23
click at [464, 187] on td "$1.2" at bounding box center [455, 194] width 66 height 23
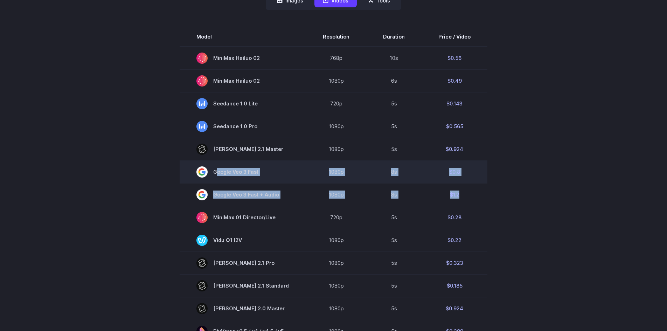
drag, startPoint x: 421, startPoint y: 192, endPoint x: 195, endPoint y: 177, distance: 226.4
click at [195, 177] on tbody "Model Resolution Duration Price / Video MiniMax Hailuo 02 768p 10s $0.56 MiniMa…" at bounding box center [334, 264] width 308 height 475
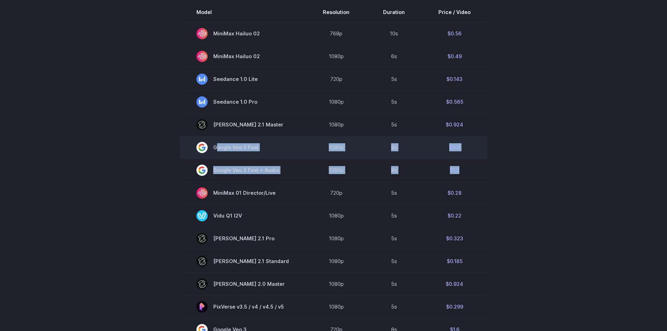
scroll to position [315, 0]
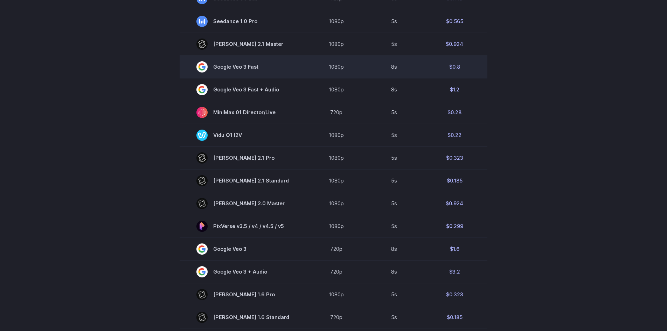
drag, startPoint x: 256, startPoint y: 71, endPoint x: 249, endPoint y: 71, distance: 7.0
click at [256, 71] on span "Google Veo 3 Fast" at bounding box center [242, 66] width 93 height 11
click at [226, 72] on span "Google Veo 3 Fast" at bounding box center [242, 66] width 93 height 11
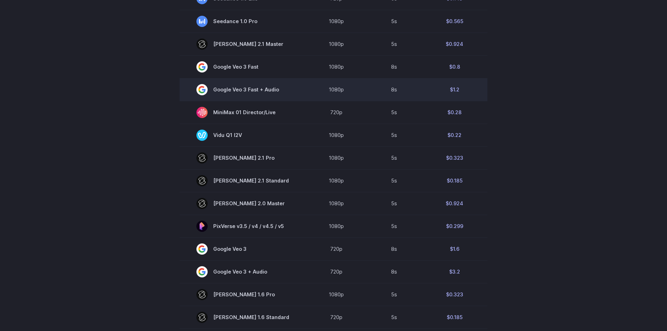
click at [475, 81] on td "$1.2" at bounding box center [455, 89] width 66 height 23
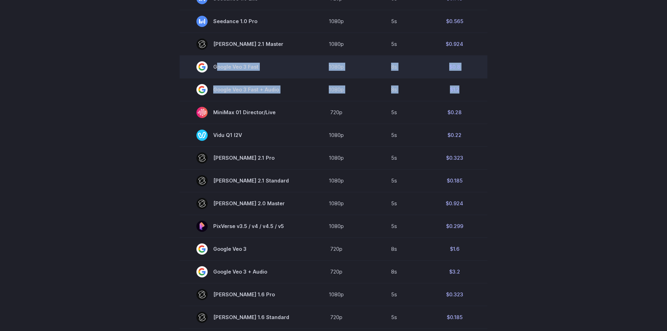
drag, startPoint x: 457, startPoint y: 86, endPoint x: 208, endPoint y: 69, distance: 249.3
click at [208, 64] on tbody "Model Resolution Duration Price / Video MiniMax Hailuo 02 768p 10s $0.56 MiniMa…" at bounding box center [334, 159] width 308 height 475
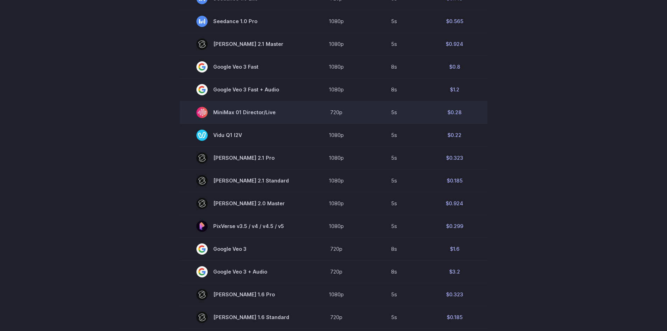
click at [223, 108] on span "MiniMax 01 Director/Live" at bounding box center [242, 112] width 93 height 11
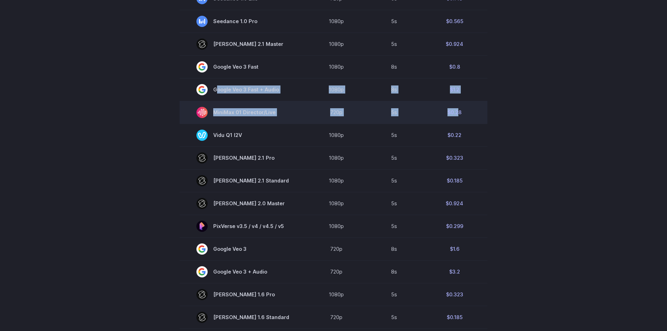
drag, startPoint x: 453, startPoint y: 116, endPoint x: 213, endPoint y: 103, distance: 240.2
click at [201, 94] on tbody "Model Resolution Duration Price / Video MiniMax Hailuo 02 768p 10s $0.56 MiniMa…" at bounding box center [334, 159] width 308 height 475
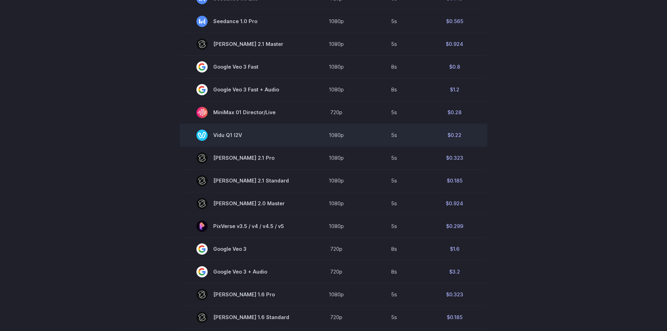
click at [299, 134] on td "Vidu Q1 I2V" at bounding box center [243, 135] width 126 height 23
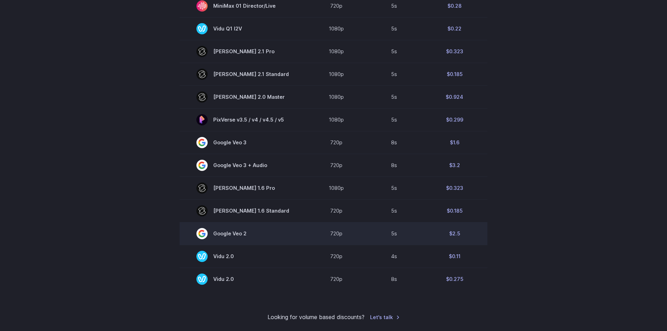
scroll to position [420, 0]
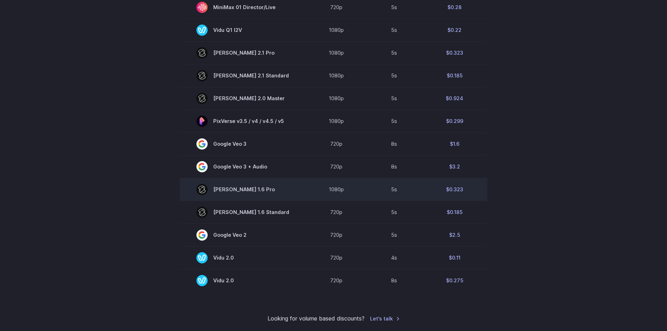
click at [372, 185] on td "5s" at bounding box center [393, 189] width 55 height 23
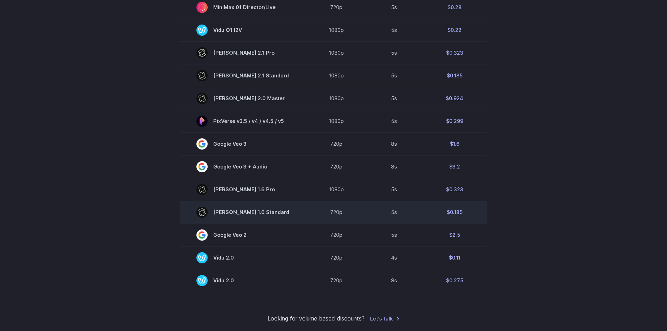
click at [278, 219] on td "Kling 1.6 Standard" at bounding box center [243, 212] width 126 height 23
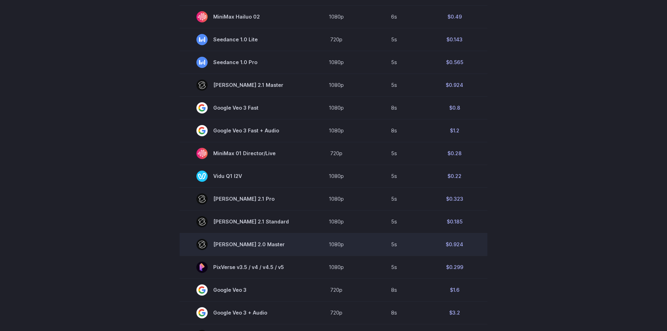
scroll to position [280, 0]
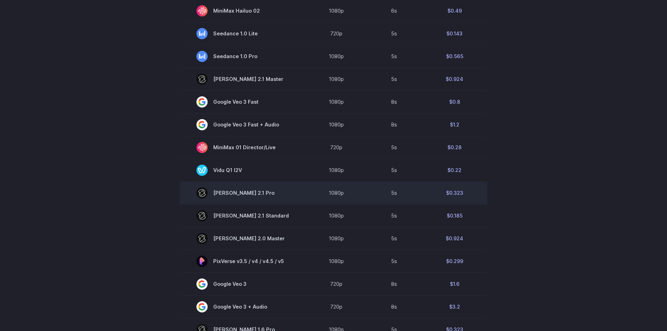
click at [215, 183] on td "Kling 2.1 Pro" at bounding box center [243, 192] width 126 height 23
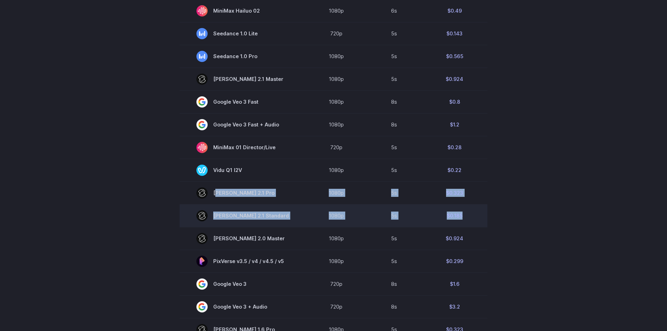
drag, startPoint x: 210, startPoint y: 187, endPoint x: 474, endPoint y: 211, distance: 264.8
click at [474, 211] on tbody "Model Resolution Duration Price / Video MiniMax Hailuo 02 768p 10s $0.56 MiniMa…" at bounding box center [334, 194] width 308 height 475
click at [306, 216] on td "1080p" at bounding box center [336, 215] width 60 height 23
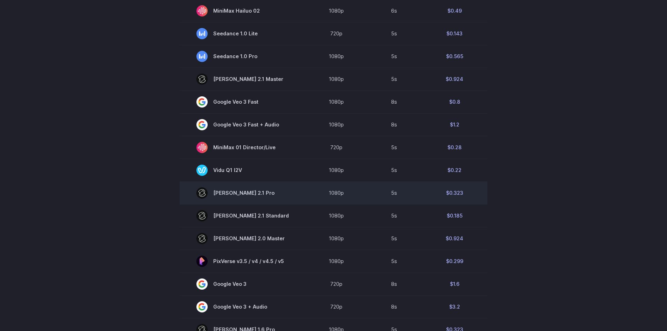
drag, startPoint x: 210, startPoint y: 191, endPoint x: 258, endPoint y: 198, distance: 48.4
click at [258, 198] on span "Kling 2.1 Pro" at bounding box center [242, 192] width 93 height 11
drag, startPoint x: 251, startPoint y: 197, endPoint x: 267, endPoint y: 195, distance: 15.8
click at [251, 196] on span "Kling 2.1 Pro" at bounding box center [242, 192] width 93 height 11
drag, startPoint x: 270, startPoint y: 195, endPoint x: 247, endPoint y: 192, distance: 23.3
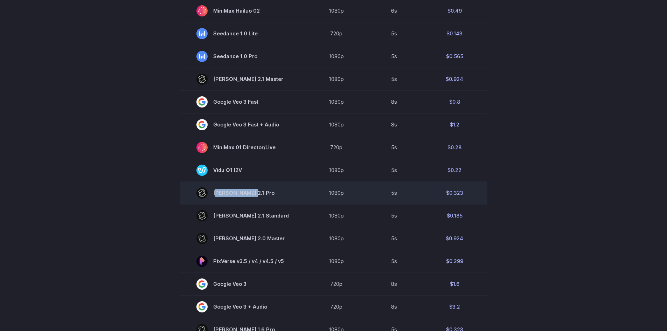
click at [247, 192] on span "Kling 2.1 Pro" at bounding box center [242, 192] width 93 height 11
copy span "Kling 2.1 Pro"
click at [413, 198] on td "5s" at bounding box center [393, 192] width 55 height 23
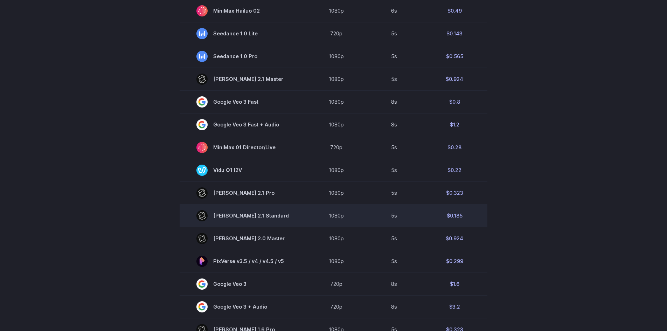
drag, startPoint x: 215, startPoint y: 215, endPoint x: 275, endPoint y: 219, distance: 60.4
click at [275, 219] on span "Kling 2.1 Standard" at bounding box center [242, 215] width 93 height 11
drag, startPoint x: 285, startPoint y: 215, endPoint x: 194, endPoint y: 218, distance: 91.1
click at [194, 218] on td "Kling 2.1 Standard" at bounding box center [243, 215] width 126 height 23
drag, startPoint x: 216, startPoint y: 217, endPoint x: 241, endPoint y: 217, distance: 24.2
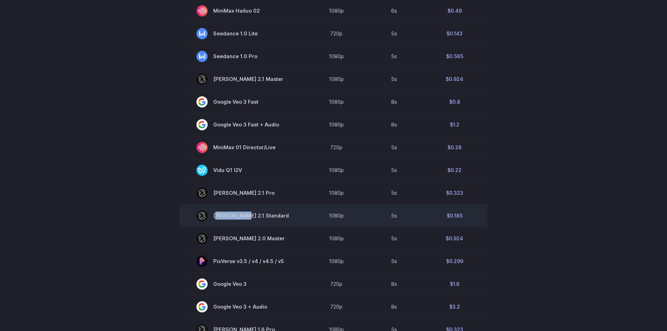
click at [241, 217] on span "Kling 2.1 Standard" at bounding box center [242, 215] width 93 height 11
drag, startPoint x: 465, startPoint y: 213, endPoint x: 434, endPoint y: 215, distance: 32.0
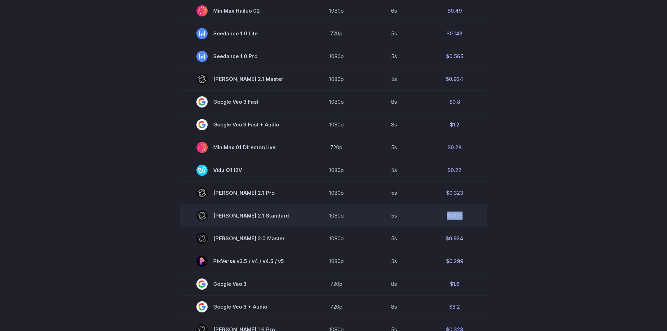
click at [434, 215] on td "$0.185" at bounding box center [455, 215] width 66 height 23
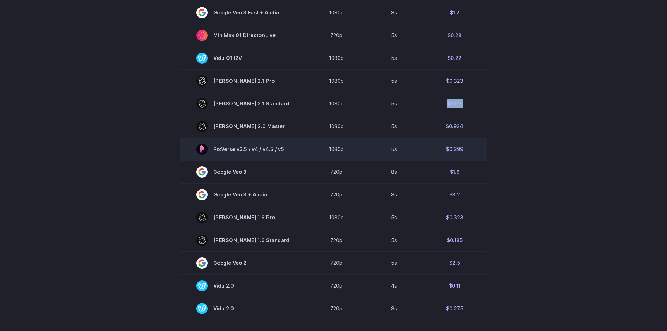
scroll to position [420, 0]
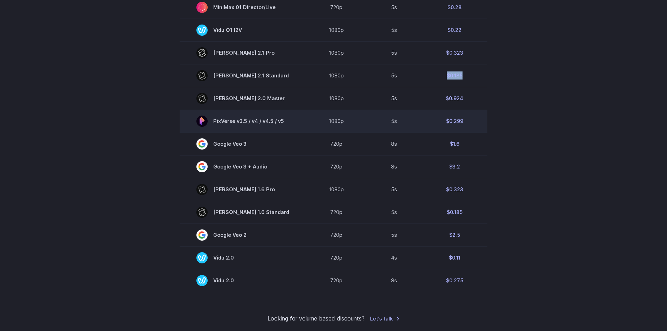
copy td "$0.185"
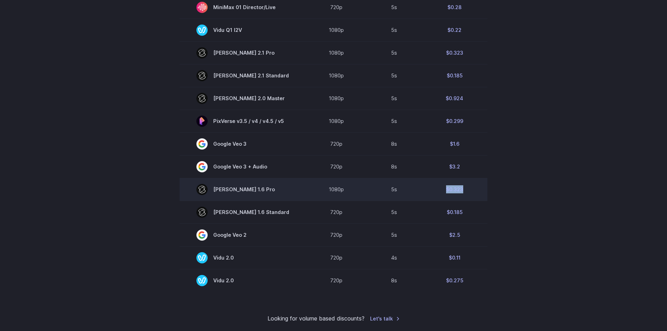
drag, startPoint x: 462, startPoint y: 198, endPoint x: 416, endPoint y: 194, distance: 46.0
click at [416, 194] on tr "Kling 1.6 Pro 1080p 5s $0.323" at bounding box center [334, 189] width 308 height 23
click at [416, 194] on td "5s" at bounding box center [393, 189] width 55 height 23
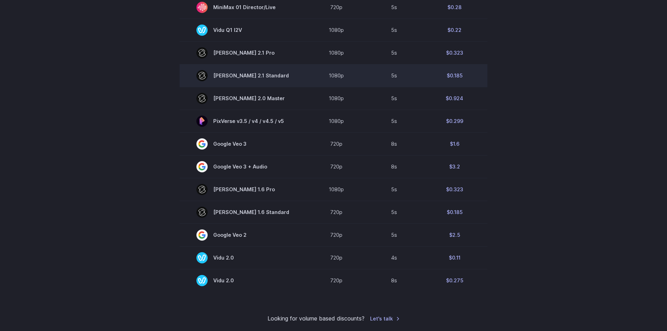
drag, startPoint x: 279, startPoint y: 69, endPoint x: 212, endPoint y: 74, distance: 67.1
click at [205, 75] on td "Kling 2.1 Standard" at bounding box center [243, 75] width 126 height 23
click at [238, 74] on span "Kling 2.1 Standard" at bounding box center [242, 75] width 93 height 11
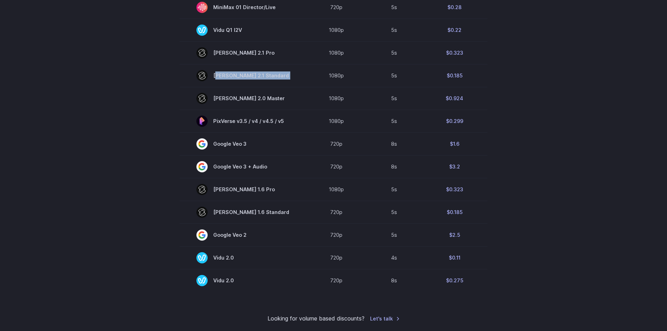
copy tr "Kling 2.1 Standard"
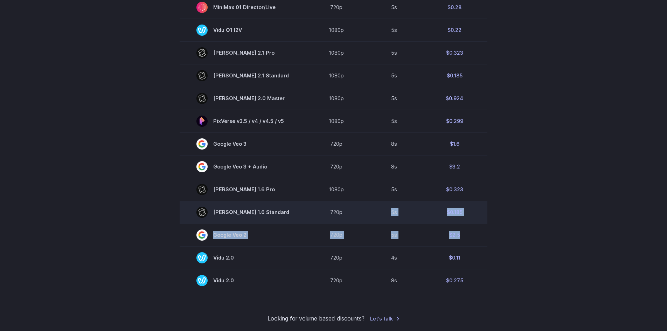
drag, startPoint x: 471, startPoint y: 232, endPoint x: 353, endPoint y: 212, distance: 120.0
click at [353, 212] on tbody "Model Resolution Duration Price / Video MiniMax Hailuo 02 768p 10s $0.56 MiniMa…" at bounding box center [334, 54] width 308 height 475
click at [366, 209] on td "5s" at bounding box center [393, 212] width 55 height 23
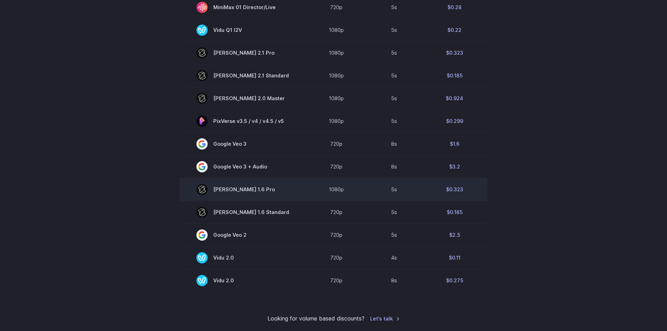
click at [317, 196] on td "1080p" at bounding box center [336, 189] width 60 height 23
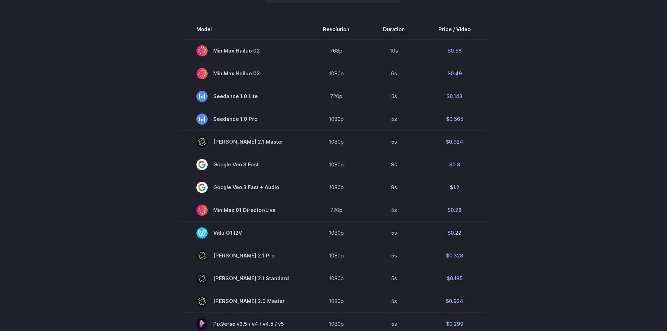
scroll to position [210, 0]
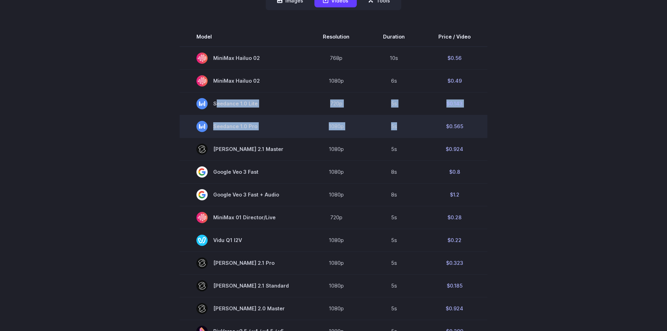
drag, startPoint x: 226, startPoint y: 100, endPoint x: 395, endPoint y: 133, distance: 172.3
click at [397, 130] on tbody "Model Resolution Duration Price / Video MiniMax Hailuo 02 768p 10s $0.56 MiniMa…" at bounding box center [334, 264] width 308 height 475
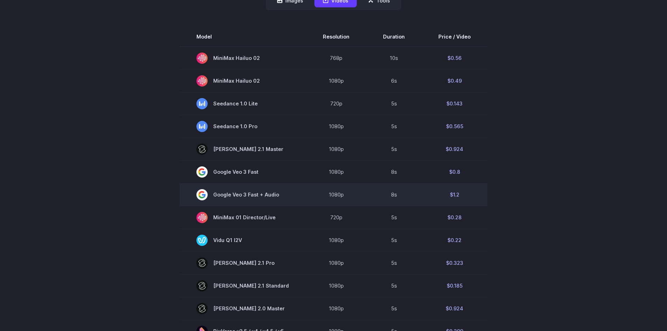
click at [368, 186] on td "8s" at bounding box center [393, 194] width 55 height 23
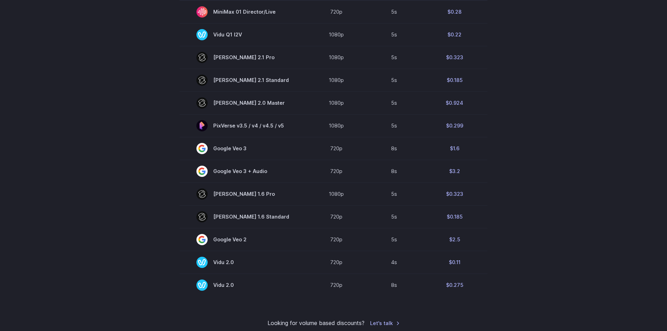
scroll to position [420, 0]
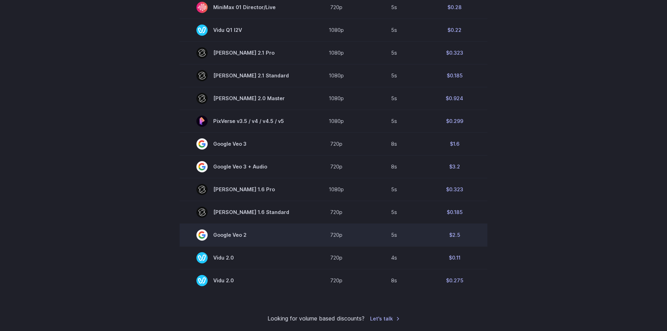
click at [397, 239] on td "5s" at bounding box center [393, 234] width 55 height 23
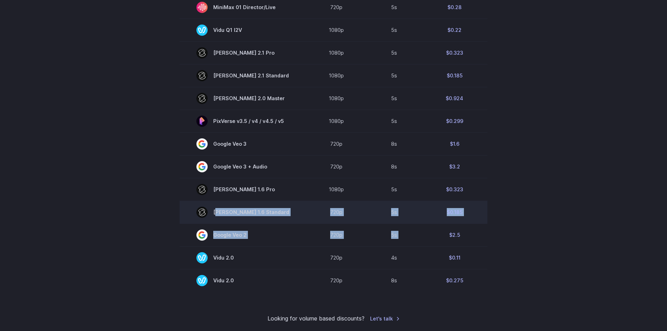
drag, startPoint x: 427, startPoint y: 235, endPoint x: 209, endPoint y: 210, distance: 218.9
click at [209, 210] on tbody "Model Resolution Duration Price / Video MiniMax Hailuo 02 768p 10s $0.56 MiniMa…" at bounding box center [334, 54] width 308 height 475
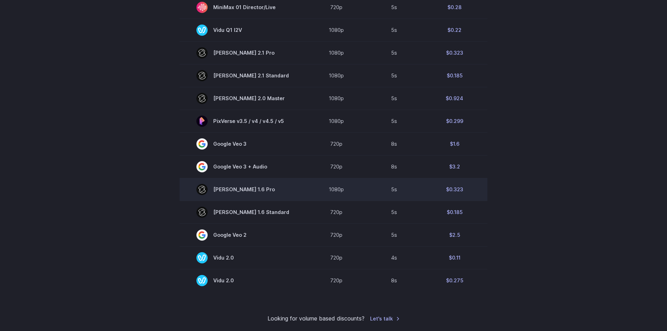
click at [303, 192] on td "Kling 1.6 Pro" at bounding box center [243, 189] width 126 height 23
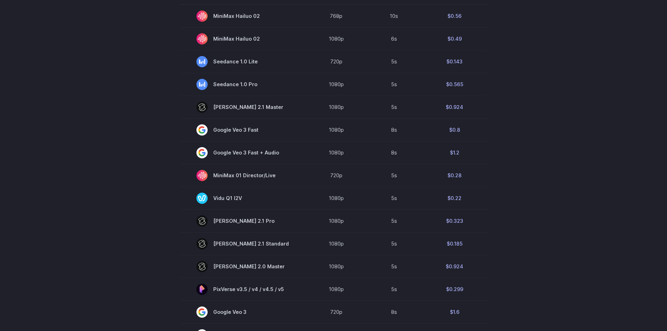
scroll to position [210, 0]
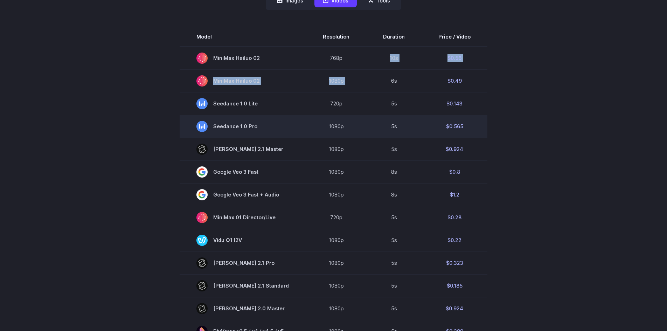
drag, startPoint x: 357, startPoint y: 55, endPoint x: 401, endPoint y: 120, distance: 78.4
click at [394, 106] on tbody "Model Resolution Duration Price / Video MiniMax Hailuo 02 768p 10s $0.56 MiniMa…" at bounding box center [334, 264] width 308 height 475
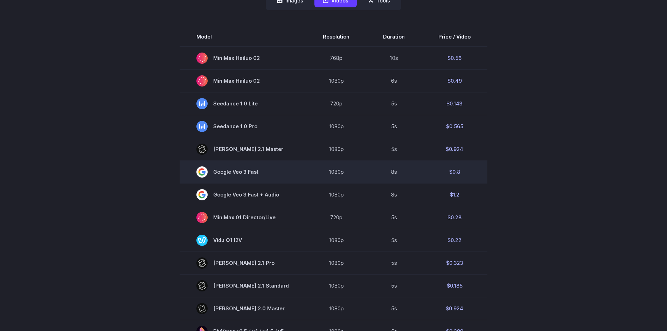
click at [352, 170] on td "1080p" at bounding box center [336, 171] width 60 height 23
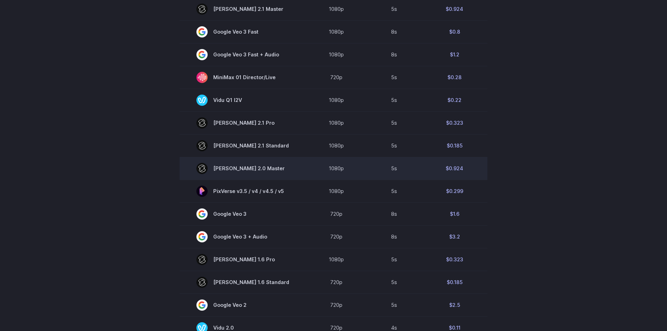
scroll to position [385, 0]
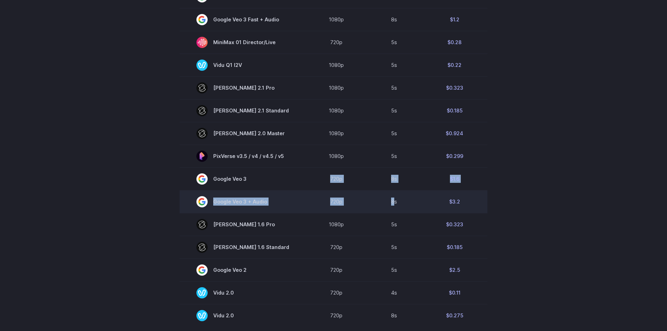
drag, startPoint x: 318, startPoint y: 176, endPoint x: 392, endPoint y: 205, distance: 79.0
click at [392, 205] on tbody "Model Resolution Duration Price / Video MiniMax Hailuo 02 768p 10s $0.56 MiniMa…" at bounding box center [334, 89] width 308 height 475
click at [360, 212] on td "720p" at bounding box center [336, 201] width 60 height 23
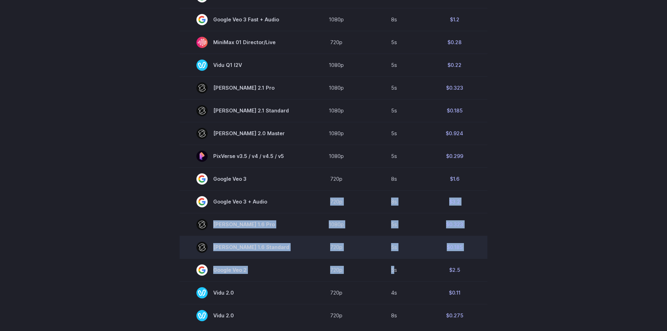
drag, startPoint x: 318, startPoint y: 199, endPoint x: 396, endPoint y: 252, distance: 94.1
click at [393, 268] on tbody "Model Resolution Duration Price / Video MiniMax Hailuo 02 768p 10s $0.56 MiniMa…" at bounding box center [334, 89] width 308 height 475
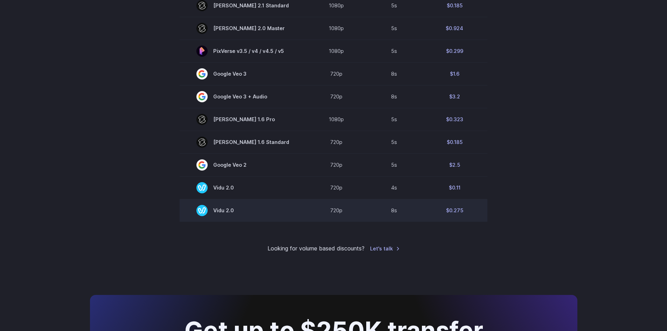
click at [368, 203] on td "8s" at bounding box center [393, 210] width 55 height 23
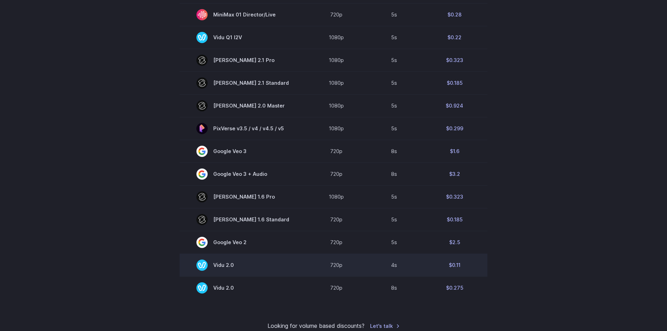
scroll to position [315, 0]
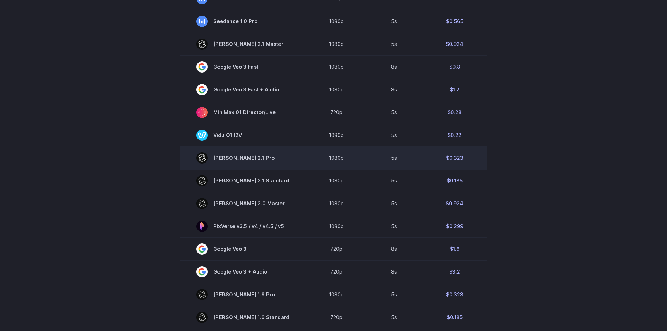
click at [314, 157] on td "1080p" at bounding box center [336, 157] width 60 height 23
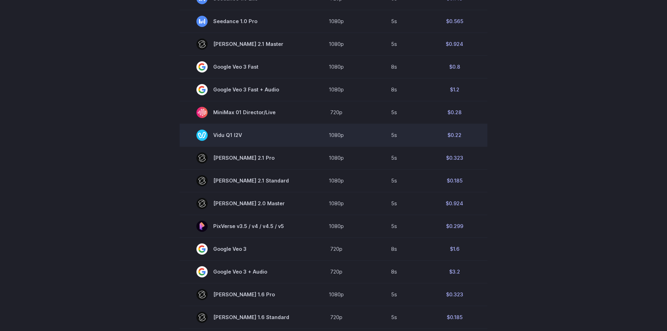
click at [324, 140] on td "1080p" at bounding box center [336, 135] width 60 height 23
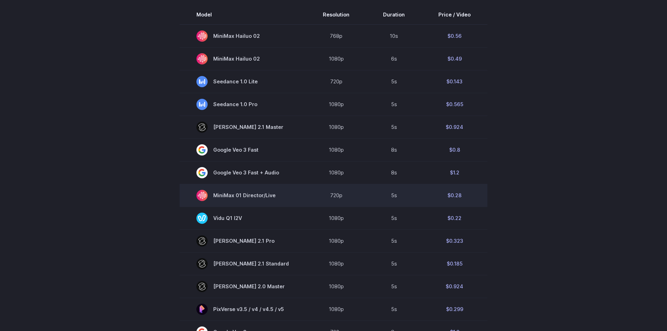
scroll to position [210, 0]
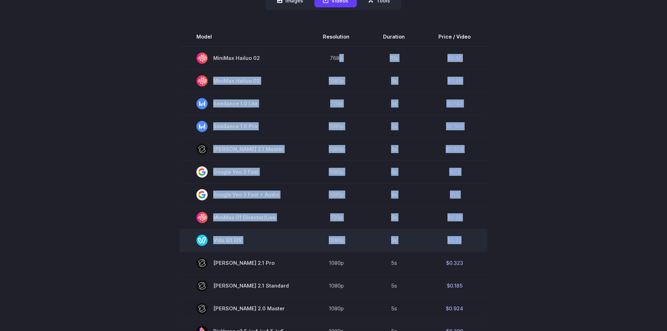
drag, startPoint x: 336, startPoint y: 66, endPoint x: 474, endPoint y: 229, distance: 213.5
click at [474, 229] on tbody "Model Resolution Duration Price / Video MiniMax Hailuo 02 768p 10s $0.56 MiniMa…" at bounding box center [334, 264] width 308 height 475
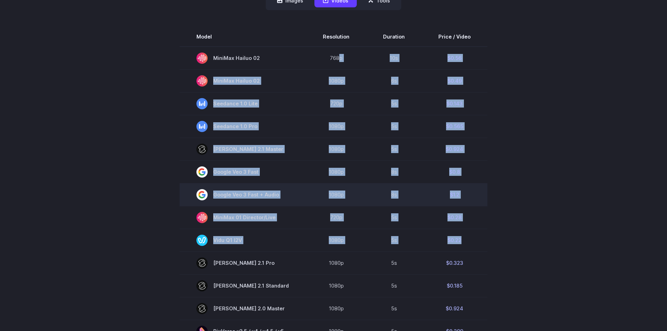
click at [295, 201] on td "Google Veo 3 Fast + Audio" at bounding box center [243, 194] width 126 height 23
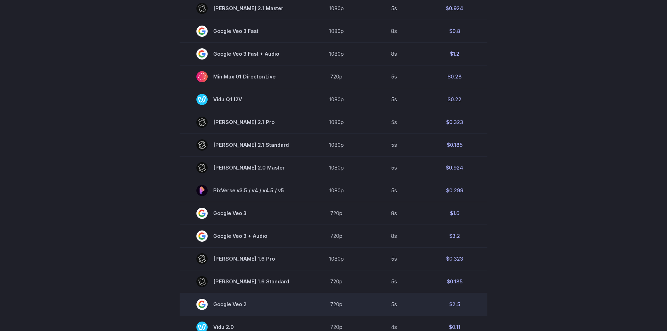
scroll to position [350, 0]
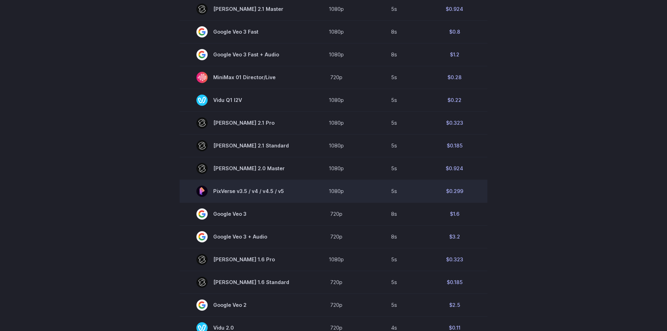
drag, startPoint x: 381, startPoint y: 197, endPoint x: 400, endPoint y: 189, distance: 21.0
click at [381, 197] on td "5s" at bounding box center [393, 191] width 55 height 23
drag, startPoint x: 478, startPoint y: 188, endPoint x: 329, endPoint y: 180, distance: 148.7
click at [329, 180] on tr "PixVerse v3.5 / v4 / v4.5 / v5 1080p 5s $0.299" at bounding box center [334, 191] width 308 height 23
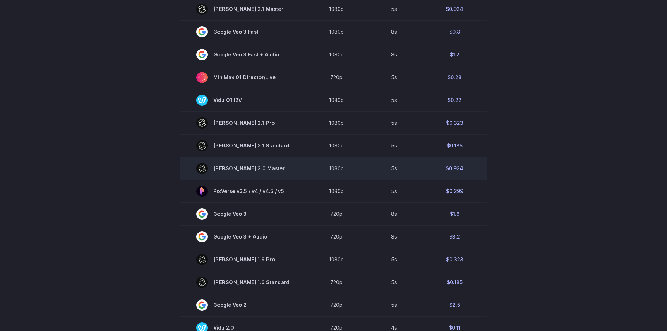
click at [379, 174] on td "5s" at bounding box center [393, 168] width 55 height 23
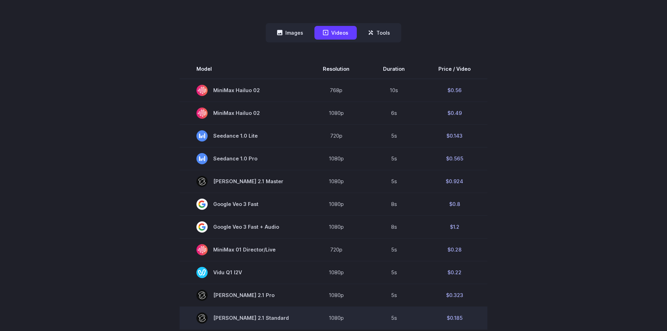
scroll to position [175, 0]
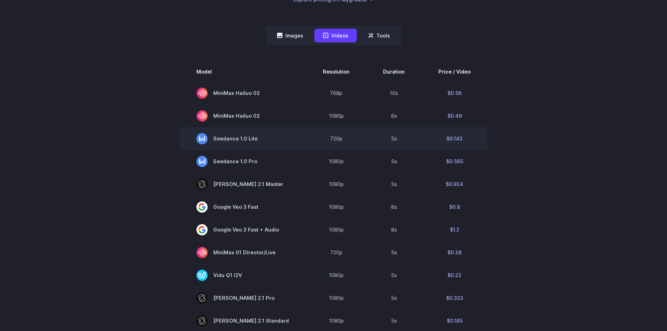
click at [316, 133] on td "720p" at bounding box center [336, 138] width 60 height 23
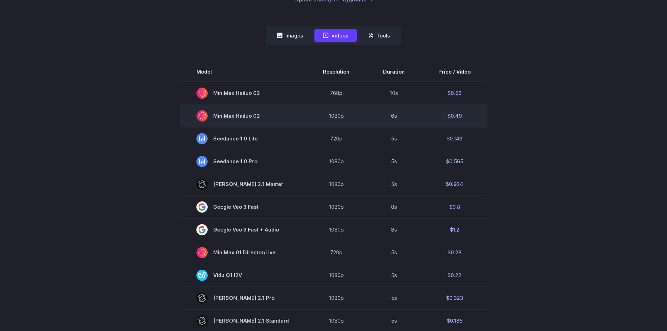
click at [333, 115] on td "1080p" at bounding box center [336, 115] width 60 height 23
drag, startPoint x: 449, startPoint y: 119, endPoint x: 270, endPoint y: 117, distance: 179.3
click at [270, 117] on tr "MiniMax Hailuo 02 1080p 6s $0.49" at bounding box center [334, 115] width 308 height 23
click at [412, 119] on td "6s" at bounding box center [393, 115] width 55 height 23
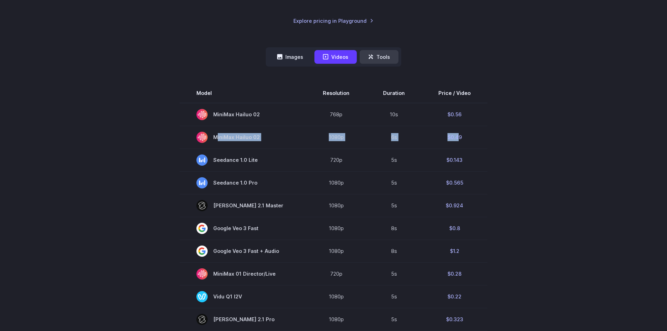
scroll to position [105, 0]
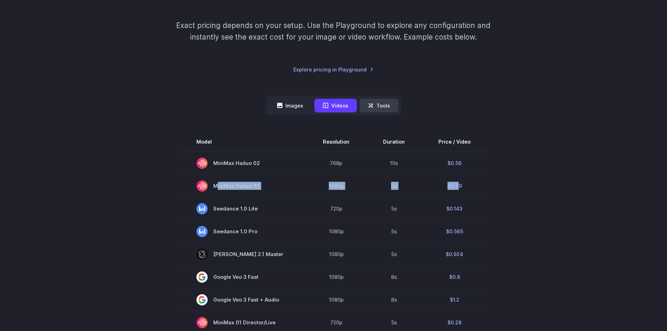
click at [373, 108] on icon at bounding box center [372, 107] width 2 height 2
click at [373, 105] on icon at bounding box center [371, 106] width 6 height 6
click at [383, 105] on button "Tools" at bounding box center [379, 106] width 39 height 14
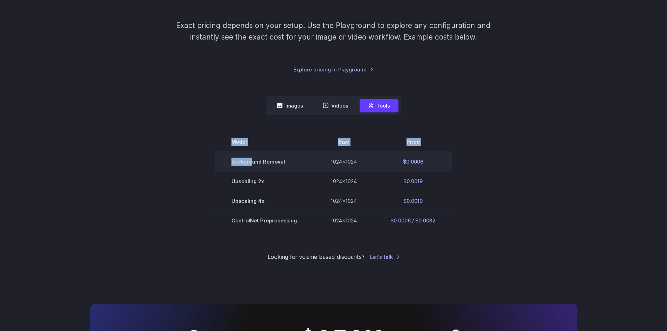
drag, startPoint x: 435, startPoint y: 164, endPoint x: 253, endPoint y: 152, distance: 182.2
click at [253, 152] on section "Model Size Price Background Removal 1024x1024 $0.0006 Upscaling 2x 1024x1024 $0…" at bounding box center [334, 181] width 488 height 98
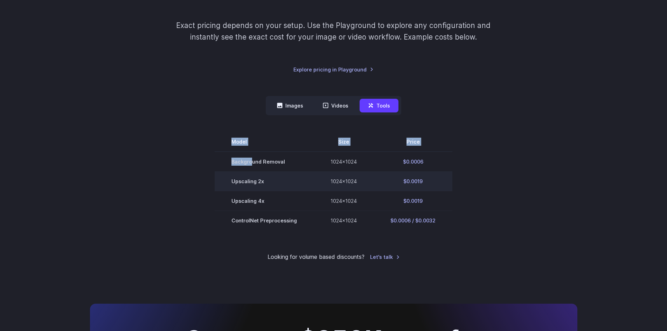
click at [375, 177] on td "$0.0019" at bounding box center [413, 181] width 79 height 20
click at [396, 174] on td "$0.0019" at bounding box center [413, 181] width 79 height 20
click at [397, 174] on td "$0.0019" at bounding box center [413, 181] width 79 height 20
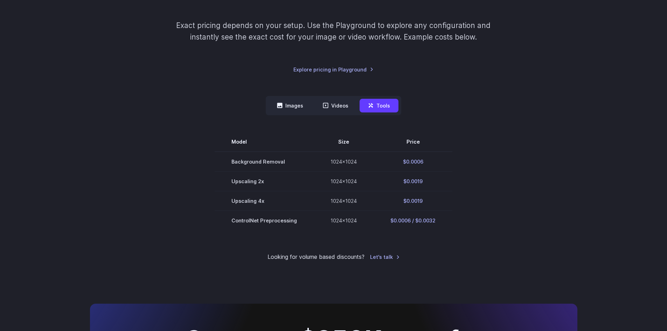
click at [510, 197] on section "Model Size Price Background Removal 1024x1024 $0.0006 Upscaling 2x 1024x1024 $0…" at bounding box center [334, 181] width 488 height 98
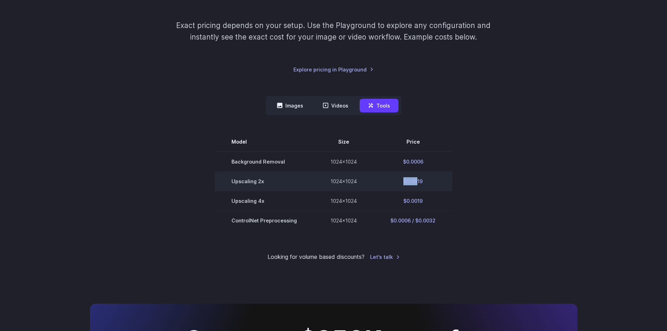
drag, startPoint x: 416, startPoint y: 182, endPoint x: 286, endPoint y: 186, distance: 130.0
click at [399, 181] on td "$0.0019" at bounding box center [413, 181] width 79 height 20
click at [258, 185] on td "Upscaling 2x" at bounding box center [264, 181] width 99 height 20
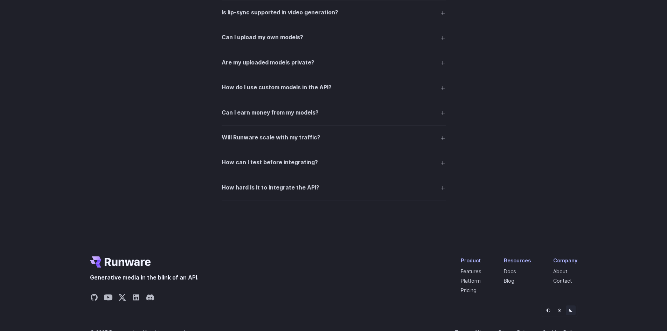
scroll to position [1015, 0]
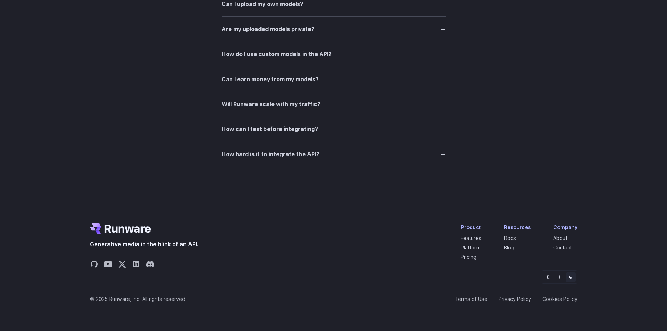
click at [272, 150] on h3 "How hard is it to integrate the API?" at bounding box center [271, 154] width 98 height 9
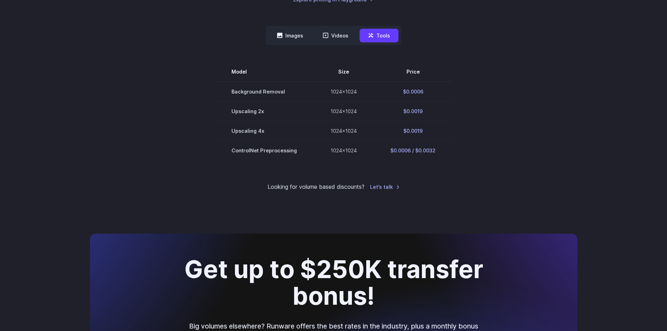
scroll to position [0, 0]
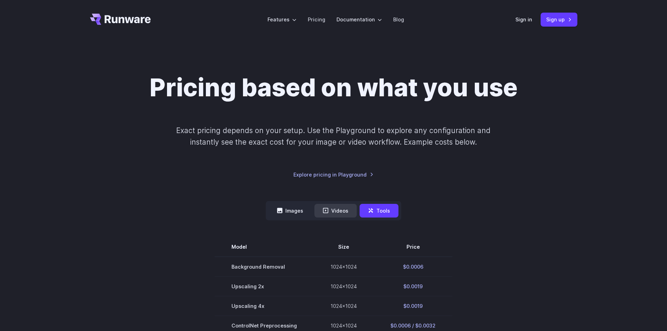
click at [328, 209] on icon at bounding box center [326, 211] width 6 height 6
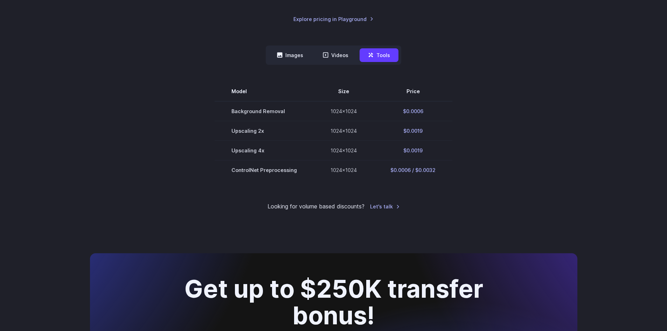
scroll to position [70, 0]
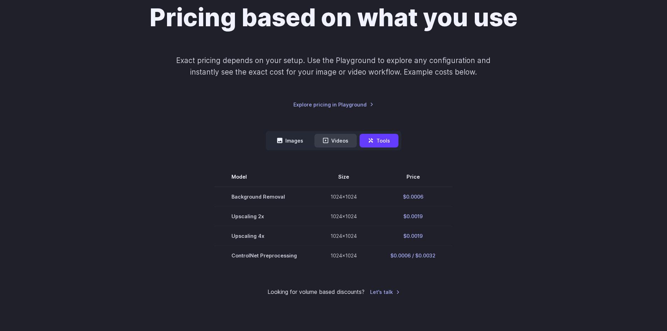
click at [342, 141] on button "Videos" at bounding box center [336, 141] width 42 height 14
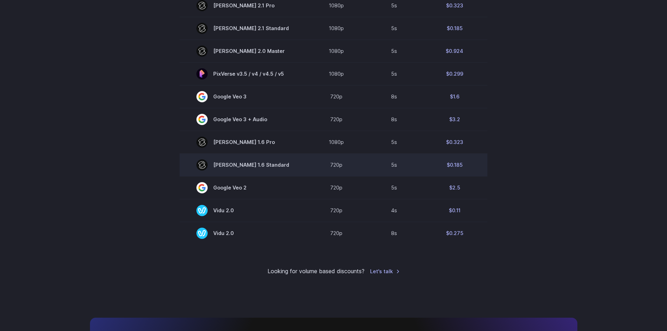
scroll to position [455, 0]
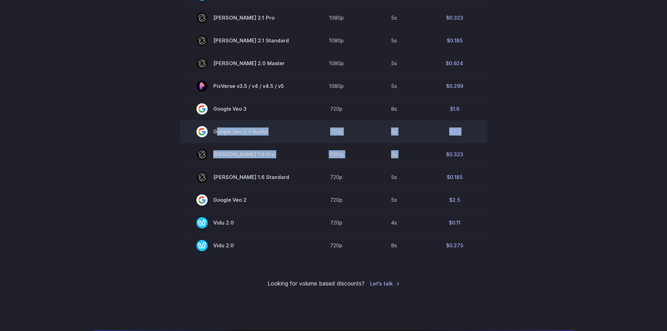
drag, startPoint x: 439, startPoint y: 158, endPoint x: 261, endPoint y: 122, distance: 181.2
click at [271, 126] on tbody "Model Resolution Duration Price / Video MiniMax Hailuo 02 768p 10s $0.56 MiniMa…" at bounding box center [334, 19] width 308 height 475
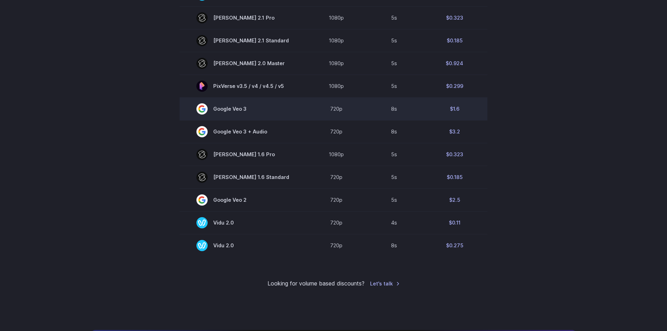
click at [244, 112] on span "Google Veo 3" at bounding box center [242, 108] width 93 height 11
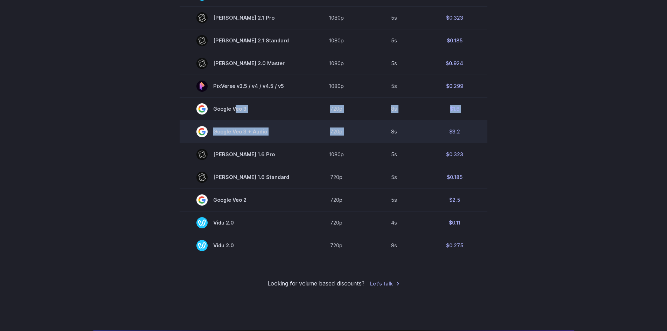
drag, startPoint x: 344, startPoint y: 133, endPoint x: 371, endPoint y: 139, distance: 27.2
click at [371, 139] on tbody "Model Resolution Duration Price / Video MiniMax Hailuo 02 768p 10s $0.56 MiniMa…" at bounding box center [334, 19] width 308 height 475
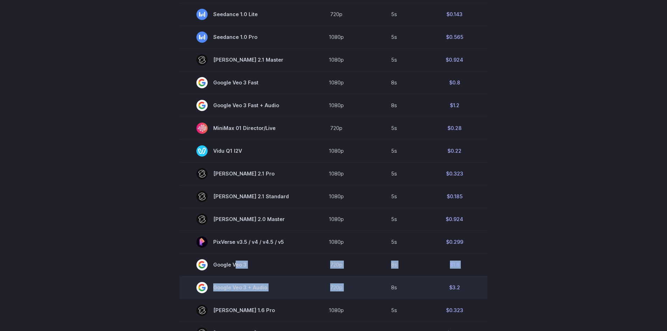
scroll to position [280, 0]
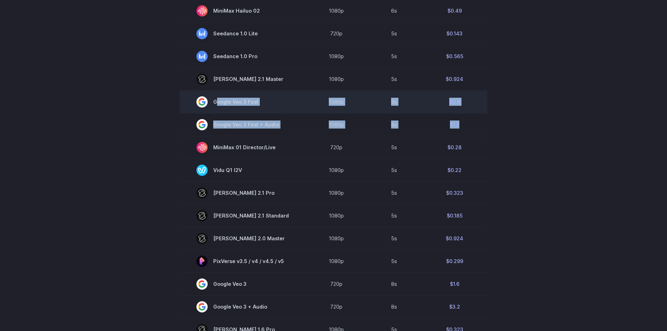
drag, startPoint x: 468, startPoint y: 127, endPoint x: 213, endPoint y: 103, distance: 256.1
click at [213, 103] on tbody "Model Resolution Duration Price / Video MiniMax Hailuo 02 768p 10s $0.56 MiniMa…" at bounding box center [334, 194] width 308 height 475
click at [264, 103] on span "Google Veo 3 Fast" at bounding box center [242, 101] width 93 height 11
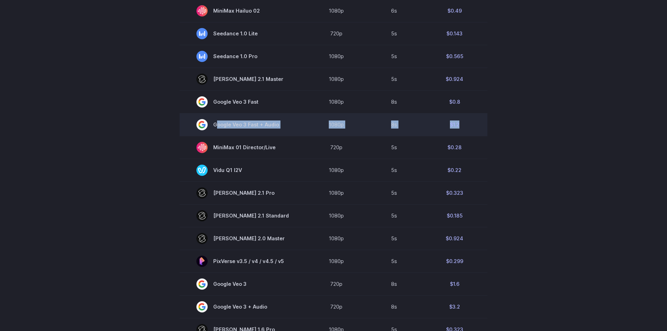
drag, startPoint x: 464, startPoint y: 124, endPoint x: 217, endPoint y: 127, distance: 247.3
click at [217, 127] on tr "Google Veo 3 Fast + Audio 1080p 8s $1.2" at bounding box center [334, 124] width 308 height 23
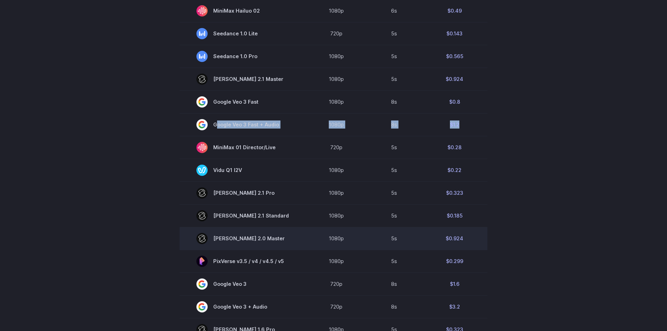
copy tr "Google Veo 3 Fast + Audio 1080p 8s $1.2"
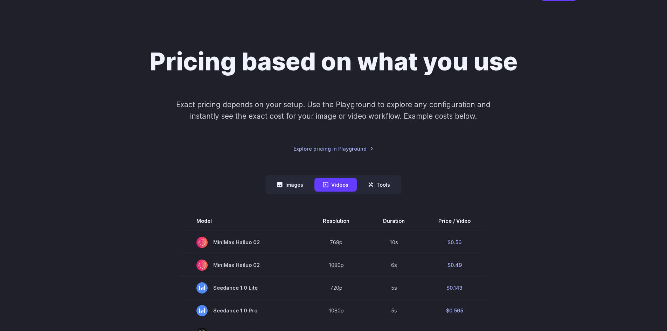
scroll to position [0, 0]
